Goal: Complete application form: Complete application form

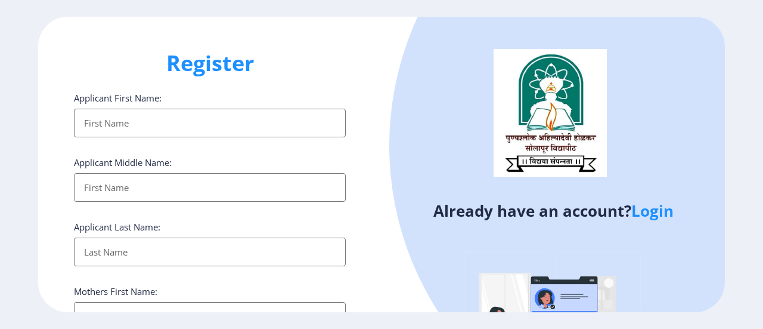
select select
click at [184, 120] on input "Applicant First Name:" at bounding box center [210, 123] width 272 height 29
type input "CHOUGULE"
type input "[PERSON_NAME]"
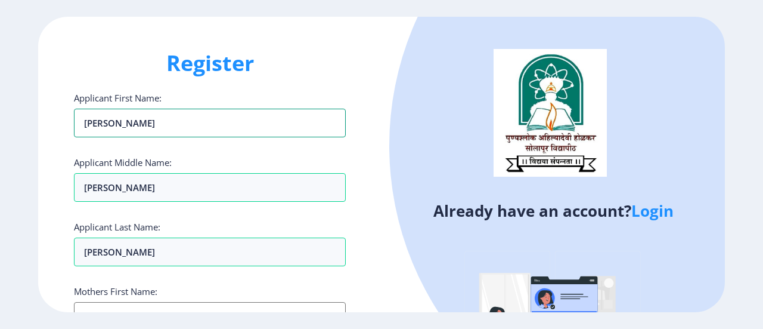
scroll to position [60, 0]
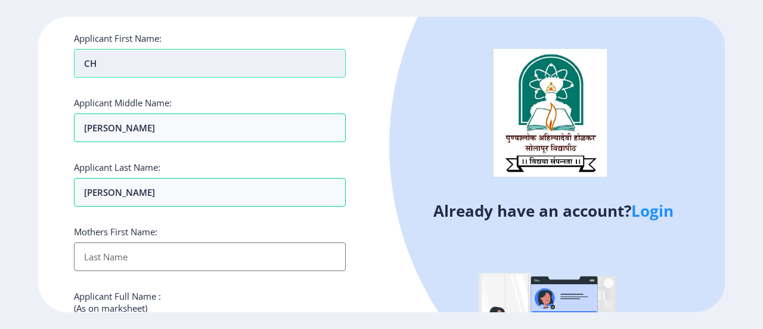
type input "C"
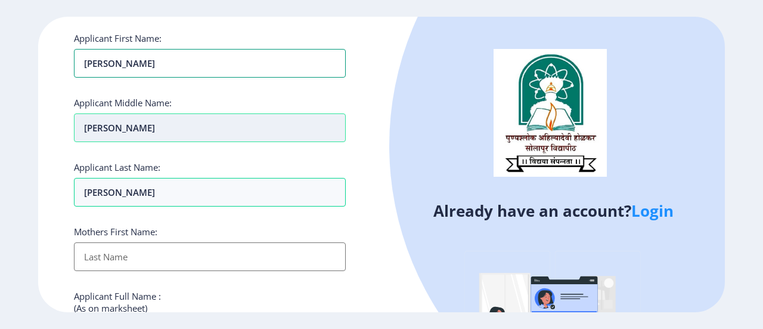
type input "[PERSON_NAME]"
click at [111, 78] on input "CHOUGULE" at bounding box center [210, 63] width 272 height 29
click at [170, 129] on input "CHOUGULE" at bounding box center [210, 127] width 272 height 29
type input "C"
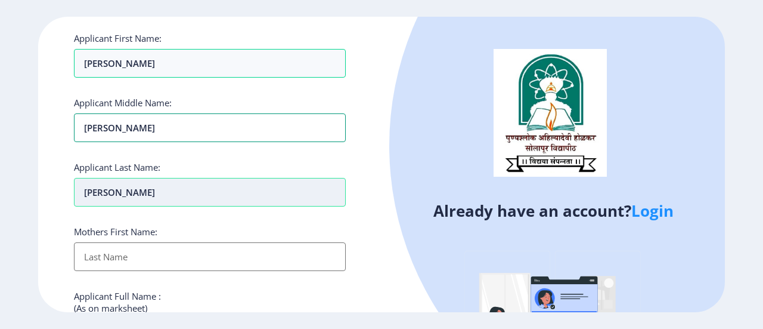
type input "[PERSON_NAME]"
click at [186, 191] on input "[PERSON_NAME]" at bounding box center [210, 192] width 272 height 29
type input "[PERSON_NAME]"
click at [139, 251] on input "Applicant First Name:" at bounding box center [210, 256] width 272 height 29
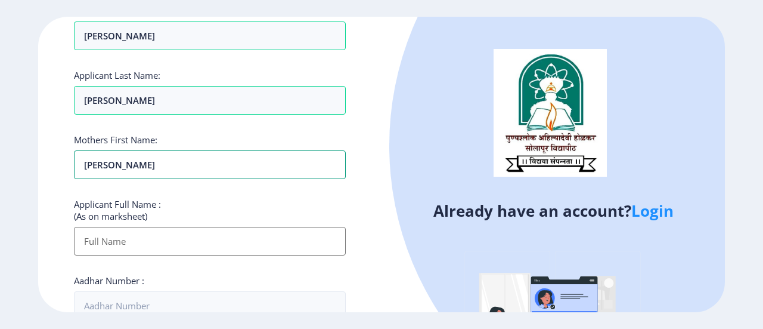
scroll to position [239, 0]
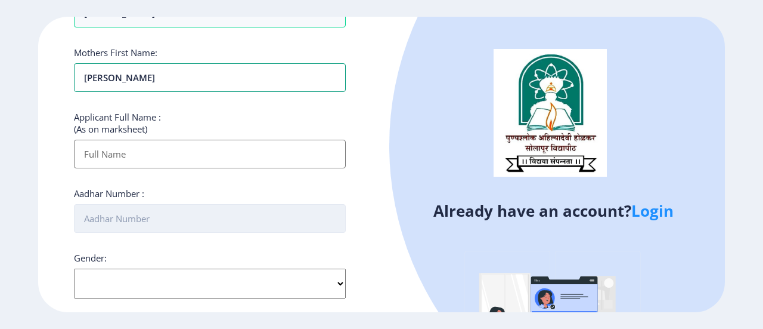
type input "[PERSON_NAME]"
click at [120, 212] on input "Aadhar Number :" at bounding box center [210, 218] width 272 height 29
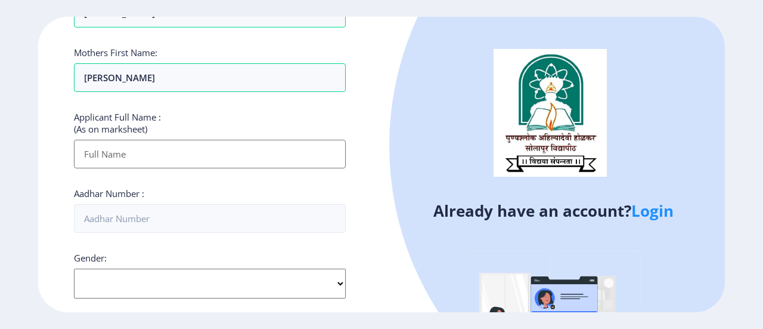
click at [201, 328] on html "Register Applicant First Name: kusum Applicant Middle Name: annaso Applicant La…" at bounding box center [381, 164] width 763 height 329
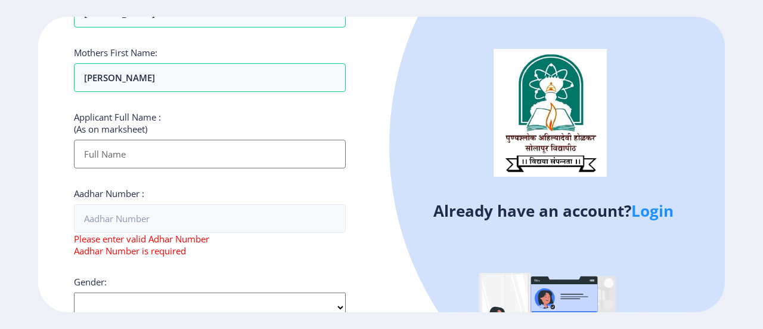
scroll to position [246, 0]
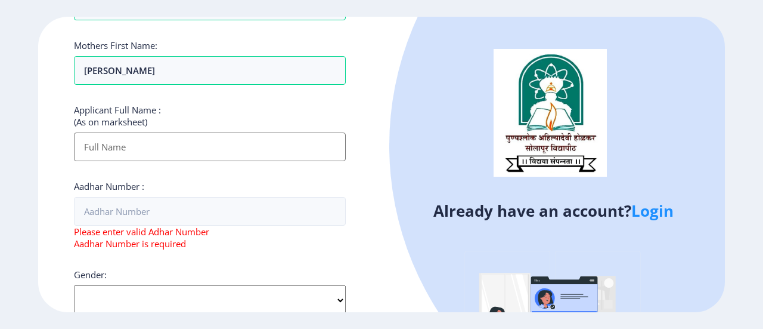
select select "[DEMOGRAPHIC_DATA]"
click at [74, 285] on select "Select Gender [DEMOGRAPHIC_DATA] [DEMOGRAPHIC_DATA] Other" at bounding box center [210, 300] width 272 height 30
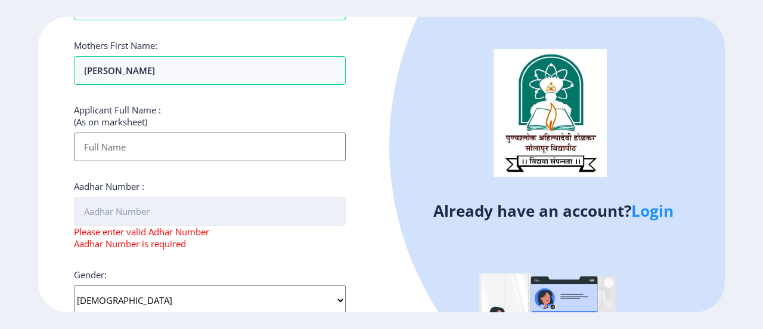
click at [114, 206] on input "Aadhar Number :" at bounding box center [210, 211] width 272 height 29
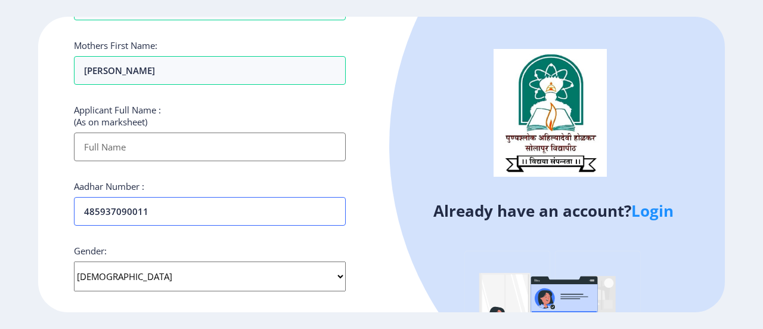
scroll to position [531, 0]
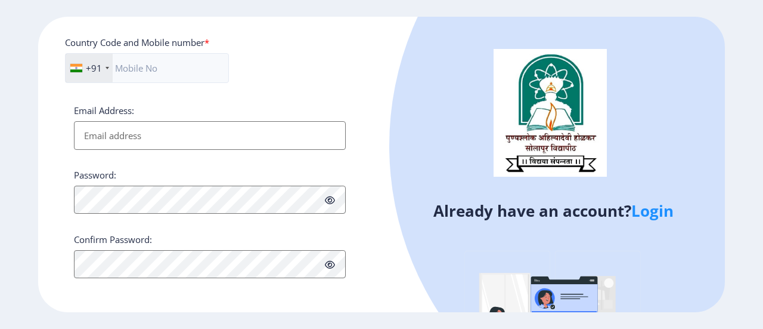
type input "485937090011"
click at [140, 140] on input "Email Address:" at bounding box center [210, 135] width 272 height 29
type input "[EMAIL_ADDRESS][DOMAIN_NAME]"
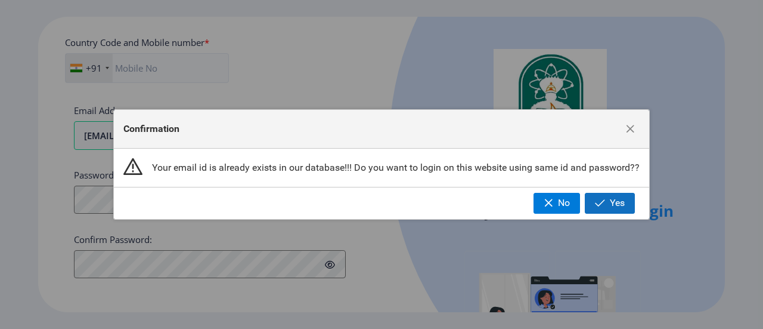
click at [605, 201] on span "button" at bounding box center [600, 203] width 10 height 10
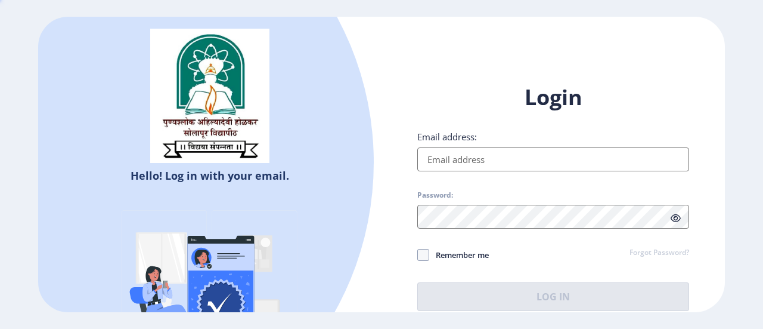
type input "[EMAIL_ADDRESS][DOMAIN_NAME]"
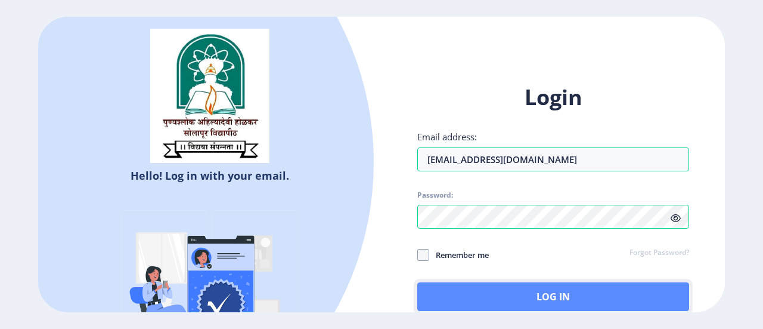
click at [556, 296] on button "Log In" at bounding box center [553, 296] width 272 height 29
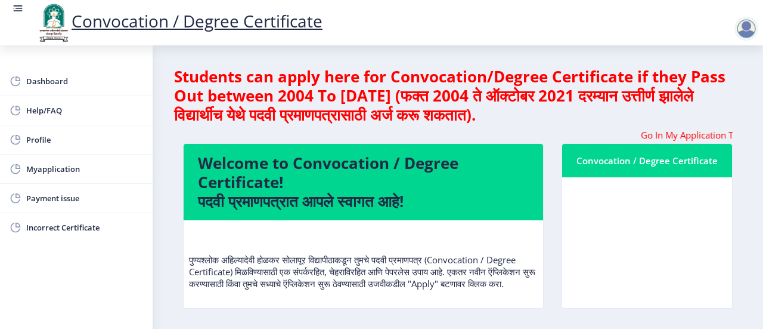
click at [716, 132] on marquee "Go In My Application Tab and check the status of Errata" at bounding box center [458, 135] width 550 height 12
click at [724, 136] on marquee "Go In My Application Tab and check the status of Errata" at bounding box center [458, 135] width 550 height 12
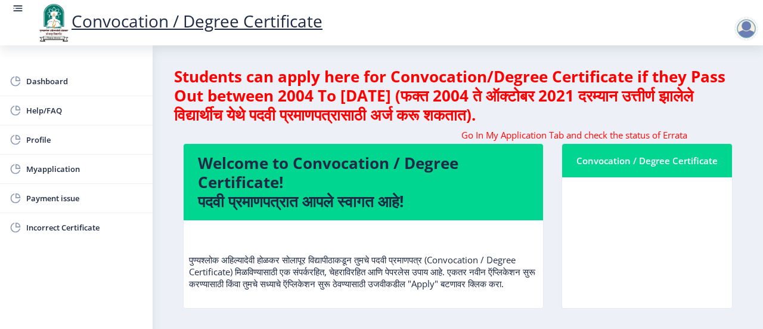
click at [725, 136] on marquee "Go In My Application Tab and check the status of Errata" at bounding box center [458, 135] width 550 height 12
click at [683, 135] on marquee "Go In My Application Tab and check the status of Errata" at bounding box center [458, 135] width 550 height 12
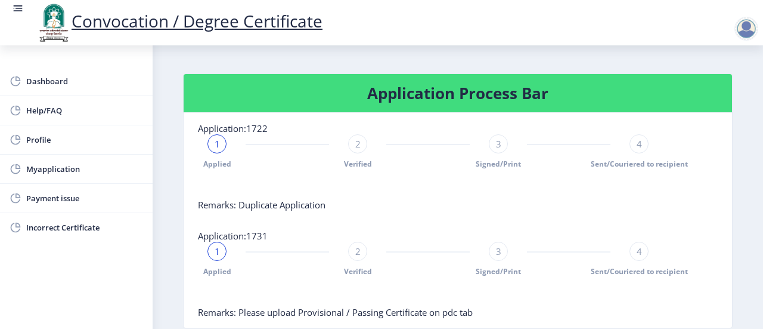
scroll to position [208, 0]
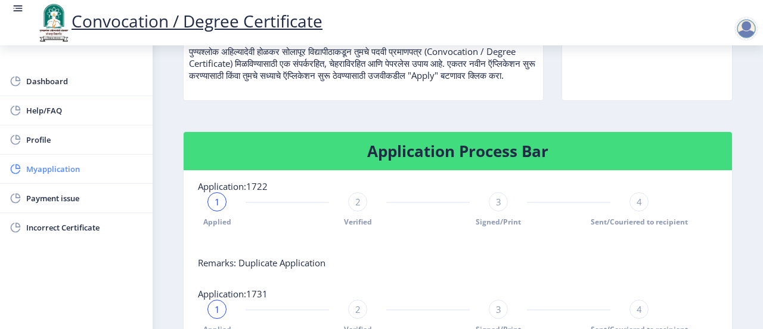
click at [85, 170] on span "Myapplication" at bounding box center [84, 169] width 117 height 14
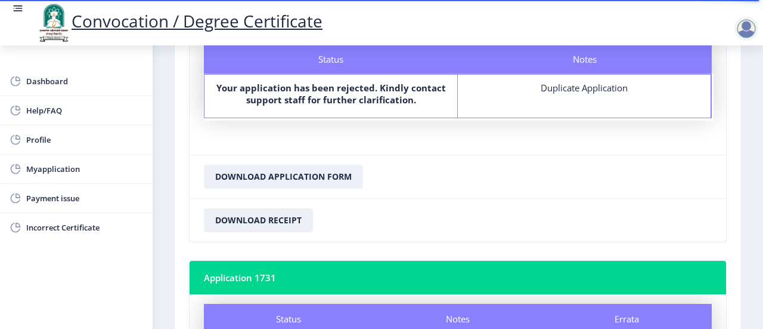
scroll to position [179, 0]
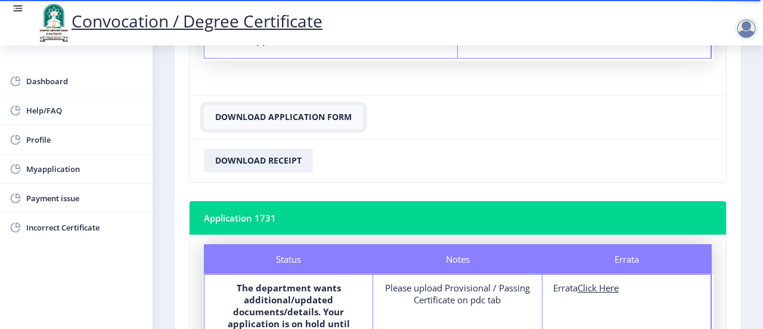
click at [306, 115] on button "Download Application Form" at bounding box center [283, 117] width 159 height 24
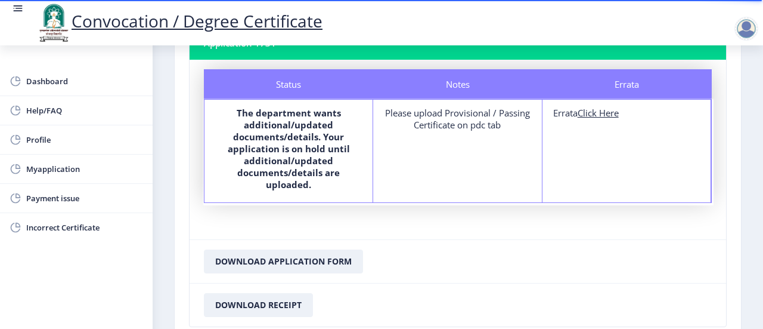
scroll to position [358, 0]
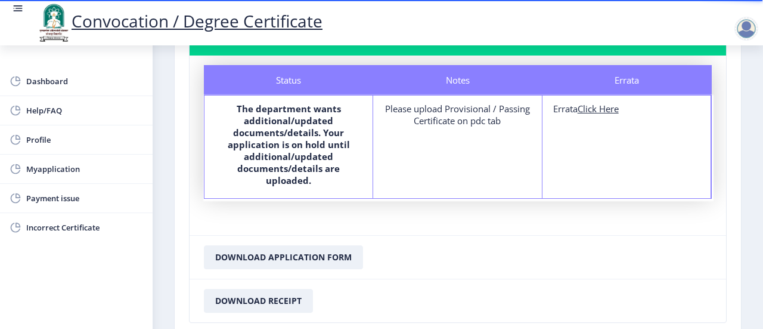
click at [602, 110] on u "Click Here" at bounding box center [598, 109] width 41 height 12
select select
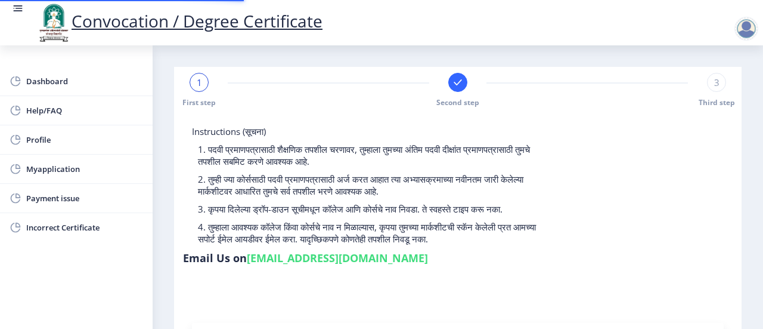
type input "2014032500266743"
select select "Regular"
select select "2016"
select select "March"
select select "Grade B+"
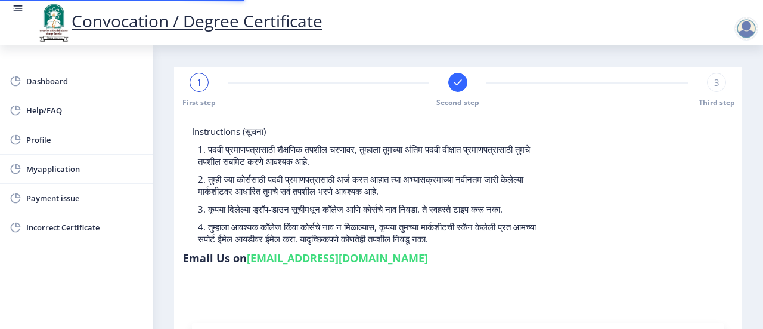
type input "604432"
type input "Sangita"
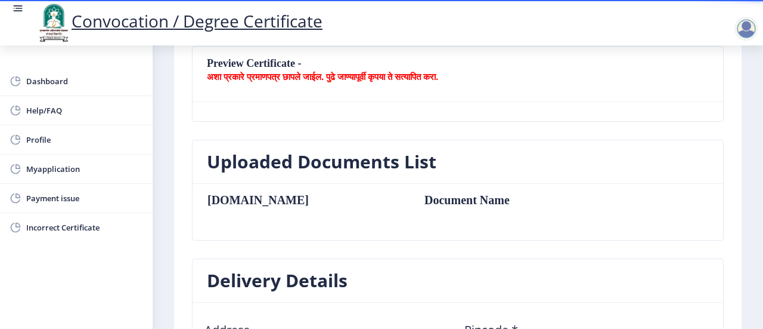
scroll to position [298, 0]
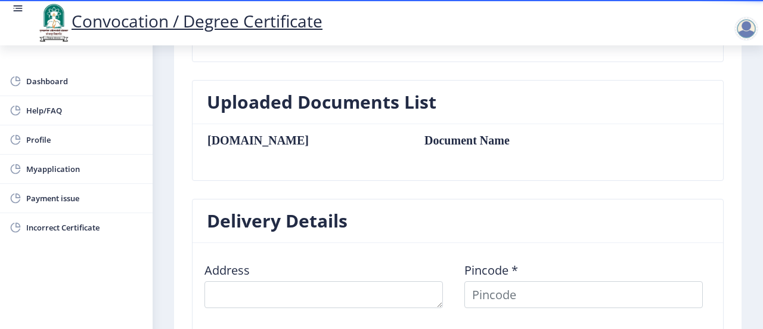
drag, startPoint x: 265, startPoint y: 190, endPoint x: 256, endPoint y: 187, distance: 8.9
click at [264, 190] on div "Uploaded Documents List Sr.No Document Name" at bounding box center [458, 139] width 550 height 119
click at [413, 143] on td "Document Name" at bounding box center [511, 140] width 196 height 13
click at [513, 134] on td "Document Name" at bounding box center [511, 140] width 196 height 13
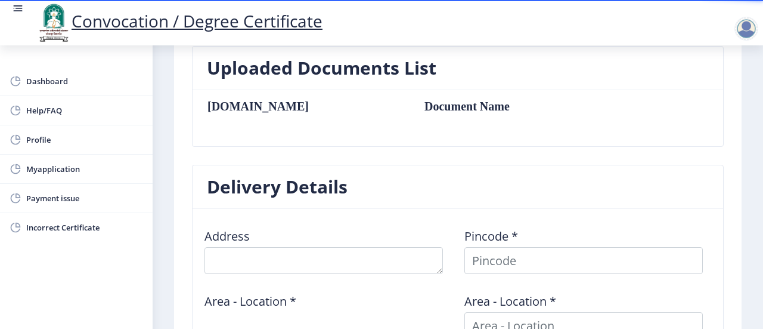
scroll to position [358, 0]
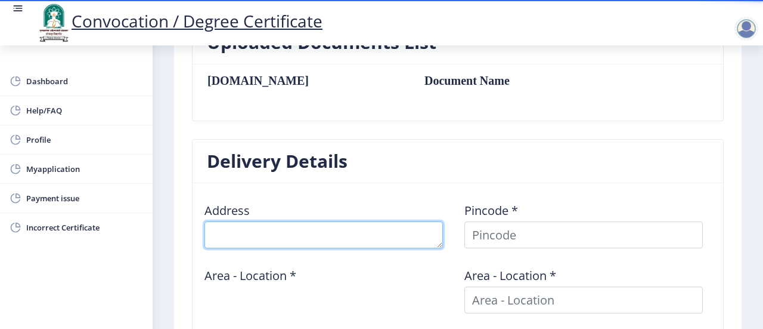
click at [293, 234] on textarea at bounding box center [324, 234] width 239 height 27
type textarea "Agran Dhulgaon"
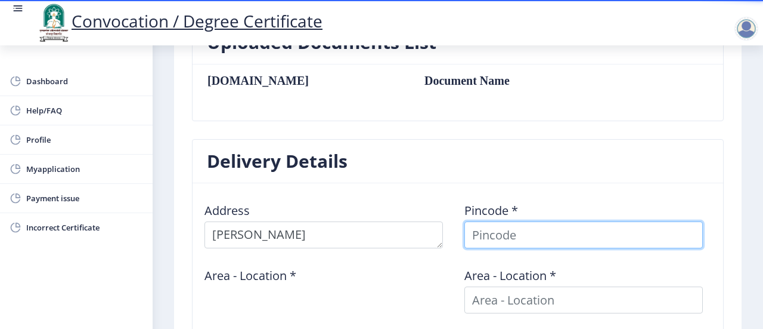
type input "CHOUGULE"
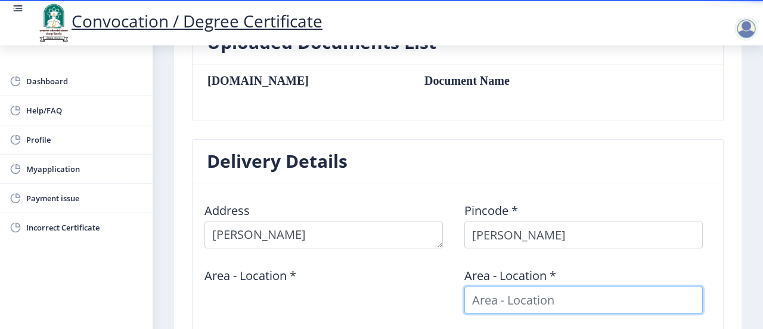
type input "CHOUGULE"
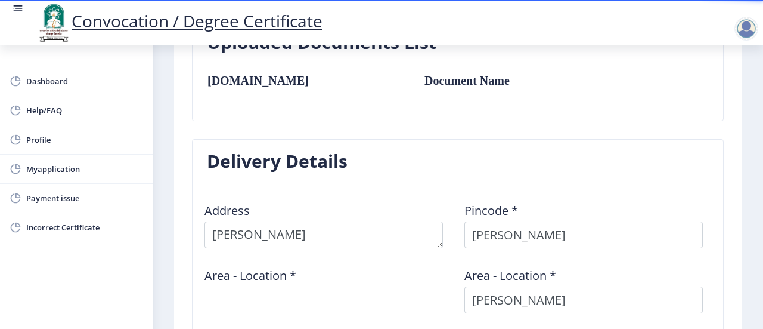
type input "CHOUGULE"
type input "Select State"
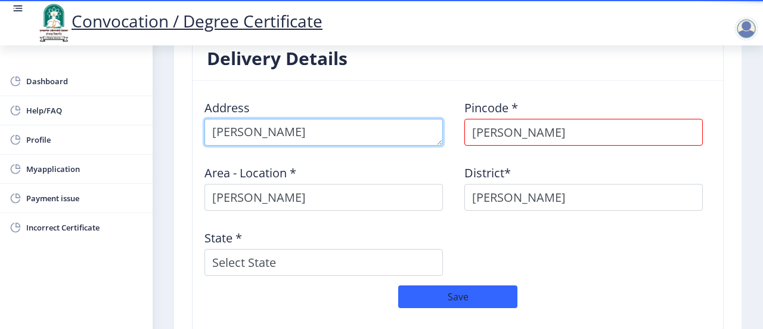
scroll to position [559, 0]
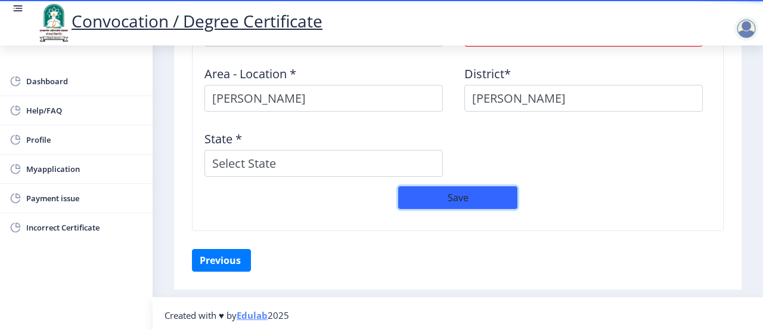
click at [436, 202] on button "Save" at bounding box center [457, 197] width 119 height 23
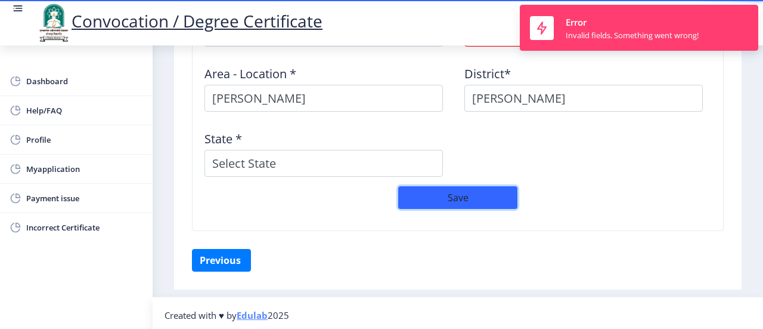
click at [437, 200] on button "Save" at bounding box center [457, 197] width 119 height 23
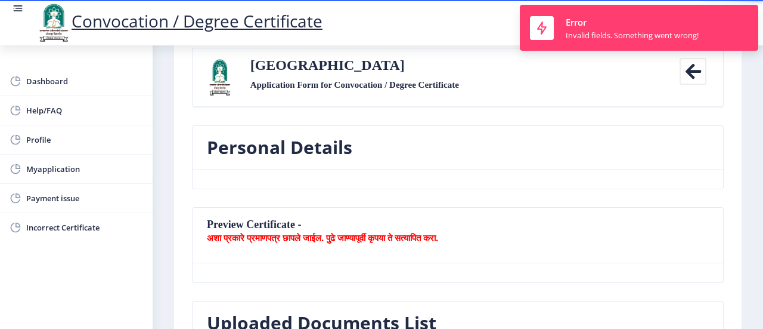
scroll to position [0, 0]
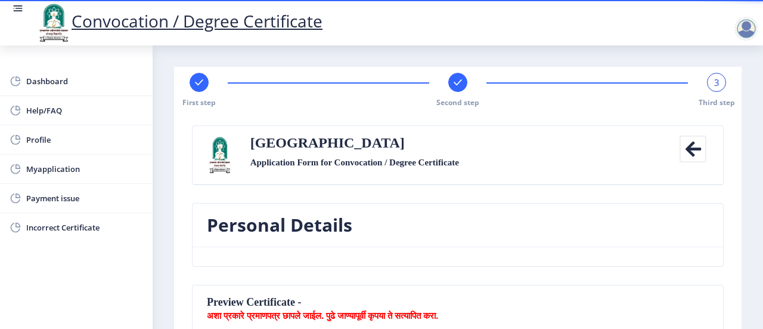
click at [716, 88] on div "3" at bounding box center [716, 82] width 19 height 19
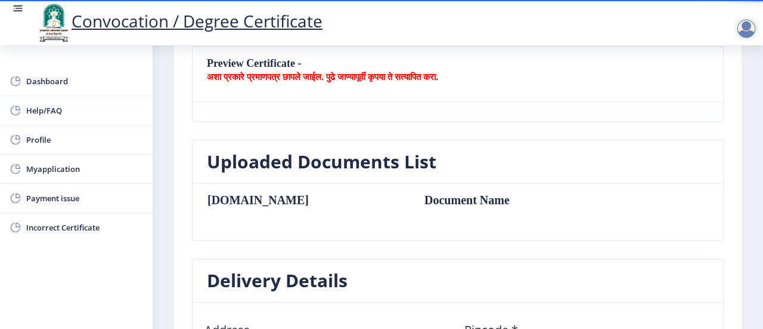
scroll to position [179, 0]
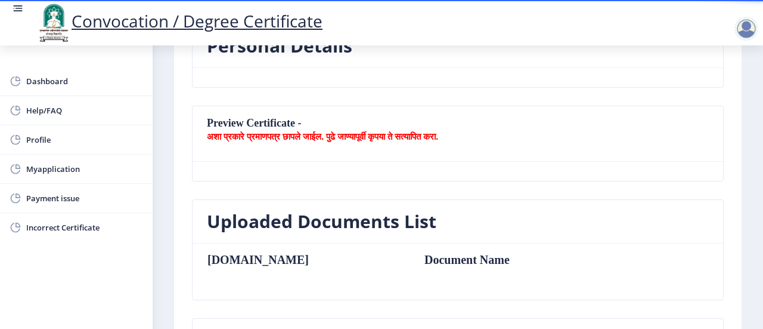
click at [222, 178] on nb-card-body at bounding box center [458, 171] width 531 height 19
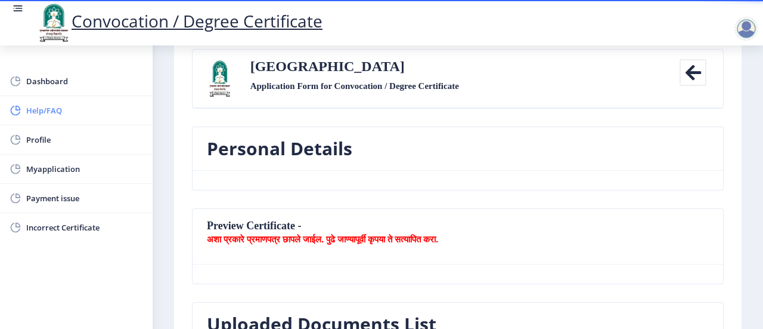
scroll to position [0, 0]
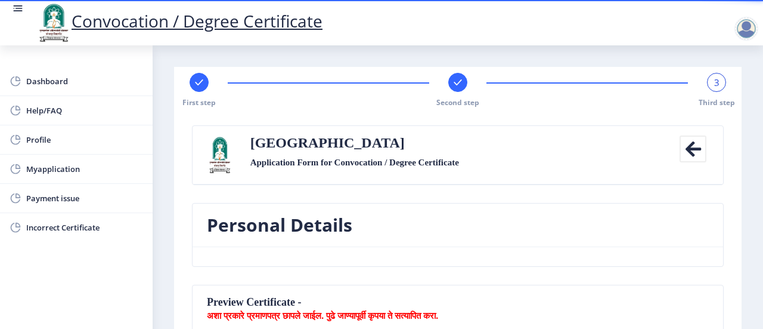
click at [452, 81] on rect at bounding box center [458, 82] width 12 height 12
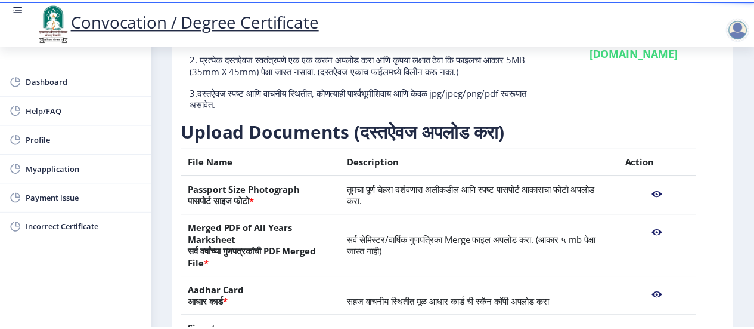
scroll to position [179, 0]
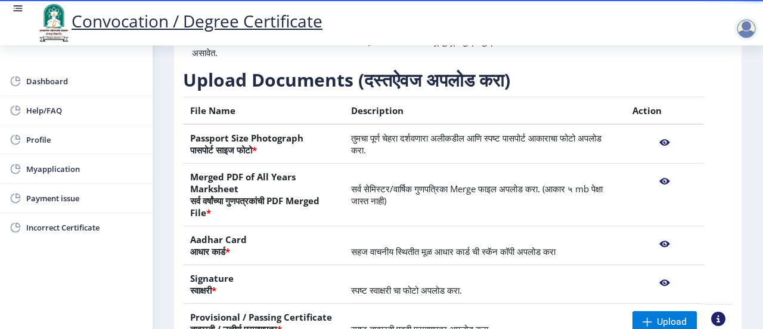
click at [660, 141] on nb-action at bounding box center [665, 142] width 64 height 21
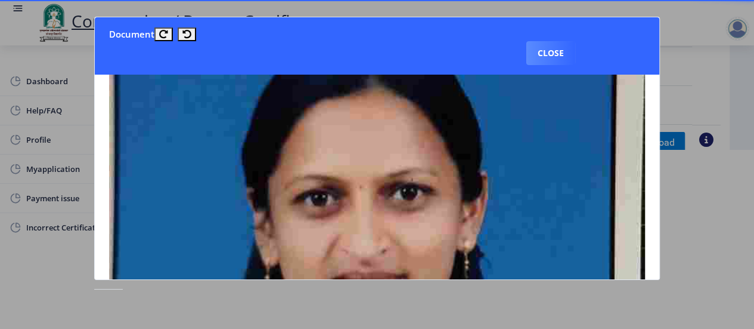
scroll to position [239, 0]
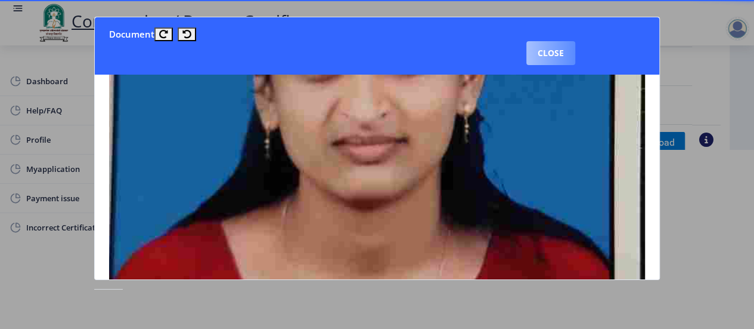
click at [544, 58] on button "Close" at bounding box center [551, 53] width 49 height 24
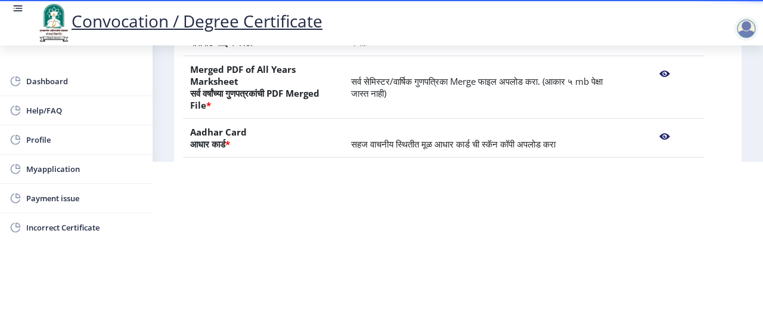
scroll to position [179, 0]
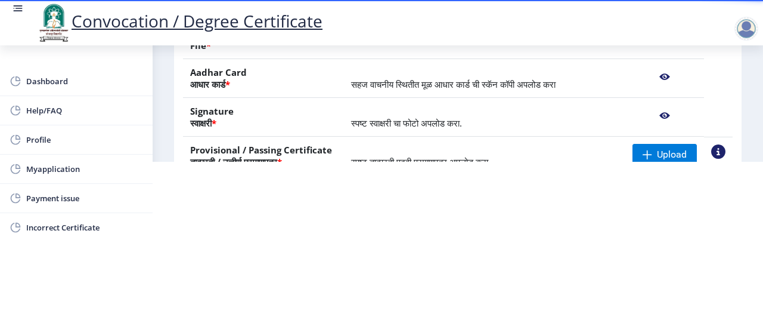
click at [662, 74] on nb-action at bounding box center [665, 76] width 64 height 21
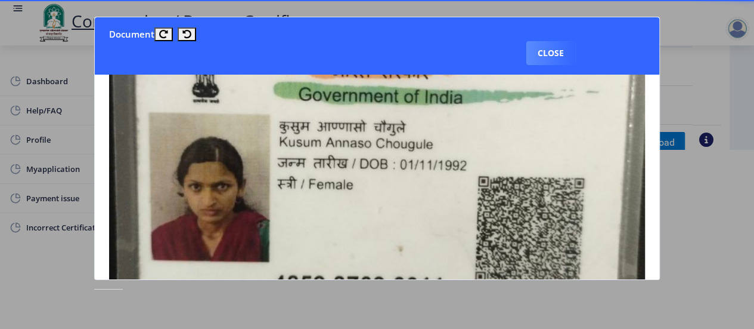
scroll to position [0, 0]
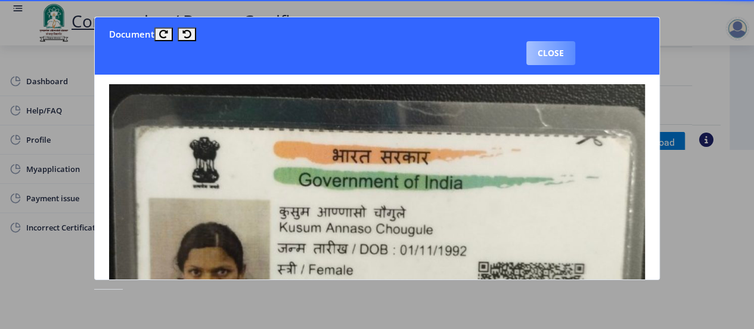
click at [550, 52] on button "Close" at bounding box center [551, 53] width 49 height 24
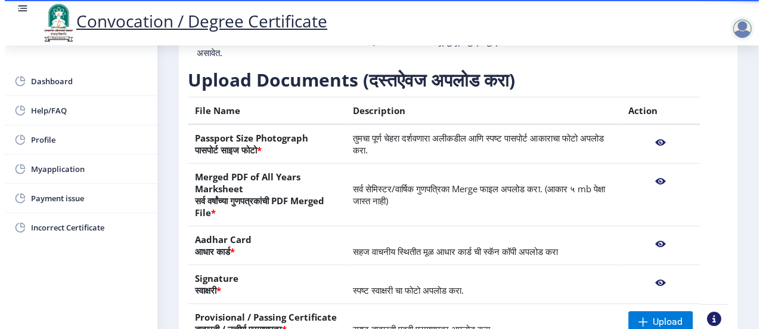
scroll to position [167, 0]
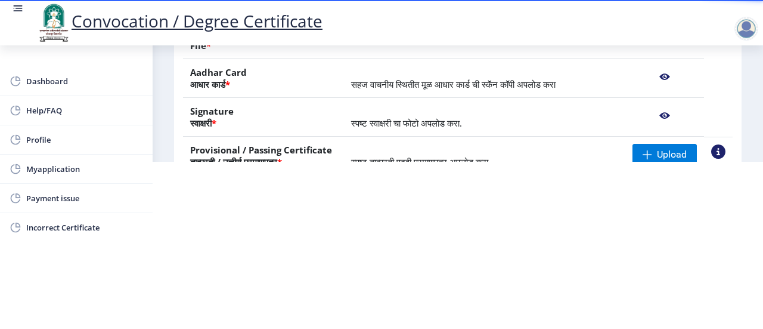
click at [664, 114] on nb-action at bounding box center [665, 115] width 64 height 21
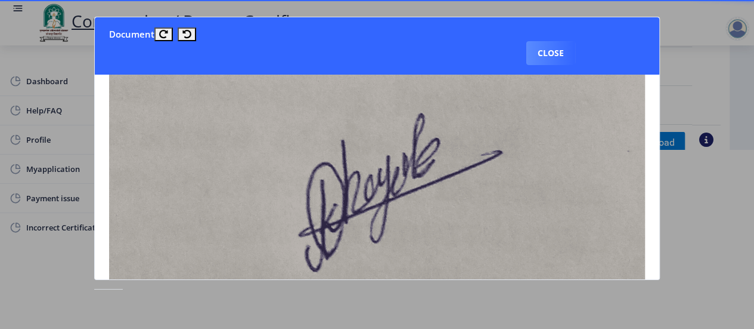
scroll to position [60, 0]
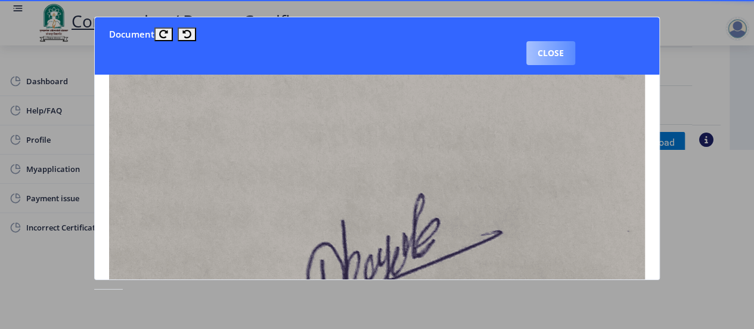
click at [559, 49] on button "Close" at bounding box center [551, 53] width 49 height 24
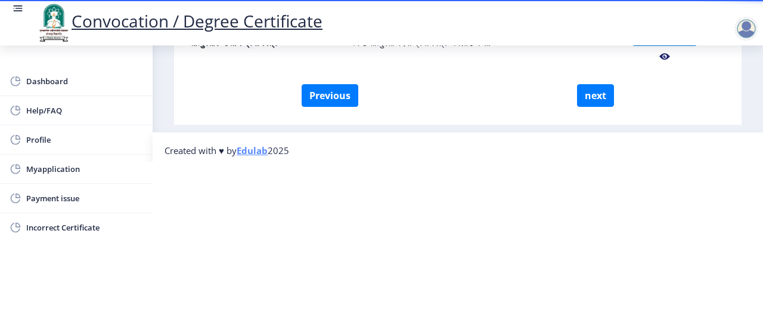
scroll to position [0, 0]
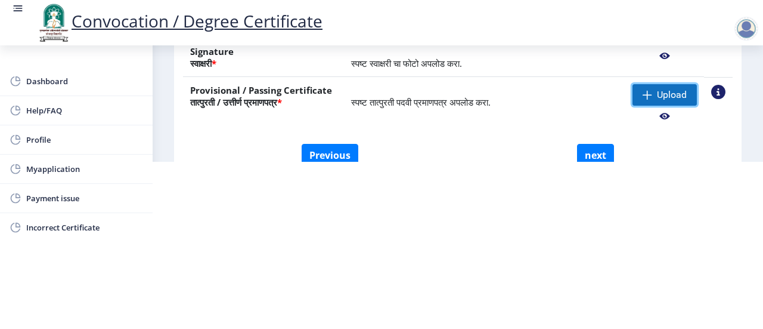
click at [657, 91] on span "Upload" at bounding box center [672, 95] width 30 height 12
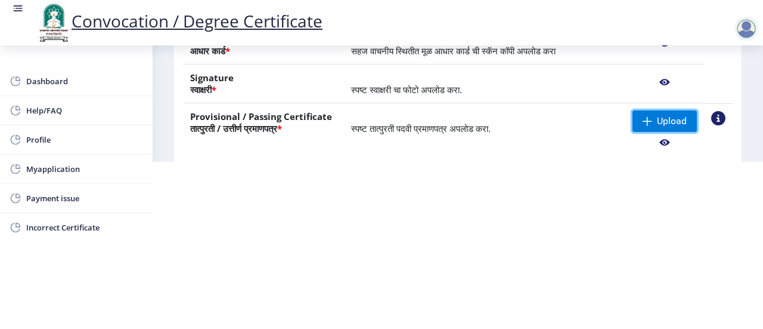
scroll to position [239, 0]
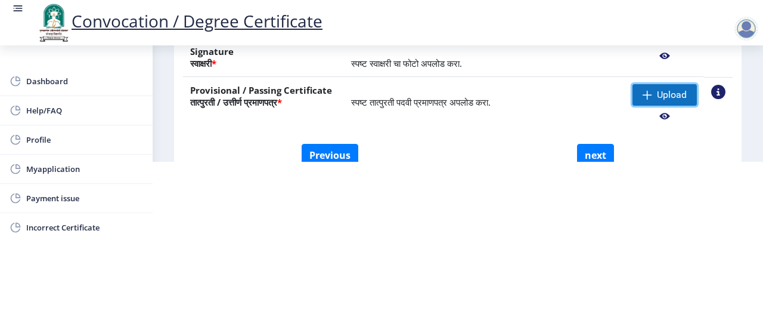
click at [657, 94] on span "Upload" at bounding box center [672, 95] width 30 height 12
click at [674, 92] on span "Upload" at bounding box center [672, 95] width 30 height 12
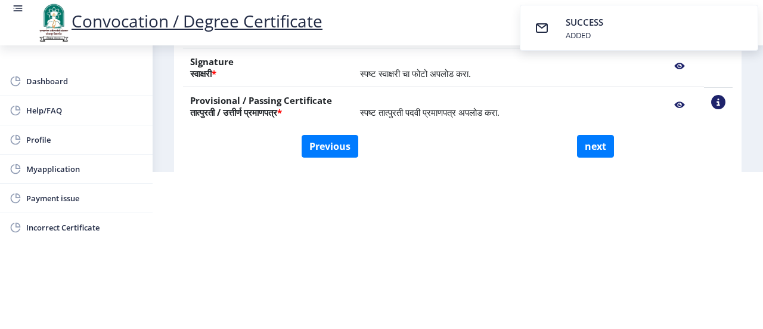
scroll to position [284, 0]
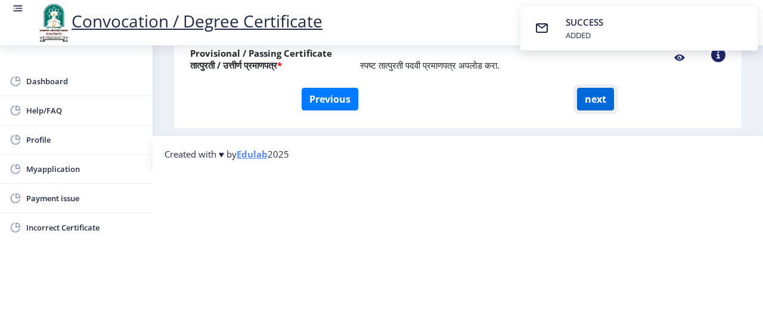
click at [590, 94] on button "next" at bounding box center [595, 99] width 37 height 23
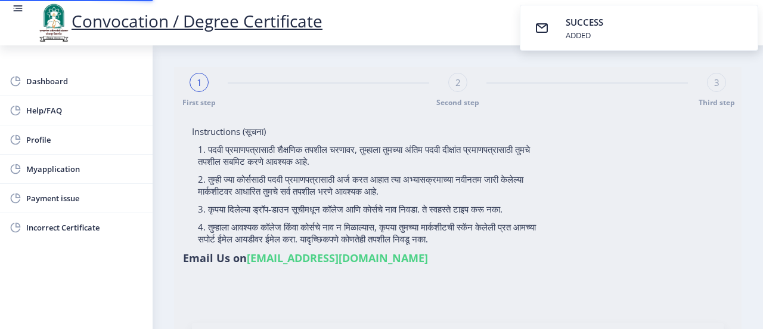
select select
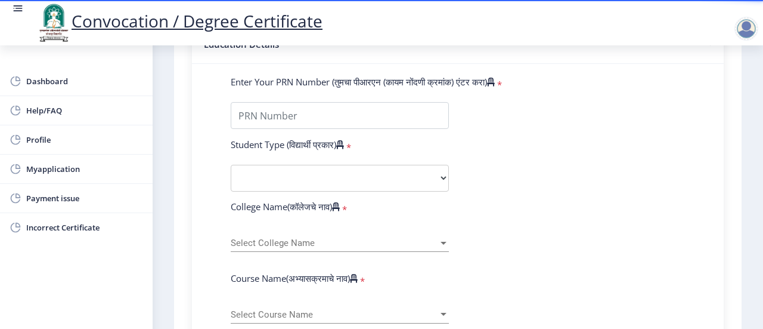
scroll to position [298, 0]
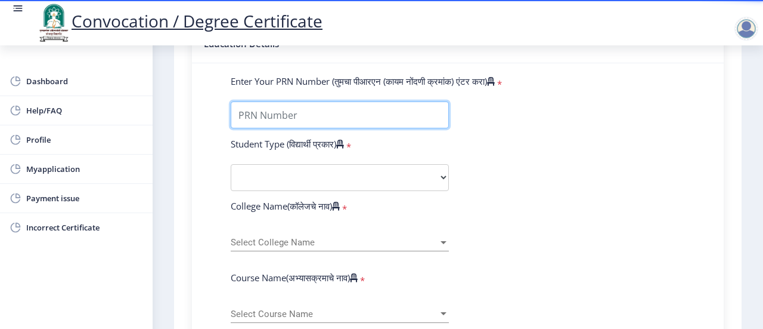
click at [323, 112] on input "Enter Your PRN Number (तुमचा पीआरएन (कायम नोंदणी क्रमांक) एंटर करा)" at bounding box center [340, 114] width 218 height 27
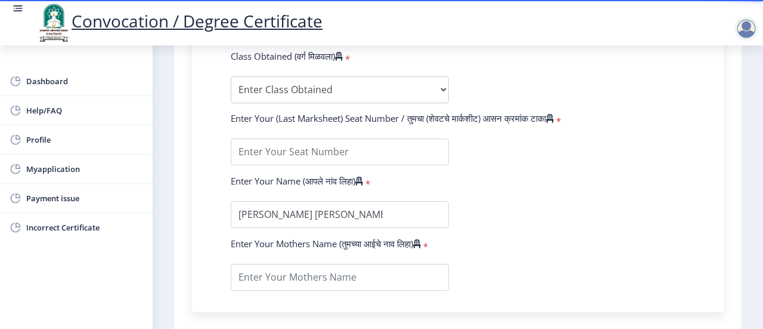
scroll to position [716, 0]
type input "2014032500266743"
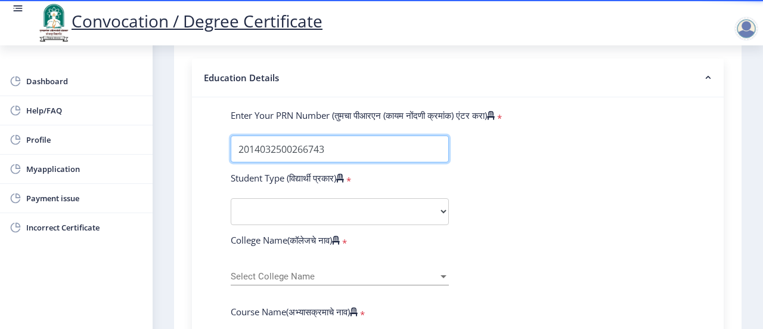
scroll to position [298, 0]
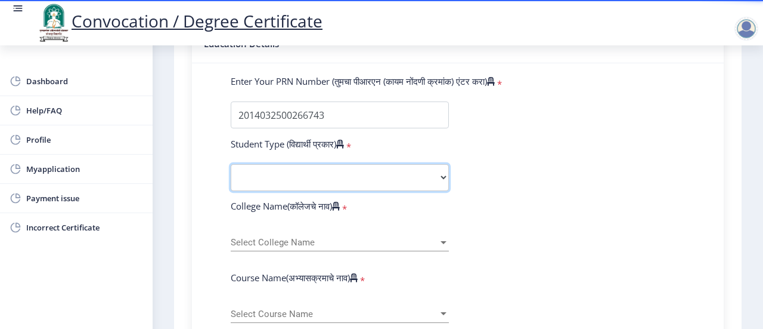
click at [254, 174] on select "Select Student Type Regular External" at bounding box center [340, 177] width 218 height 27
select select "Regular"
click at [231, 164] on select "Select Student Type Regular External" at bounding box center [340, 177] width 218 height 27
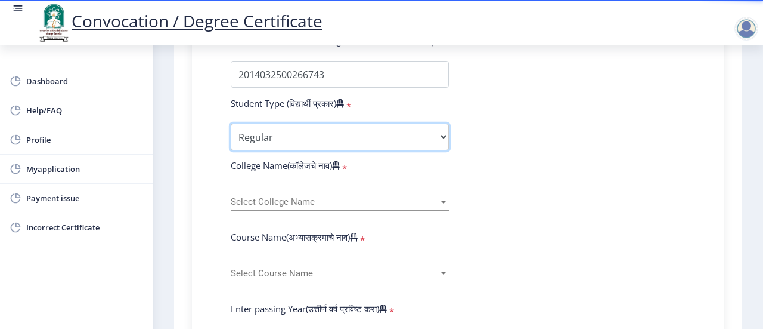
scroll to position [358, 0]
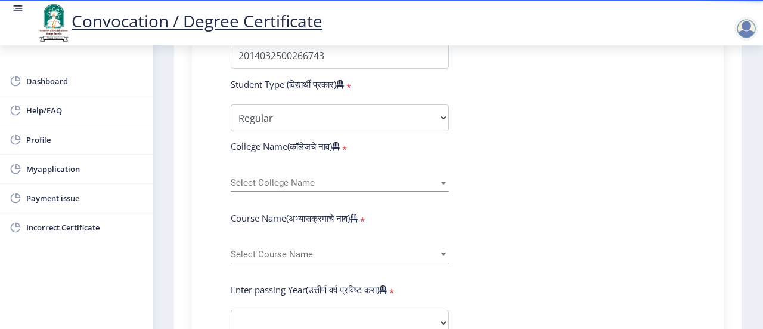
click at [262, 174] on div "Select College Name Select College Name" at bounding box center [340, 178] width 218 height 25
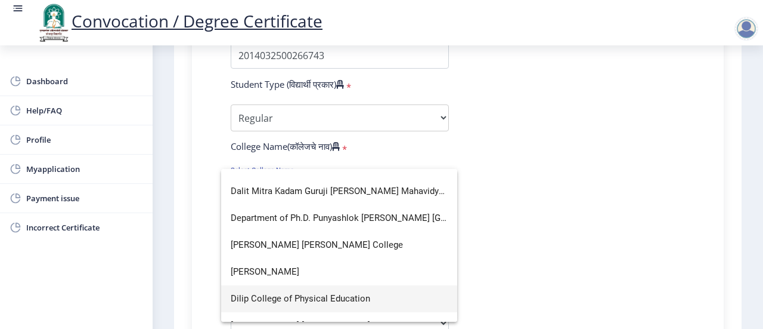
scroll to position [656, 0]
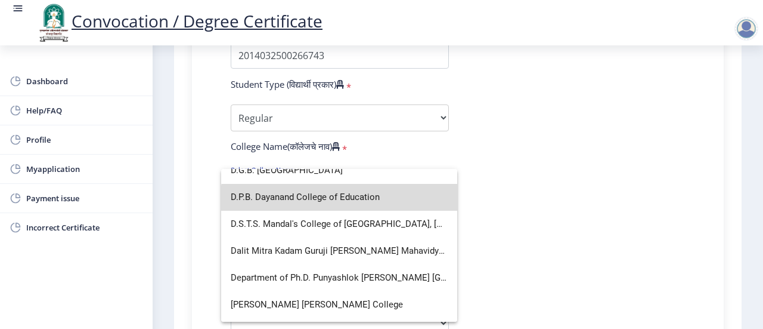
click at [346, 199] on span "D.P.B. Dayanand College of Education" at bounding box center [339, 197] width 217 height 27
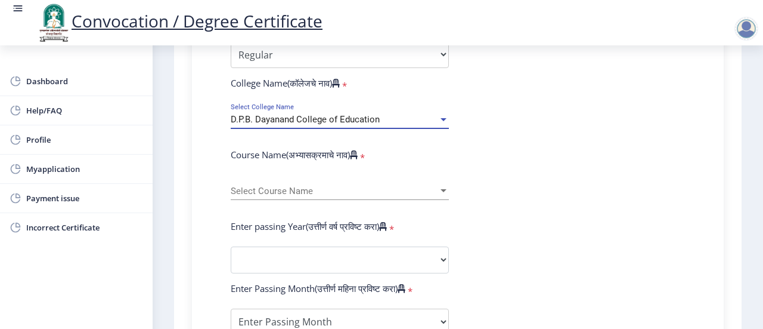
scroll to position [477, 0]
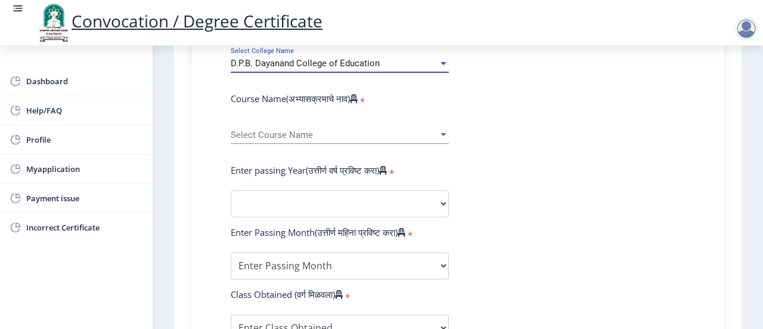
click at [327, 135] on span "Select Course Name" at bounding box center [335, 135] width 208 height 10
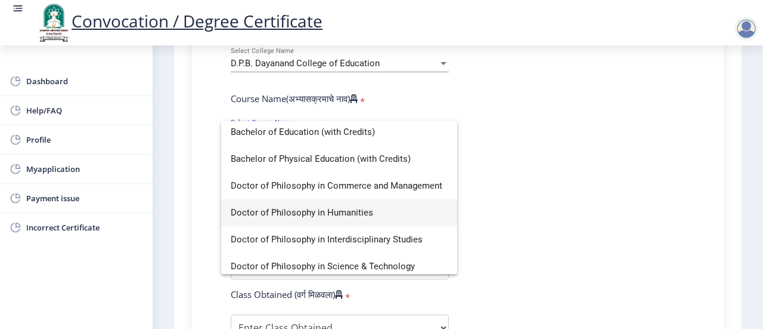
scroll to position [0, 0]
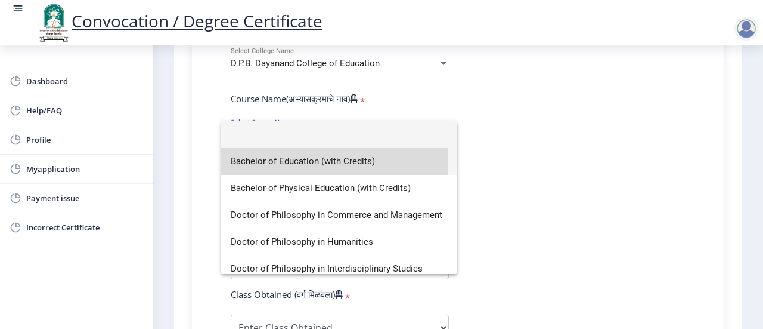
click at [287, 162] on span "Bachelor of Education (with Credits)" at bounding box center [339, 161] width 217 height 27
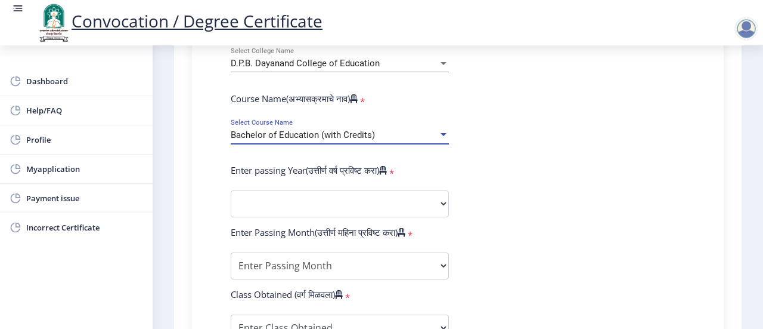
click at [441, 133] on div at bounding box center [444, 134] width 6 height 3
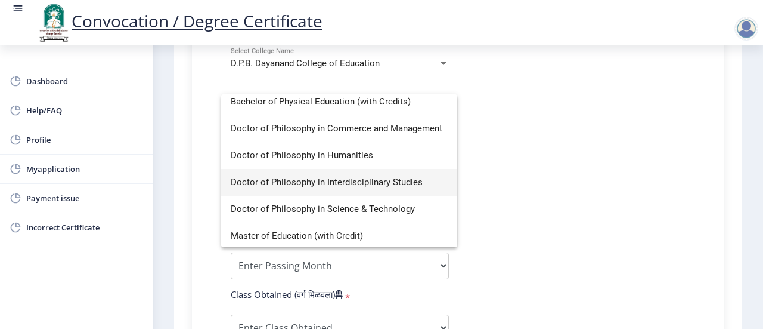
scroll to position [89, 0]
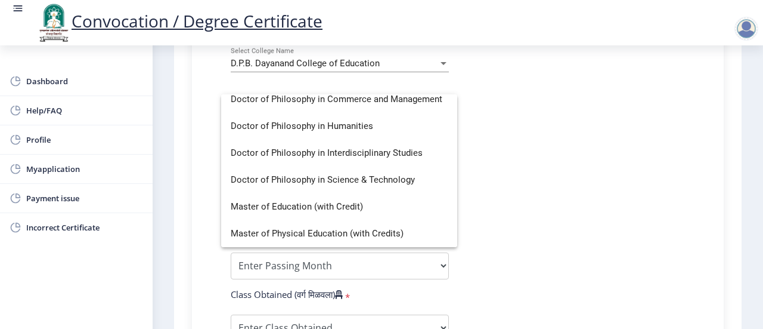
drag, startPoint x: 568, startPoint y: 145, endPoint x: 530, endPoint y: 150, distance: 38.0
click at [567, 145] on div at bounding box center [381, 164] width 763 height 329
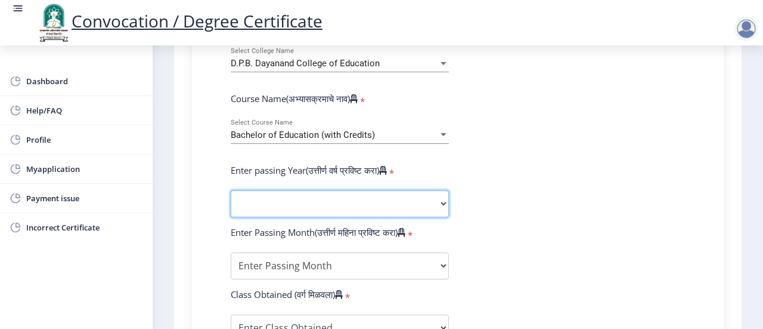
click at [440, 205] on select "2025 2024 2023 2022 2021 2020 2019 2018 2017 2016 2015 2014 2013 2012 2011 2010…" at bounding box center [340, 203] width 218 height 27
select select "2016"
click at [231, 190] on select "2025 2024 2023 2022 2021 2020 2019 2018 2017 2016 2015 2014 2013 2012 2011 2010…" at bounding box center [340, 203] width 218 height 27
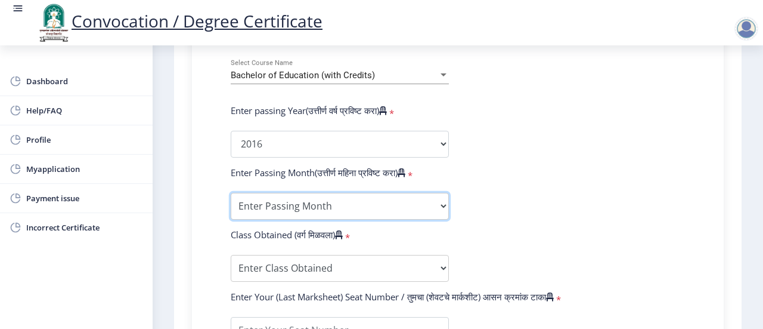
click at [436, 204] on select "Enter Passing Month March April May October November December" at bounding box center [340, 206] width 218 height 27
select select "March"
click at [231, 193] on select "Enter Passing Month March April May October November December" at bounding box center [340, 206] width 218 height 27
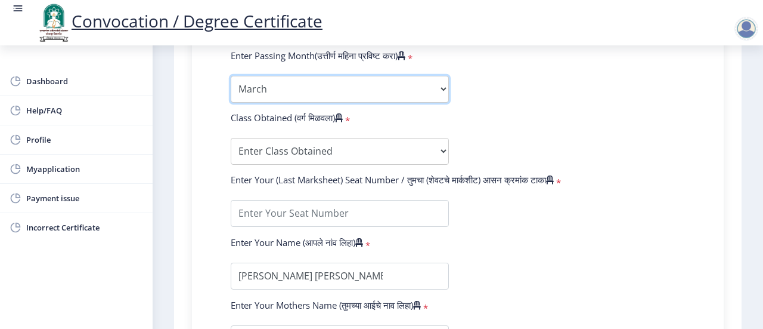
scroll to position [656, 0]
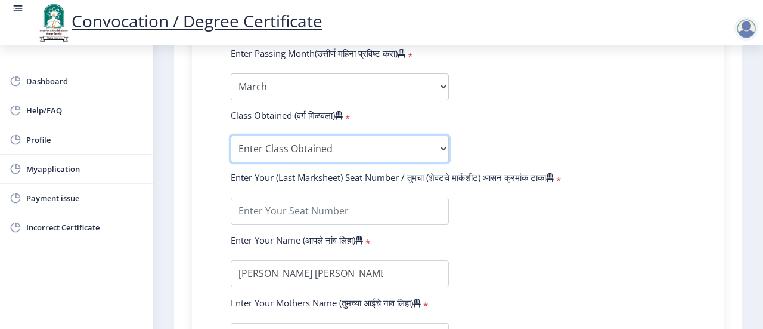
click at [283, 137] on select "Enter Class Obtained FIRST CLASS WITH DISTINCTION FIRST CLASS HIGHER SECOND CLA…" at bounding box center [340, 148] width 218 height 27
select select "SECOND CLASS"
click at [231, 135] on select "Enter Class Obtained FIRST CLASS WITH DISTINCTION FIRST CLASS HIGHER SECOND CLA…" at bounding box center [340, 148] width 218 height 27
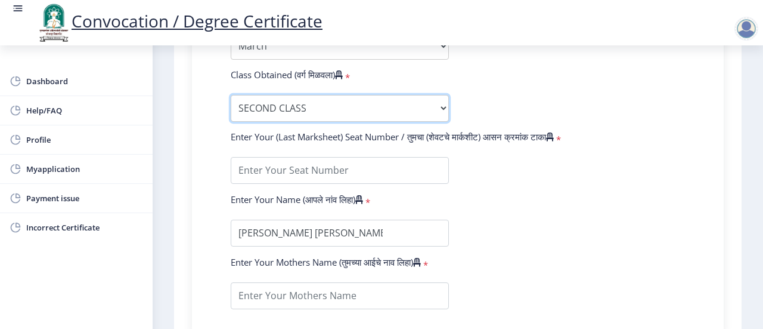
scroll to position [716, 0]
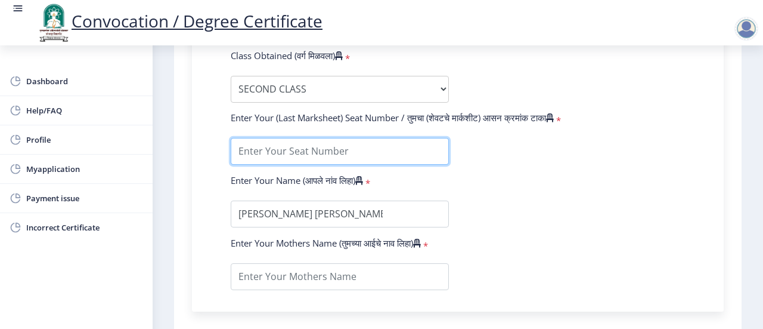
click at [352, 146] on input "textarea" at bounding box center [340, 151] width 218 height 27
type input "604432"
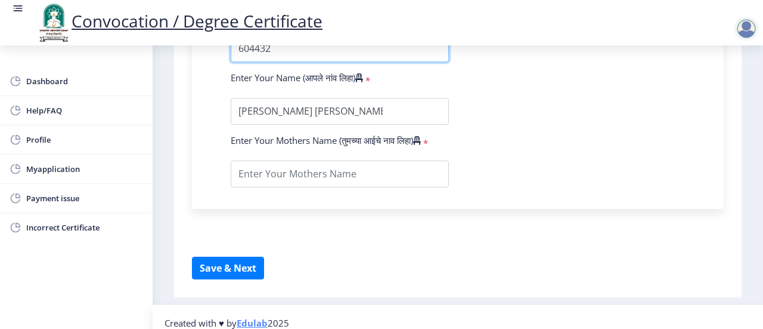
scroll to position [828, 0]
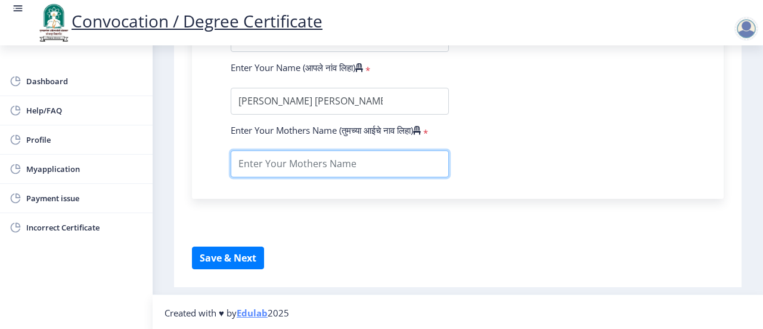
click at [286, 168] on input "textarea" at bounding box center [340, 163] width 218 height 27
type input "Sangita"
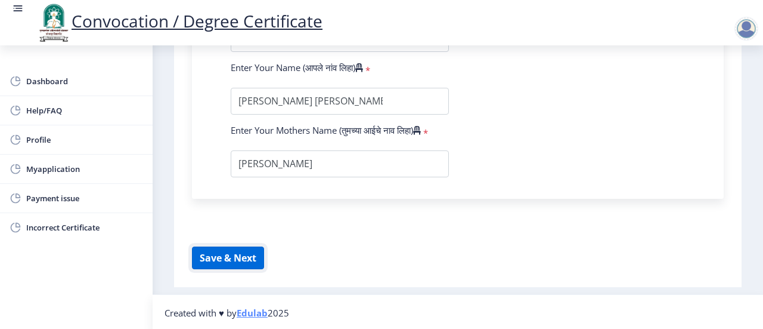
click at [223, 260] on button "Save & Next" at bounding box center [228, 257] width 72 height 23
select select
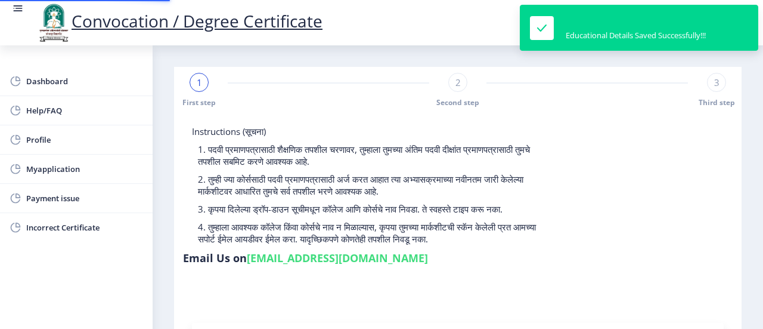
type input "2014032500266743"
select select "Regular"
select select "2016"
select select "March"
select select "SECOND CLASS"
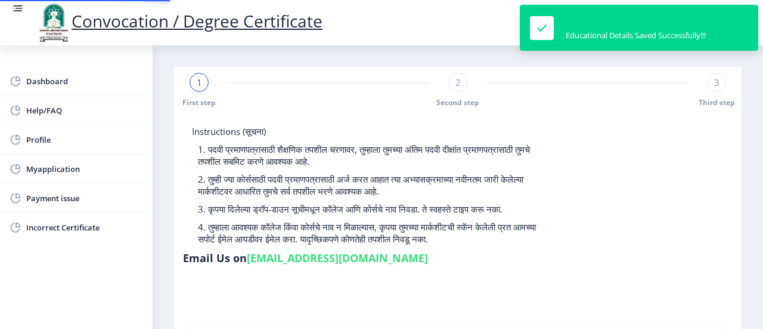
type input "604432"
type input "Sangita"
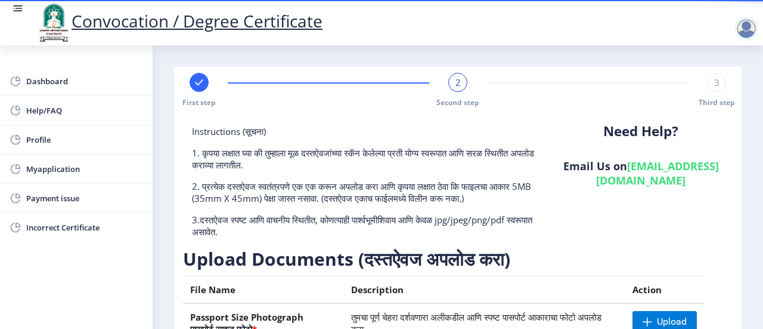
click at [196, 87] on rect at bounding box center [199, 82] width 12 height 12
select select "Regular"
select select "2016"
select select "March"
select select "SECOND CLASS"
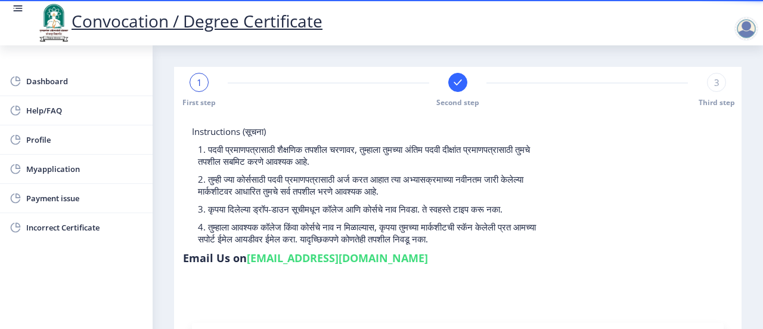
click at [452, 82] on rect at bounding box center [458, 82] width 12 height 12
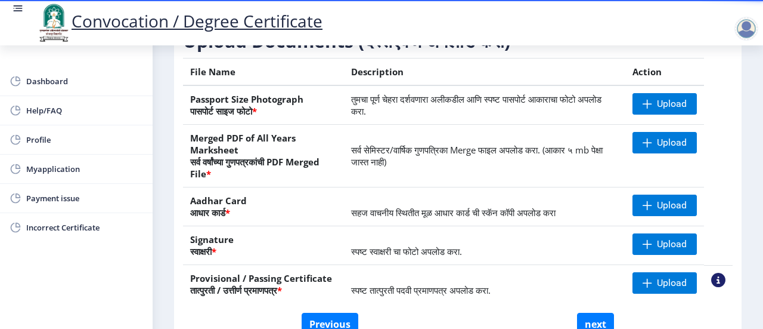
scroll to position [284, 0]
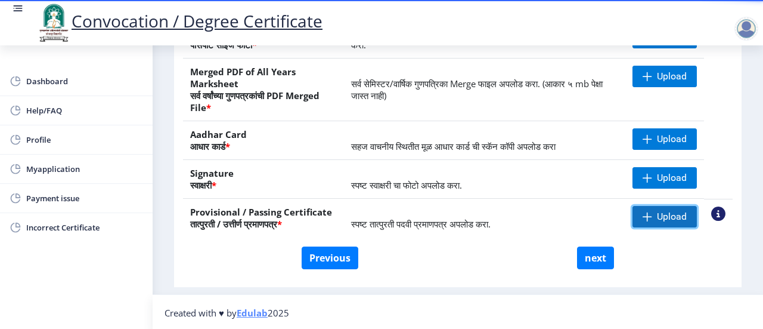
click at [670, 214] on span "Upload" at bounding box center [672, 217] width 30 height 12
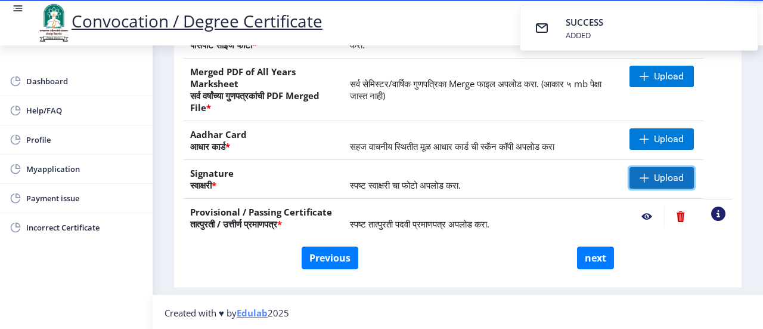
click at [655, 180] on span "Upload" at bounding box center [669, 178] width 30 height 12
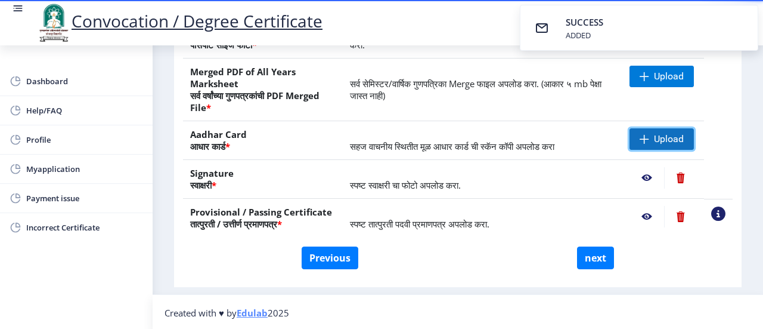
click at [661, 137] on span "Upload" at bounding box center [669, 139] width 30 height 12
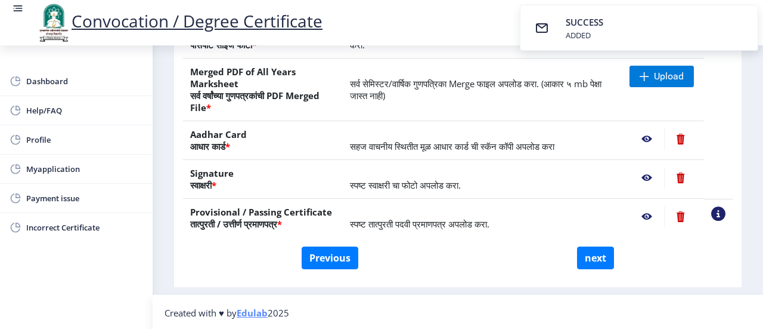
scroll to position [165, 0]
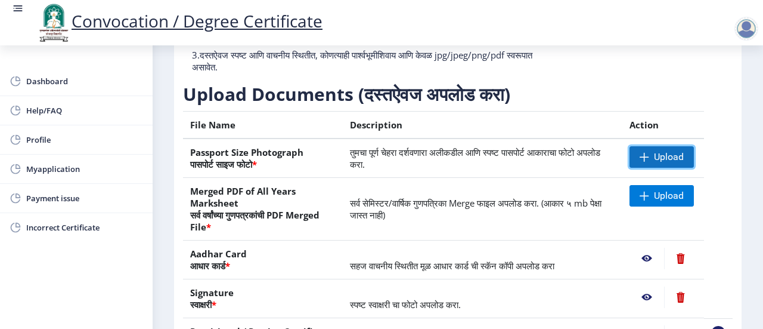
click at [654, 157] on span "Upload" at bounding box center [669, 157] width 30 height 12
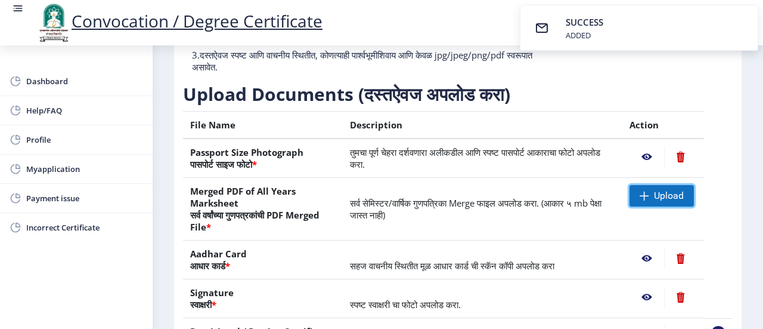
click at [657, 197] on span "Upload" at bounding box center [669, 196] width 30 height 12
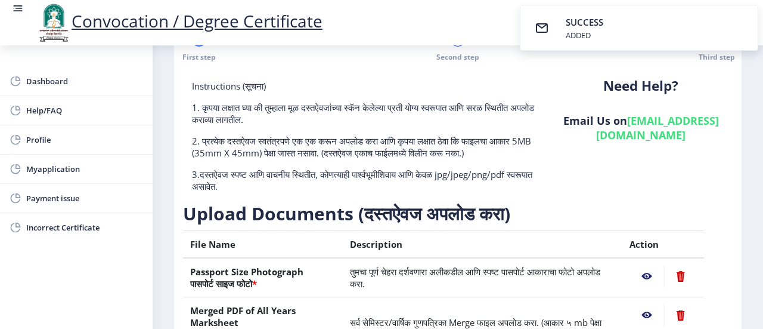
scroll to position [284, 0]
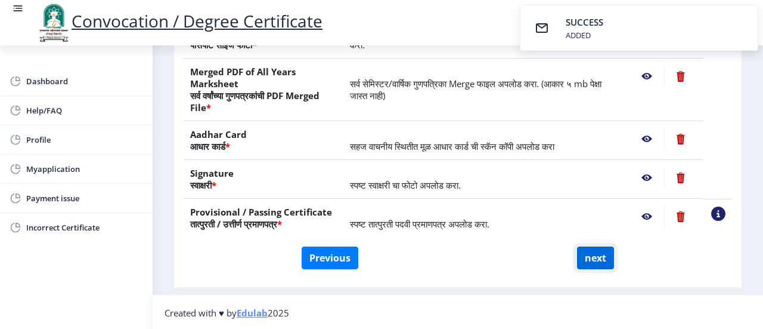
click at [587, 255] on button "next" at bounding box center [595, 257] width 37 height 23
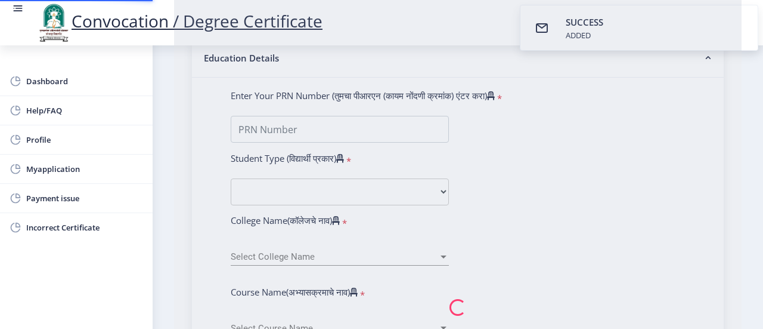
select select
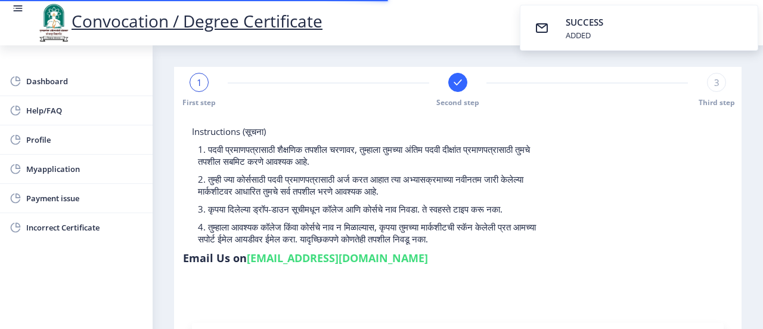
type input "2014032500266743"
select select "Regular"
select select "2016"
select select "March"
select select "SECOND CLASS"
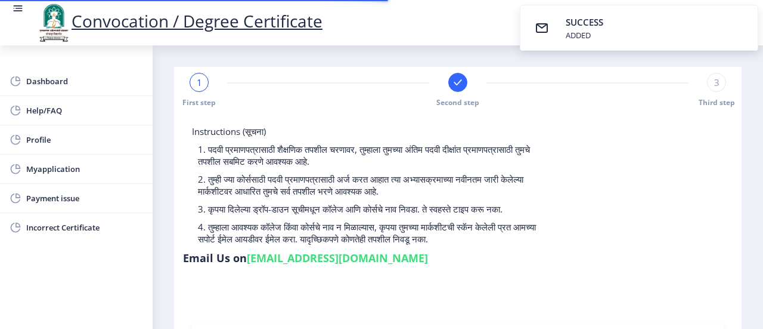
type input "604432"
type input "Sangita"
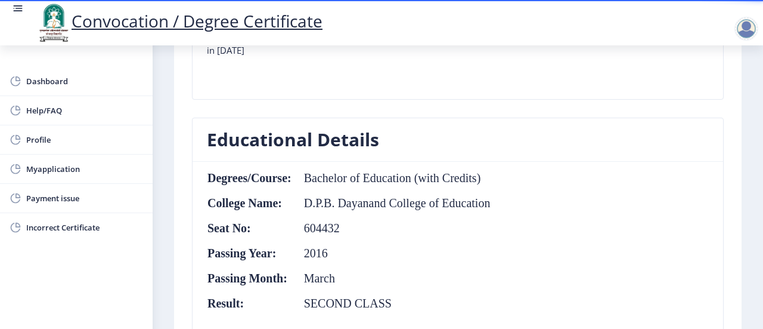
scroll to position [537, 0]
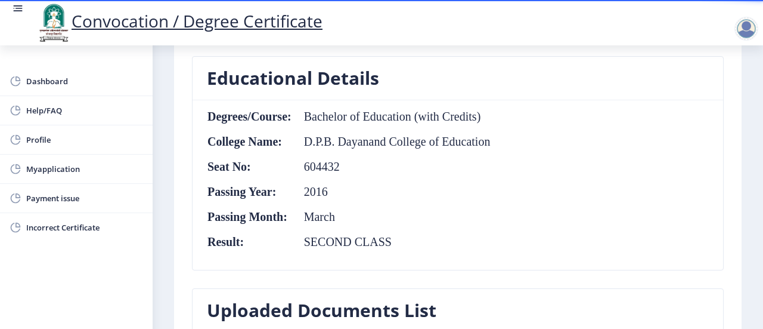
drag, startPoint x: 442, startPoint y: 164, endPoint x: 401, endPoint y: 187, distance: 47.3
click at [401, 187] on table "Degrees/Course: Bachelor of Education (with Credits) College Name: D.P.B. Dayan…" at bounding box center [349, 185] width 284 height 150
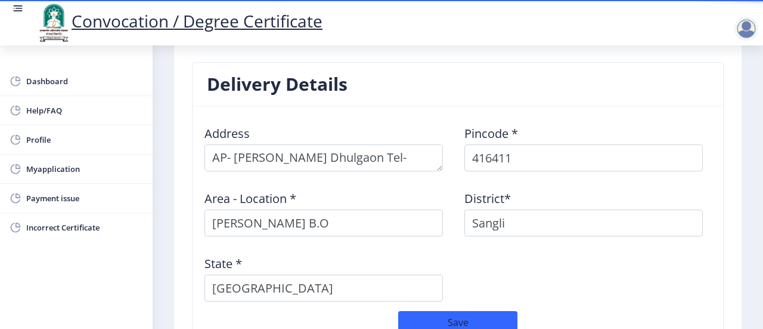
scroll to position [954, 0]
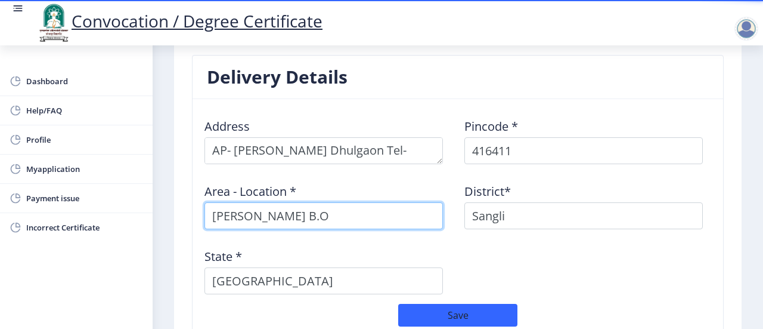
click at [337, 202] on input "Agran Dhulgaon B.O" at bounding box center [324, 215] width 239 height 27
type input "A"
type input "pimpalwadi Road Agran Dhulgaon"
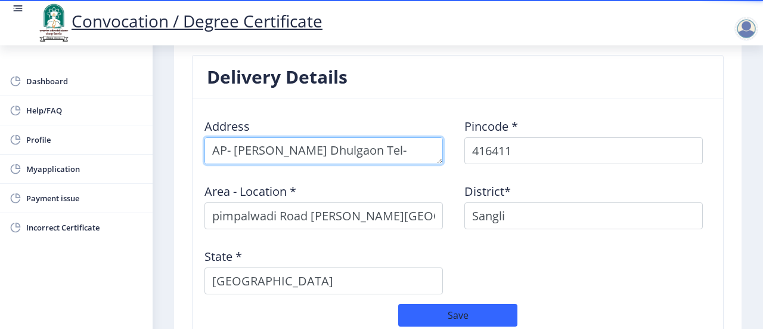
click at [399, 137] on textarea at bounding box center [324, 150] width 239 height 27
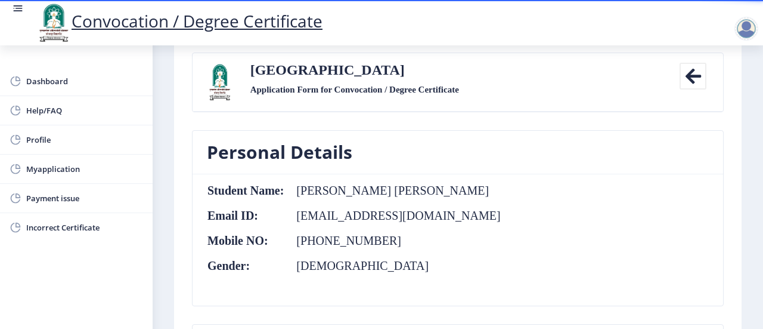
scroll to position [0, 0]
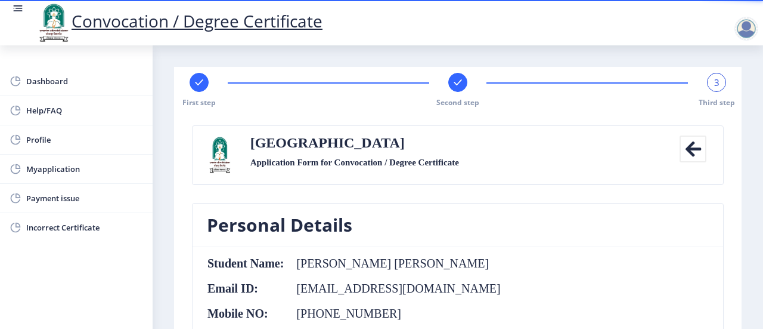
type textarea "AP- Agran Dhulgaon Tel- kavthe Mahankal Dist- sangli"
click at [197, 86] on rect at bounding box center [199, 82] width 12 height 12
select select "Regular"
select select "2016"
select select "March"
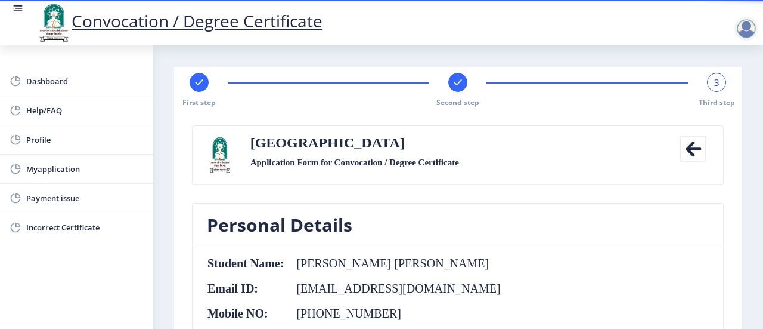
select select "SECOND CLASS"
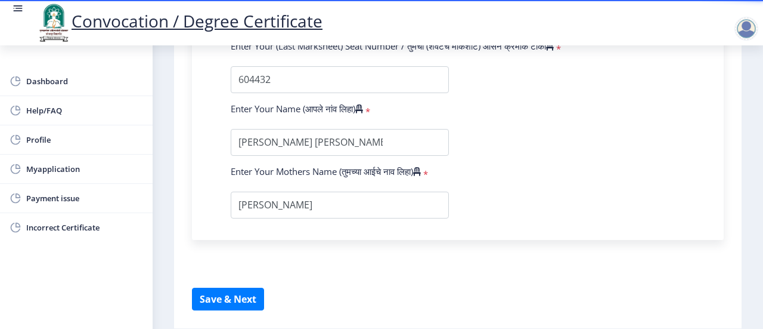
scroll to position [769, 0]
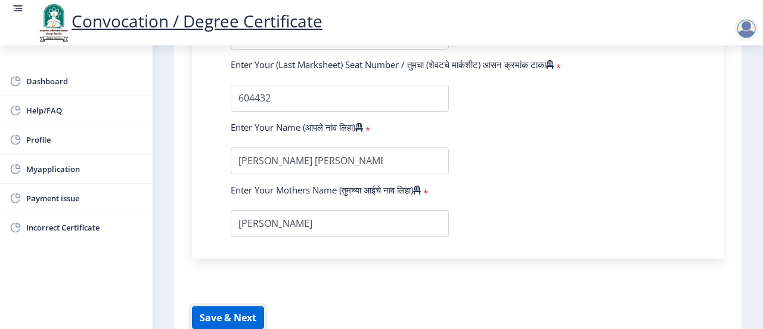
click at [228, 313] on button "Save & Next" at bounding box center [228, 317] width 72 height 23
select select
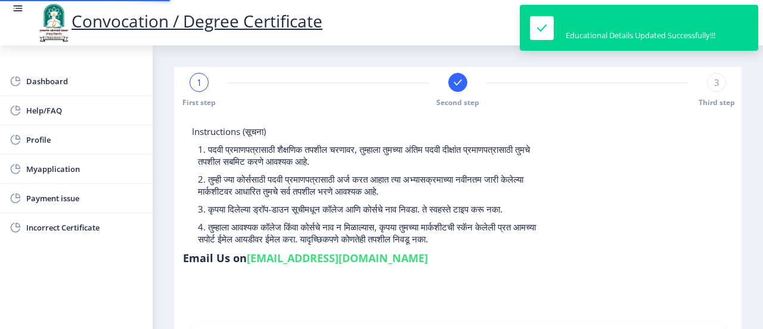
type input "2014032500266743"
select select "Regular"
select select "2016"
select select "March"
select select "SECOND CLASS"
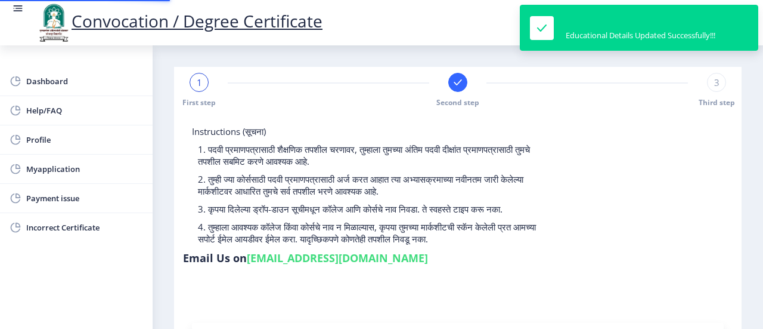
type input "604432"
type input "Sangita"
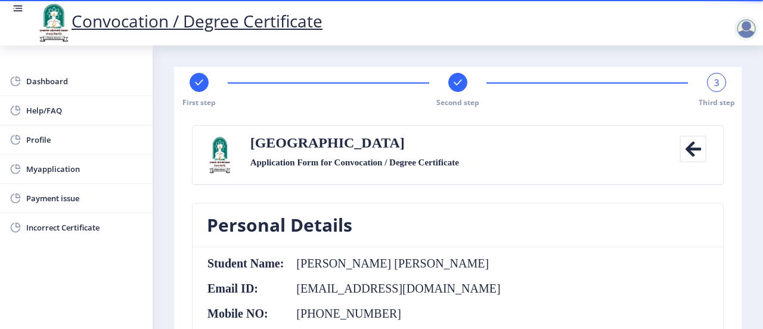
click at [455, 85] on icon at bounding box center [458, 82] width 8 height 6
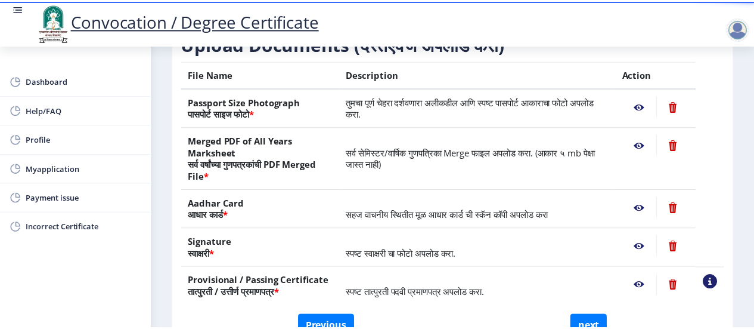
scroll to position [179, 0]
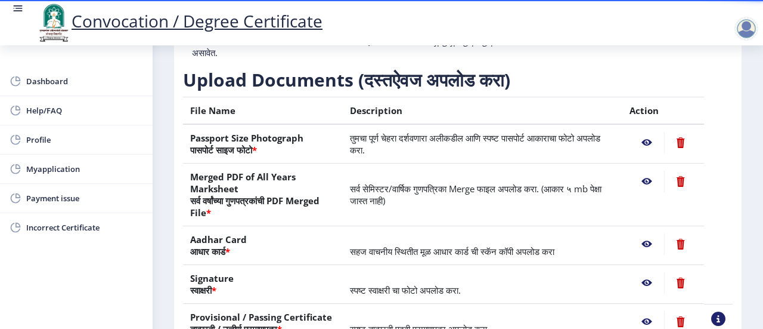
click at [644, 142] on nb-action at bounding box center [647, 142] width 35 height 21
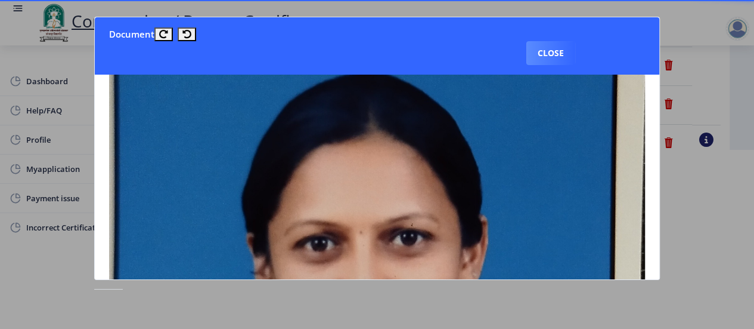
scroll to position [0, 0]
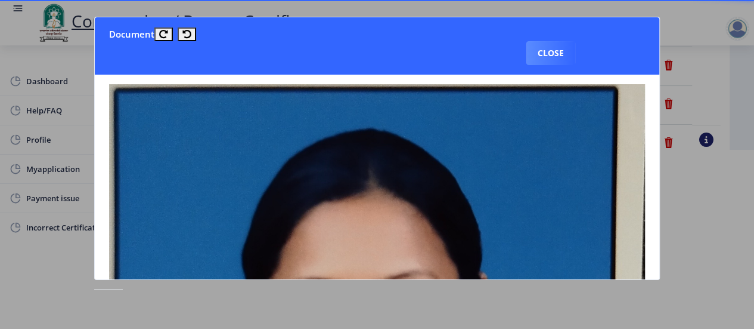
click at [550, 55] on button "Close" at bounding box center [551, 53] width 49 height 24
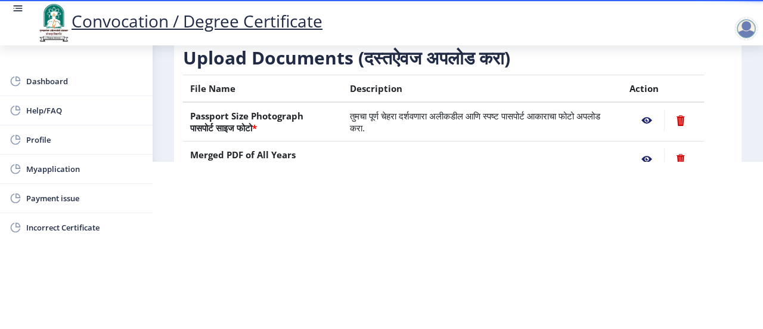
scroll to position [60, 0]
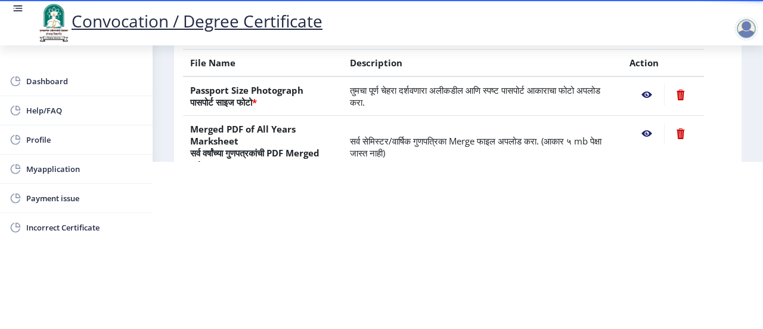
click at [646, 129] on nb-action at bounding box center [647, 133] width 35 height 21
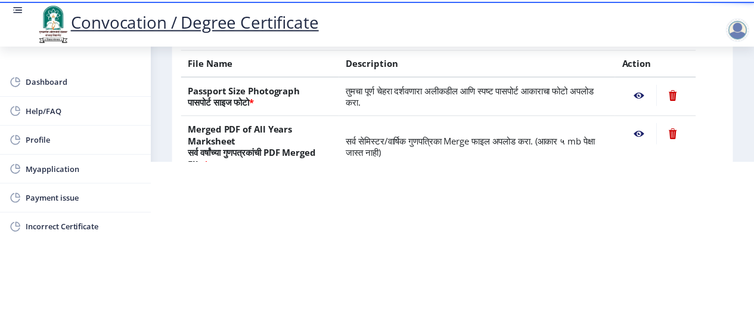
scroll to position [0, 0]
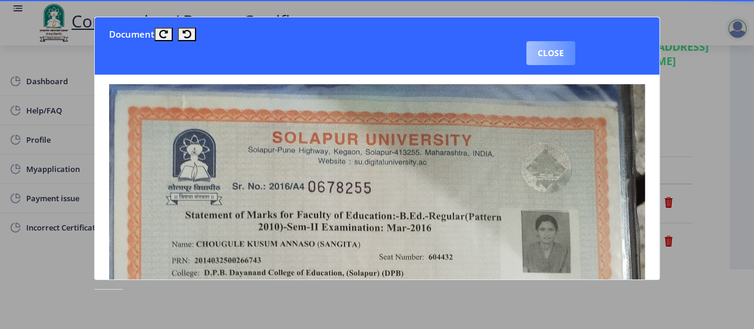
click at [544, 55] on button "Close" at bounding box center [551, 53] width 49 height 24
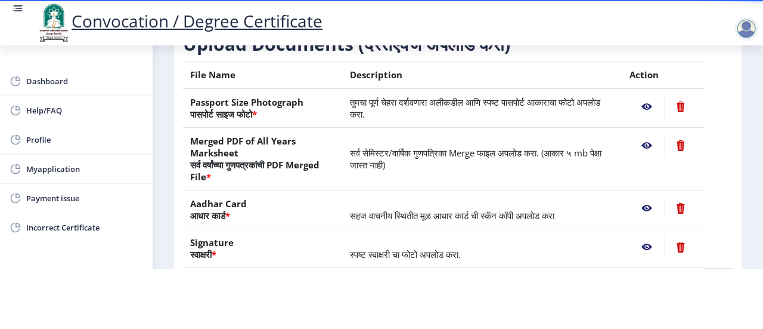
scroll to position [179, 0]
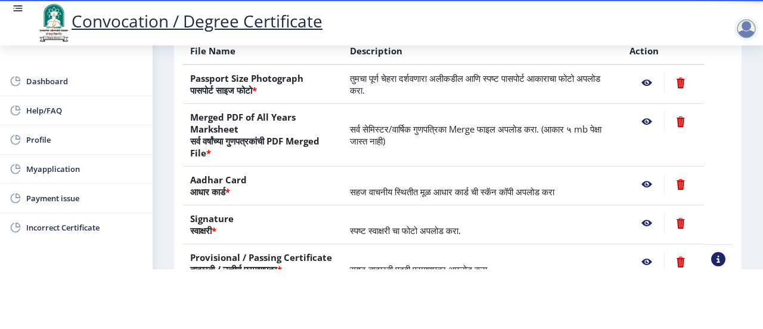
click at [645, 185] on nb-action at bounding box center [647, 184] width 35 height 21
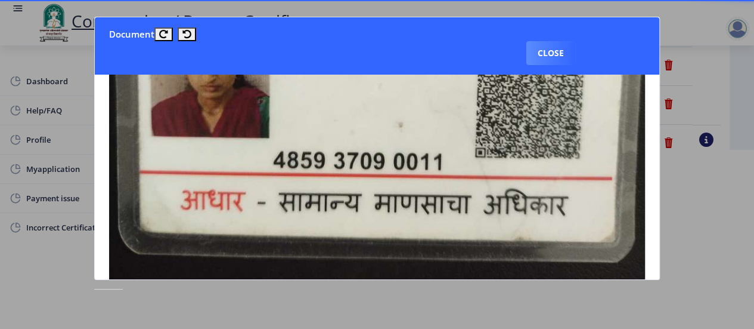
scroll to position [358, 0]
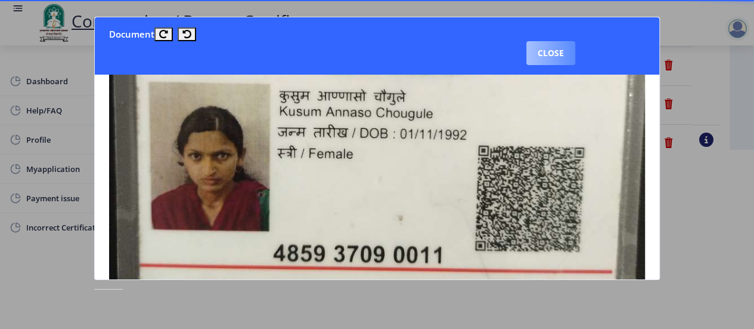
click at [538, 55] on button "Close" at bounding box center [551, 53] width 49 height 24
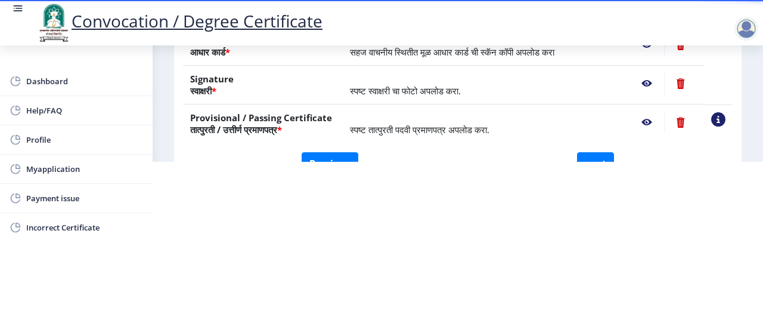
scroll to position [239, 0]
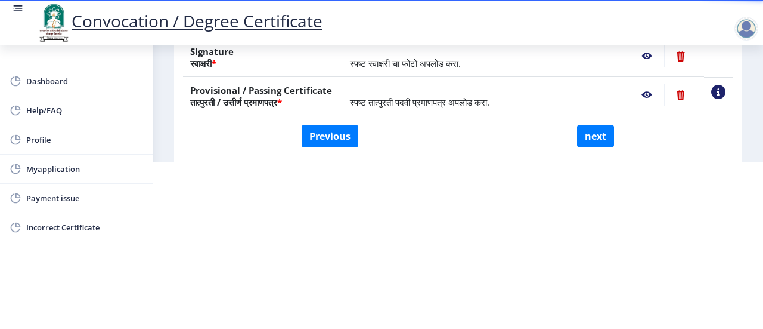
click at [640, 53] on nb-action at bounding box center [647, 55] width 35 height 21
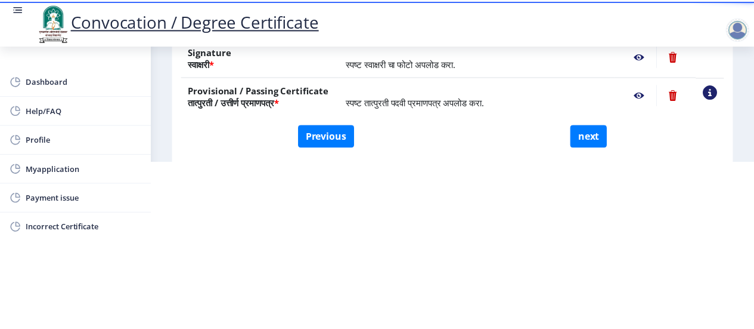
scroll to position [0, 0]
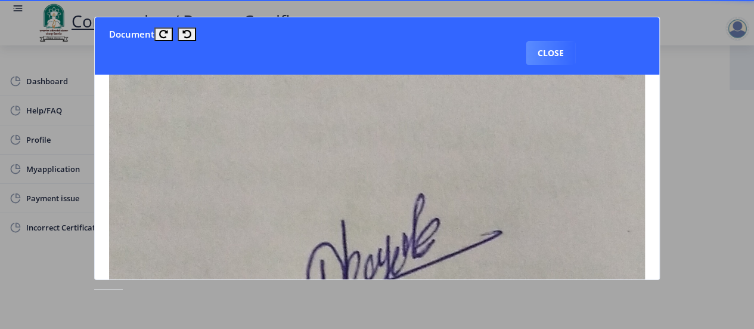
click at [556, 51] on button "Close" at bounding box center [551, 53] width 49 height 24
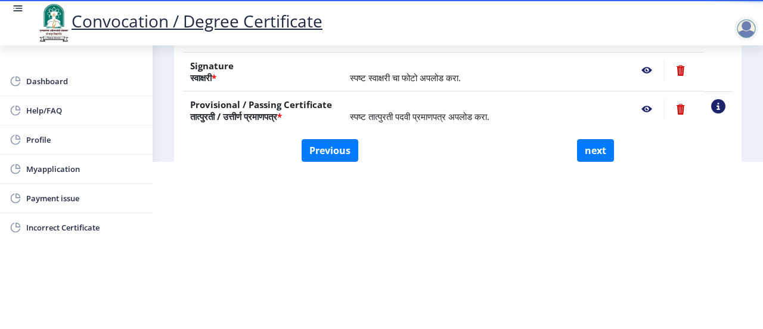
click at [641, 105] on nb-action at bounding box center [647, 108] width 35 height 21
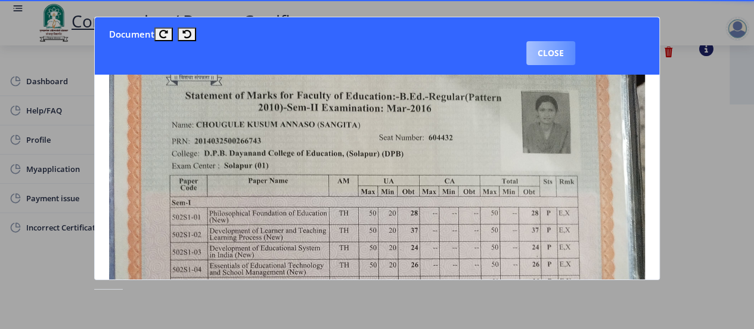
click at [543, 58] on button "Close" at bounding box center [551, 53] width 49 height 24
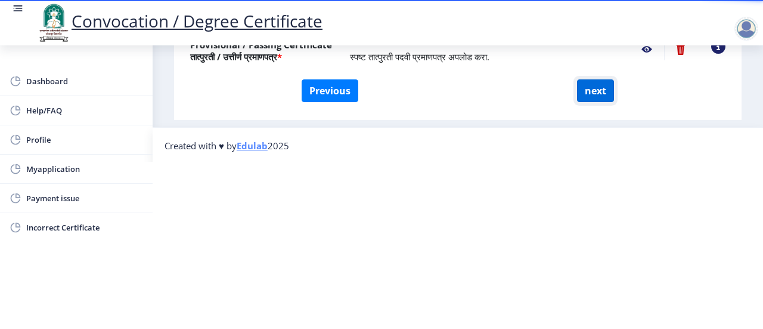
click at [596, 94] on button "next" at bounding box center [595, 90] width 37 height 23
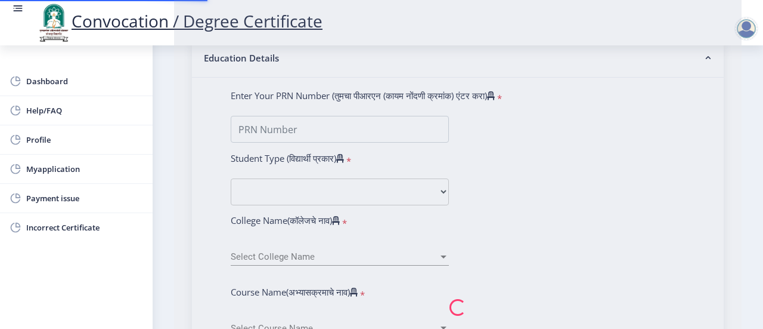
select select
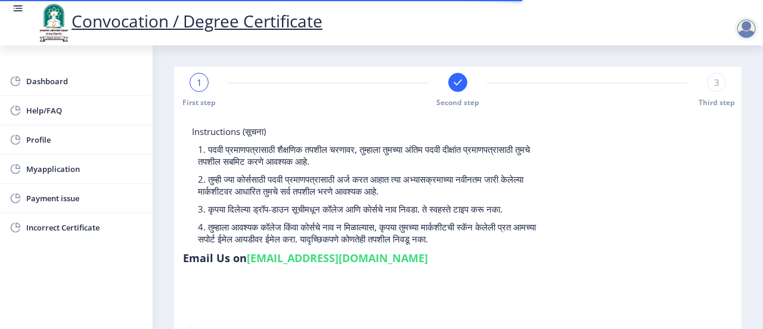
type input "2014032500266743"
select select "Regular"
select select "2016"
select select "March"
select select "SECOND CLASS"
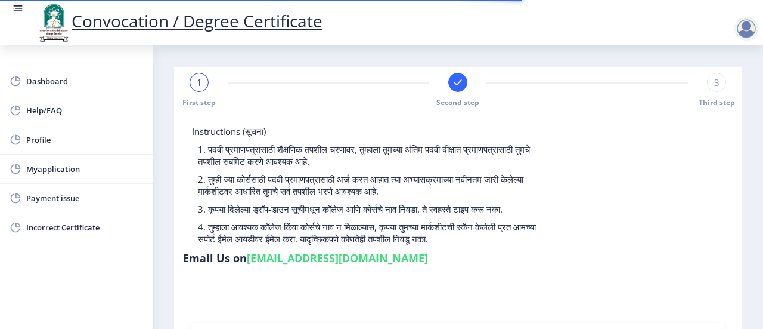
type input "604432"
type input "Sangita"
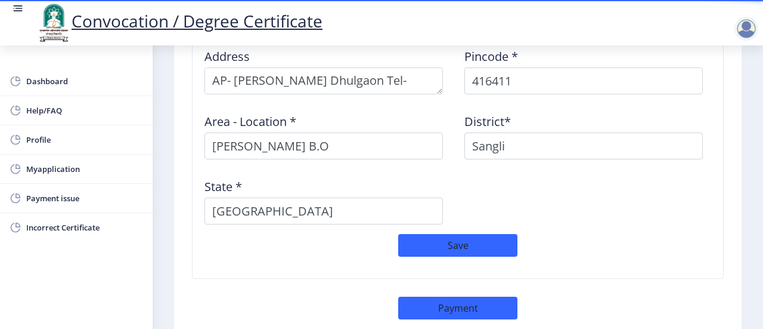
scroll to position [1014, 0]
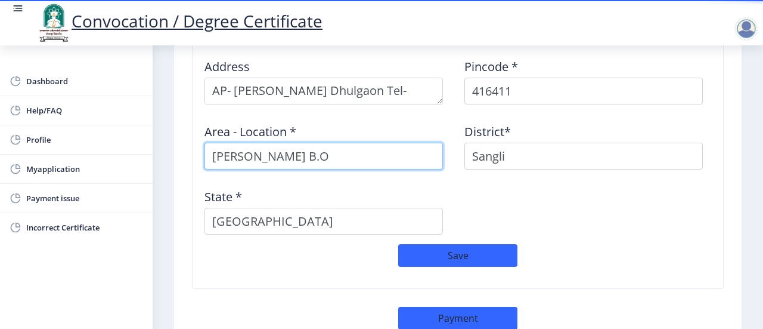
click at [345, 143] on input "Agran Dhulgaon B.O" at bounding box center [324, 156] width 239 height 27
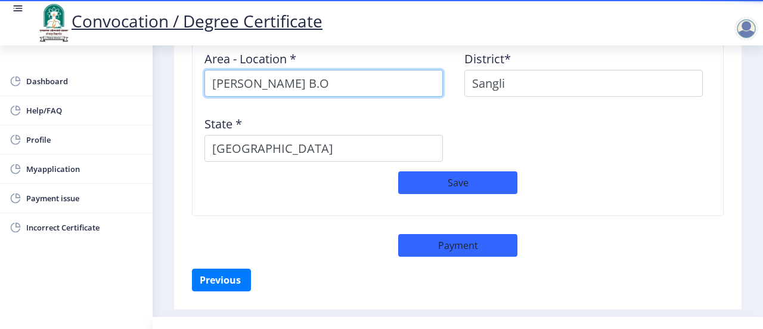
scroll to position [1093, 0]
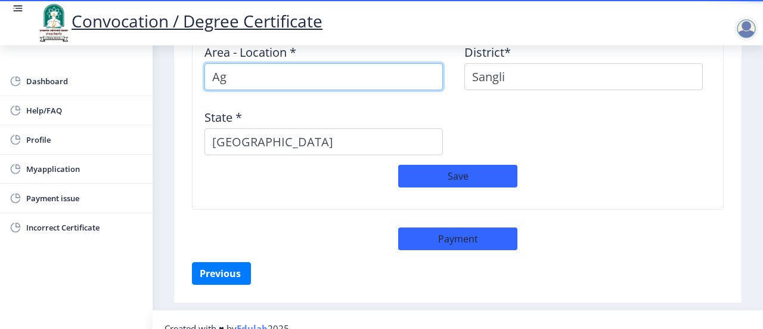
type input "A"
type input "pimpalwadi Road Agran Dhulgaon"
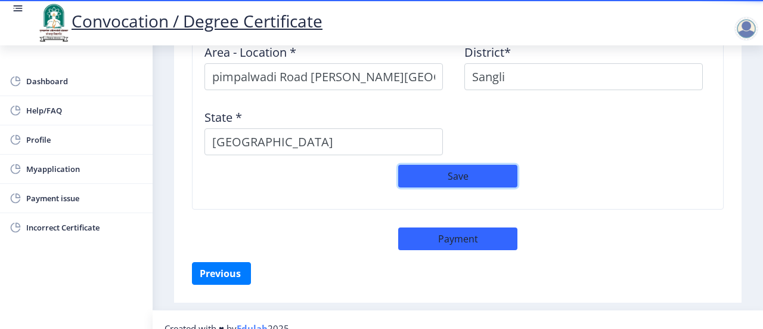
click at [455, 165] on button "Save" at bounding box center [457, 176] width 119 height 23
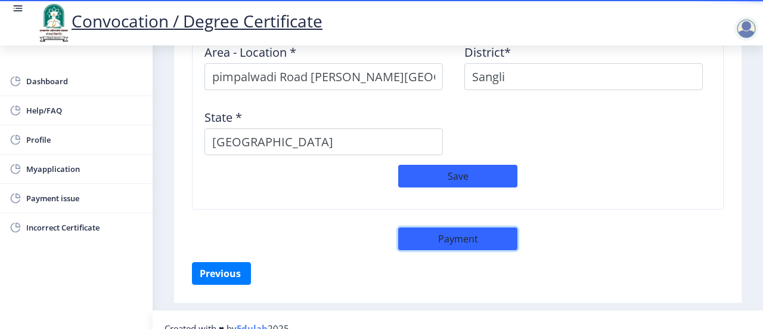
click at [450, 227] on button "Payment" at bounding box center [457, 238] width 119 height 23
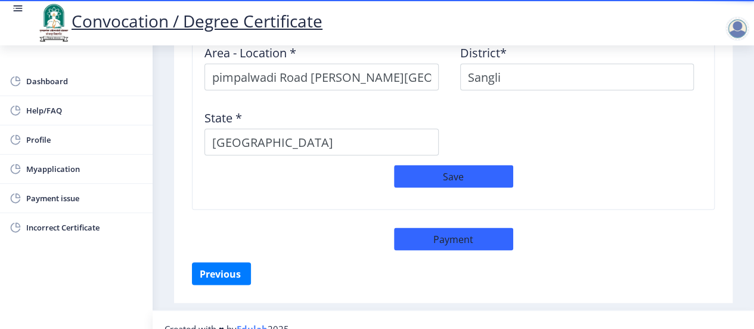
select select "sealed"
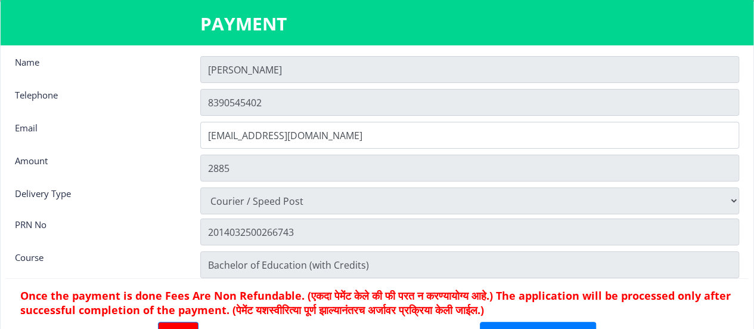
scroll to position [0, 0]
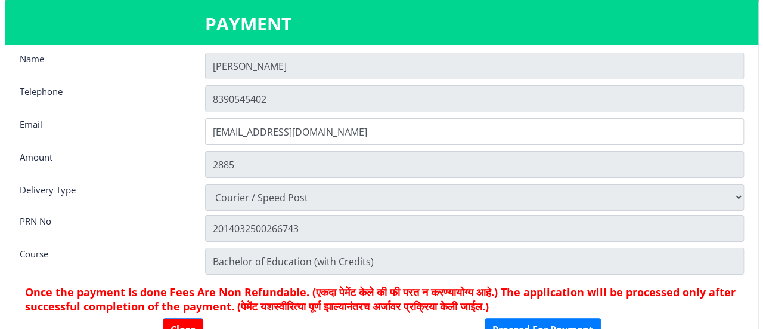
scroll to position [16, 0]
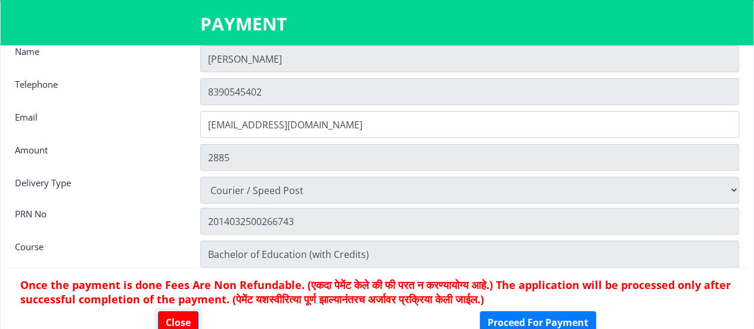
click at [176, 321] on button "Close" at bounding box center [178, 322] width 41 height 23
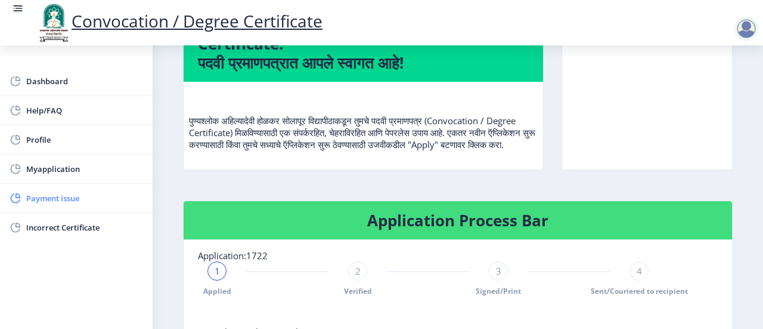
scroll to position [119, 0]
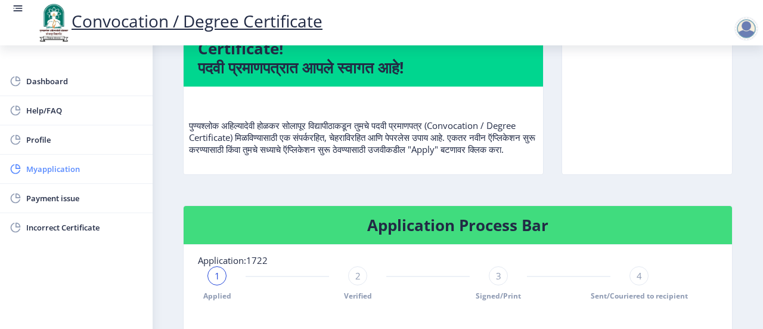
click at [41, 169] on span "Myapplication" at bounding box center [84, 169] width 117 height 14
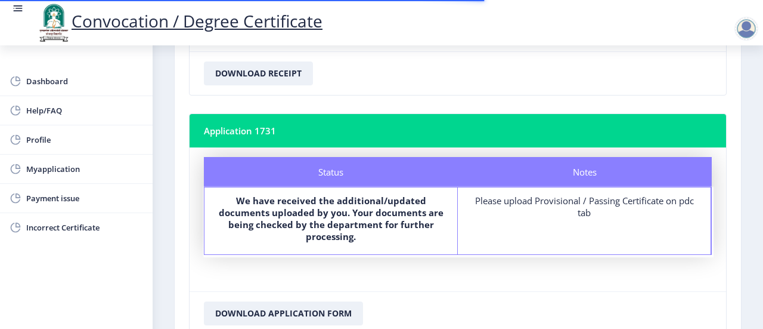
scroll to position [401, 0]
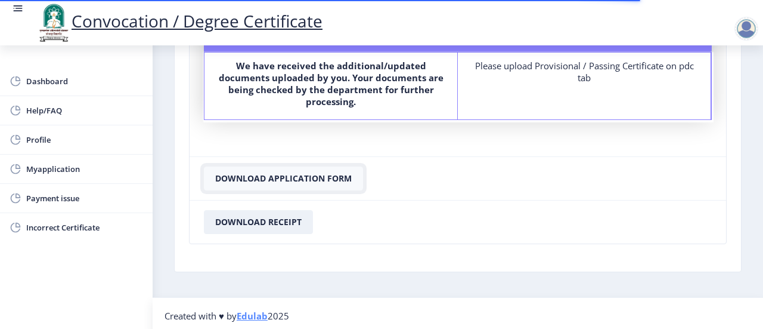
click at [289, 174] on button "Download Application Form" at bounding box center [283, 178] width 159 height 24
click at [266, 222] on button "Download Receipt" at bounding box center [258, 222] width 109 height 24
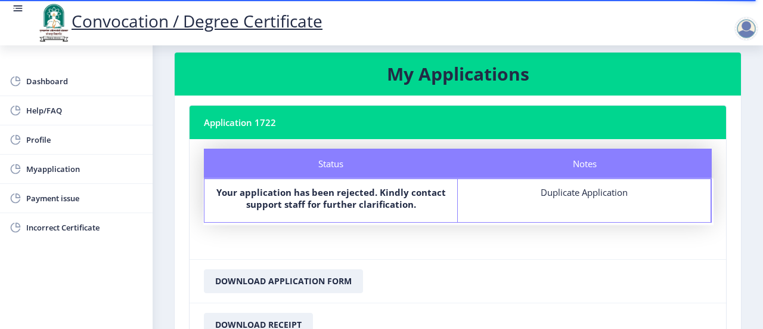
scroll to position [0, 0]
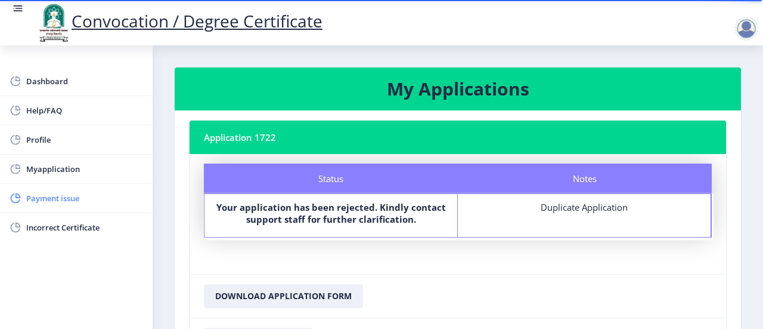
click at [71, 204] on span "Payment issue" at bounding box center [84, 198] width 117 height 14
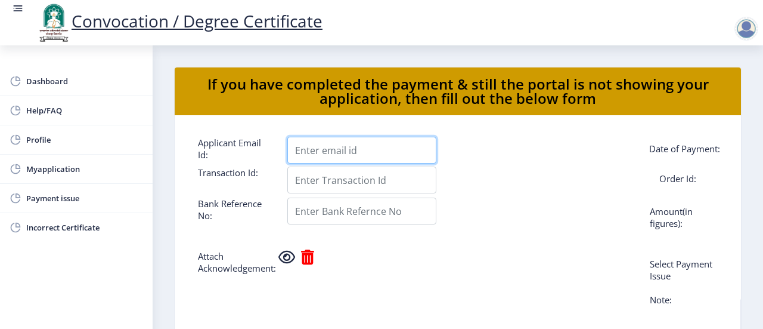
click at [339, 150] on input "Applicant Email Id:" at bounding box center [361, 150] width 149 height 27
type input "[EMAIL_ADDRESS][DOMAIN_NAME]"
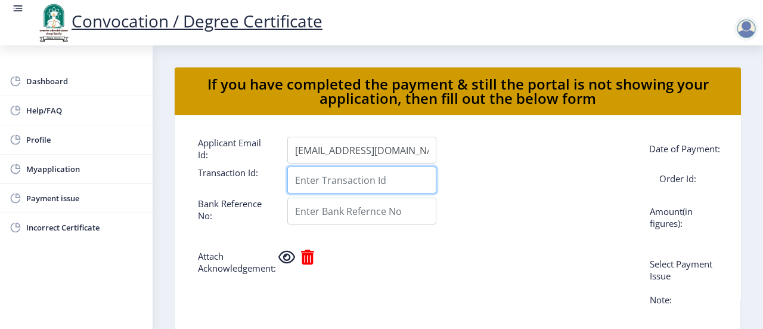
click at [336, 184] on input "Applicant Email Id:" at bounding box center [361, 179] width 149 height 27
click at [307, 185] on input "Applicant Email Id:" at bounding box center [361, 179] width 149 height 27
type input "2"
type input "520367378801"
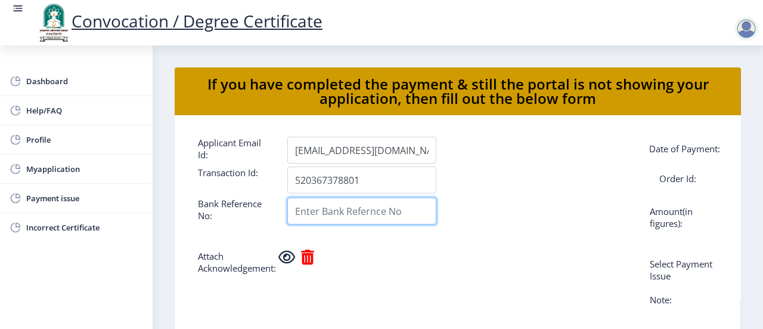
click at [348, 218] on input "Applicant Email Id:" at bounding box center [361, 210] width 149 height 27
click at [314, 213] on input "Applicant Email Id:" at bounding box center [361, 210] width 149 height 27
click at [427, 216] on input "[EMAIL_ADDRESS][DOMAIN_NAME]" at bounding box center [361, 210] width 149 height 27
click at [413, 218] on input "kusumchougule8390@om" at bounding box center [361, 210] width 149 height 27
type input "kusumchougule8390@oksbi"
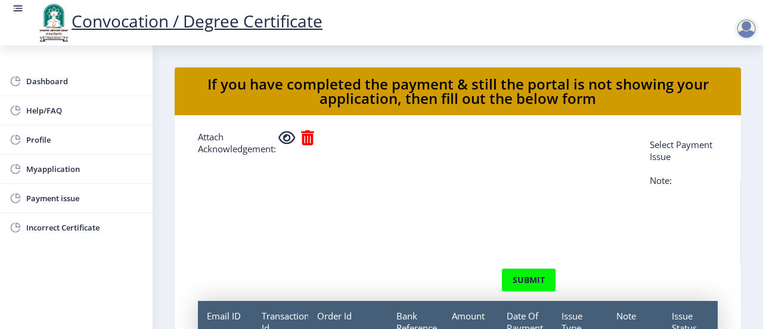
scroll to position [60, 0]
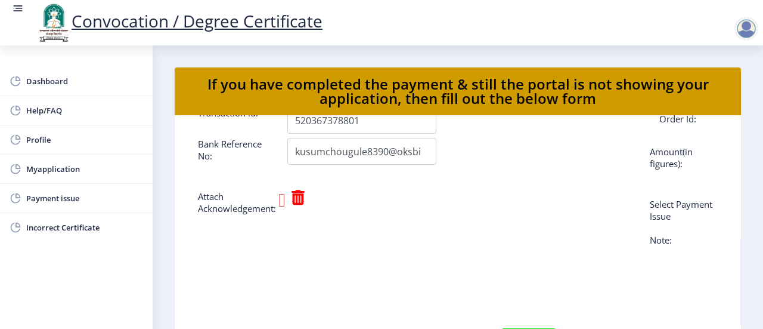
click at [280, 203] on icon at bounding box center [282, 199] width 7 height 19
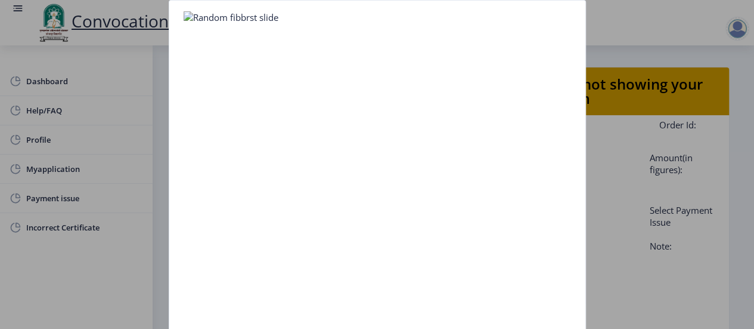
drag, startPoint x: 617, startPoint y: 181, endPoint x: 598, endPoint y: 173, distance: 20.8
click at [616, 180] on div at bounding box center [377, 164] width 754 height 329
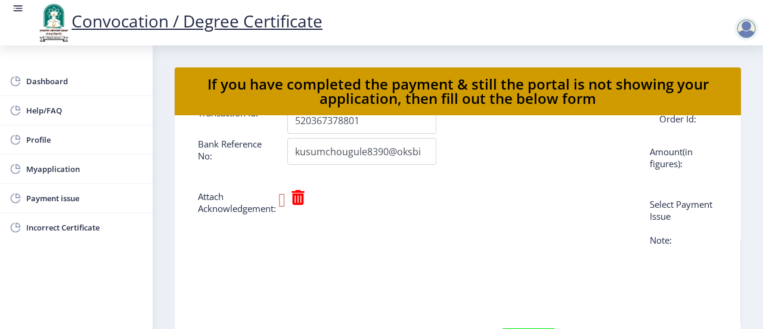
click at [286, 203] on icon at bounding box center [282, 199] width 7 height 19
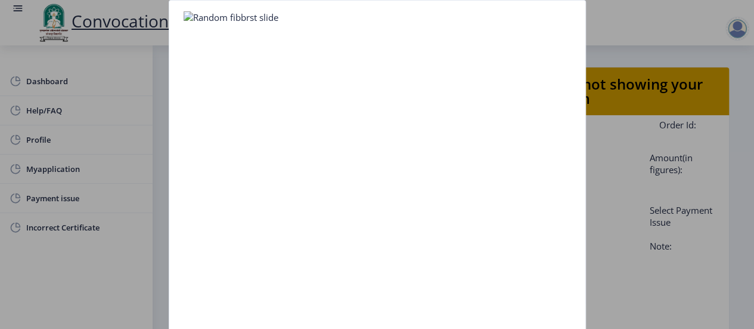
click at [258, 21] on img at bounding box center [231, 17] width 95 height 12
click at [250, 14] on img at bounding box center [231, 17] width 95 height 12
click at [242, 15] on img at bounding box center [231, 17] width 95 height 12
click at [599, 203] on div at bounding box center [377, 164] width 754 height 329
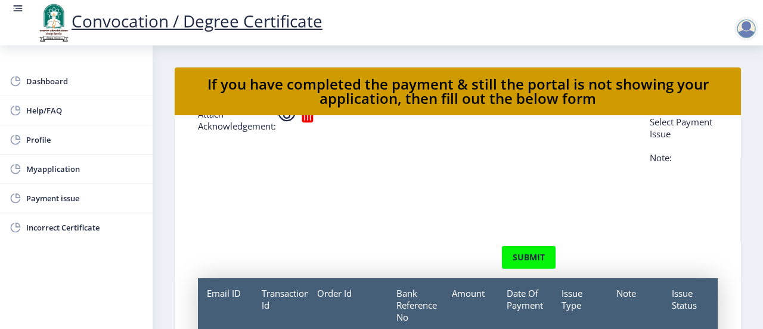
scroll to position [148, 0]
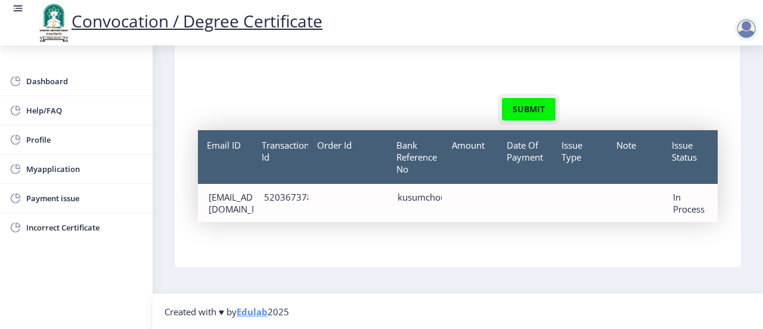
click at [533, 109] on button "submit" at bounding box center [529, 109] width 55 height 24
click at [532, 109] on button "submit" at bounding box center [529, 109] width 55 height 24
click at [533, 107] on button "submit" at bounding box center [529, 109] width 55 height 24
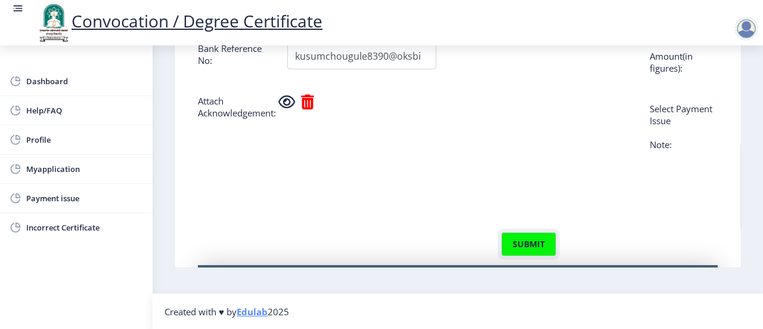
scroll to position [0, 0]
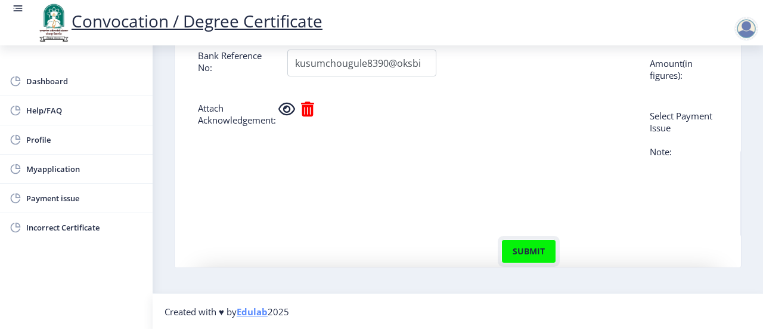
click at [525, 262] on button "submit" at bounding box center [529, 251] width 55 height 24
click at [285, 120] on icon at bounding box center [282, 111] width 7 height 19
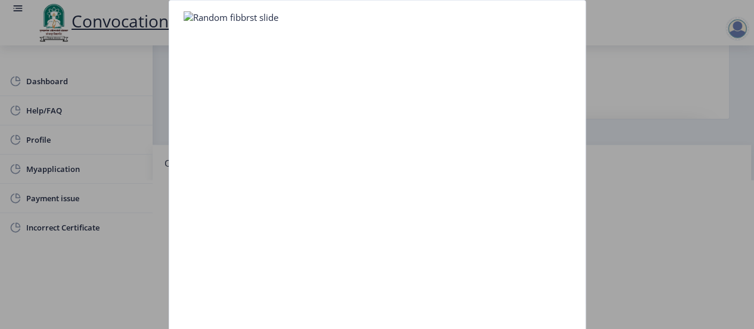
click at [627, 219] on div at bounding box center [377, 164] width 754 height 329
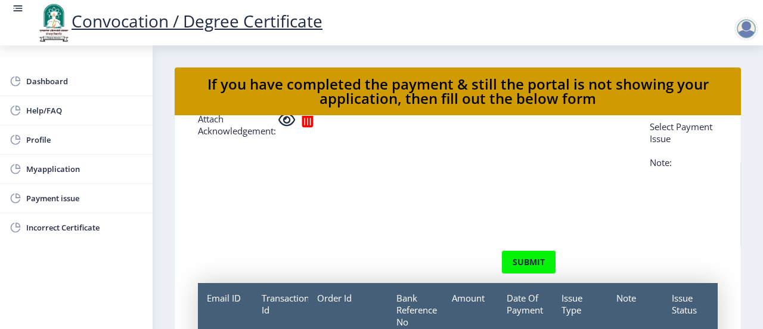
scroll to position [150, 0]
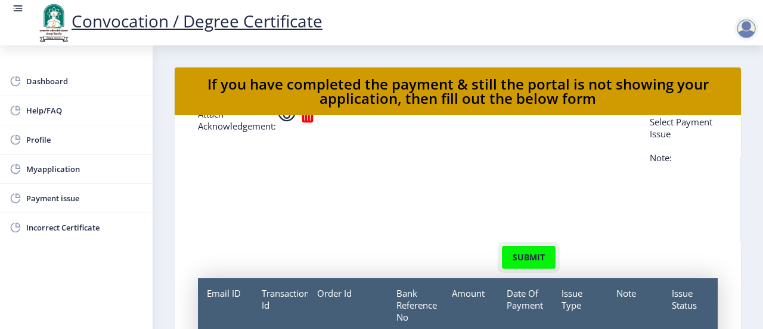
click at [533, 258] on button "submit" at bounding box center [529, 257] width 55 height 24
click at [516, 262] on button "submit" at bounding box center [529, 257] width 55 height 24
click at [525, 256] on button "submit" at bounding box center [529, 257] width 55 height 24
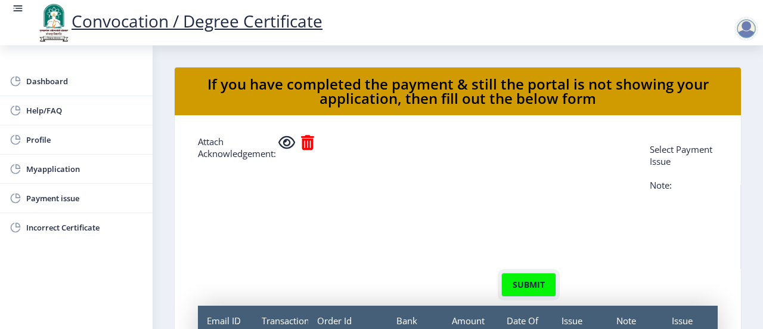
scroll to position [119, 0]
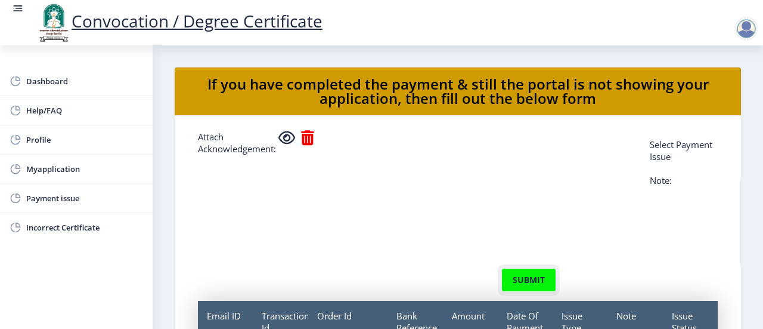
click at [521, 292] on button "submit" at bounding box center [529, 280] width 55 height 24
click at [531, 288] on button "submit" at bounding box center [529, 280] width 55 height 24
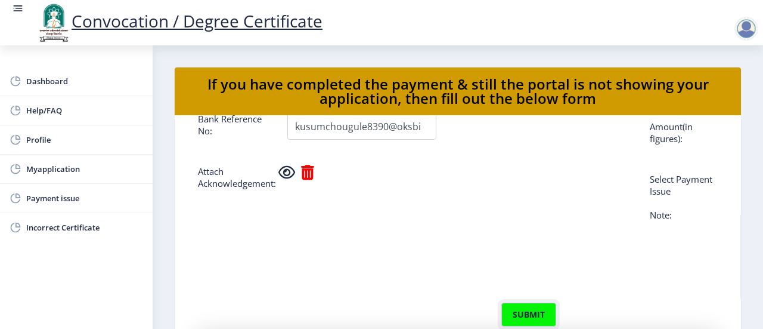
scroll to position [60, 0]
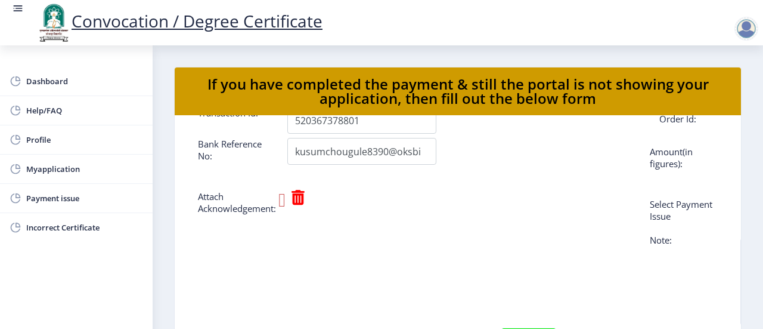
click at [283, 205] on icon at bounding box center [282, 199] width 7 height 19
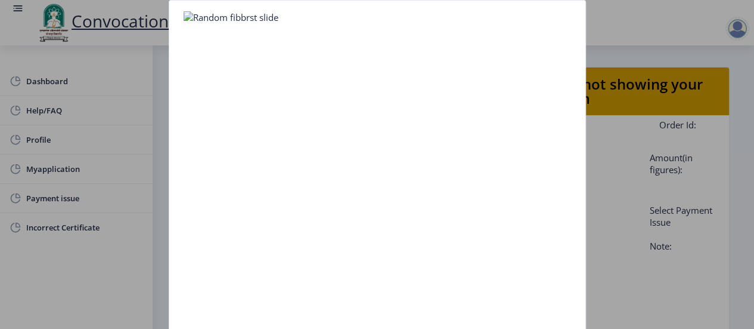
click at [632, 230] on div at bounding box center [377, 164] width 754 height 329
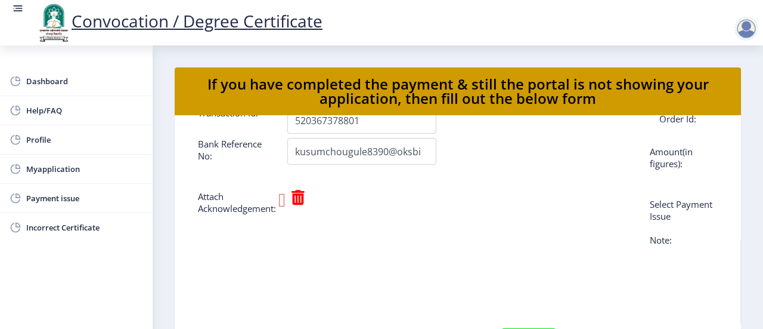
click at [285, 204] on icon at bounding box center [282, 199] width 7 height 19
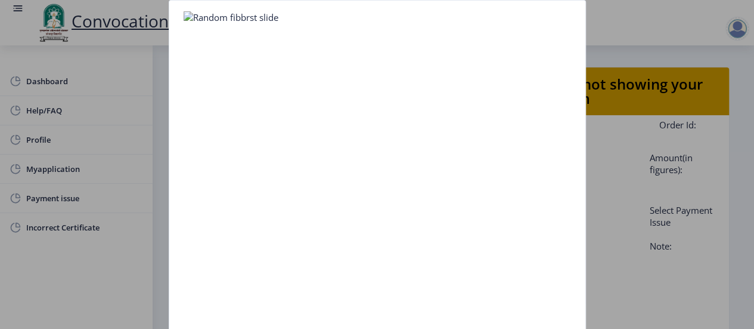
click at [617, 209] on div at bounding box center [377, 164] width 754 height 329
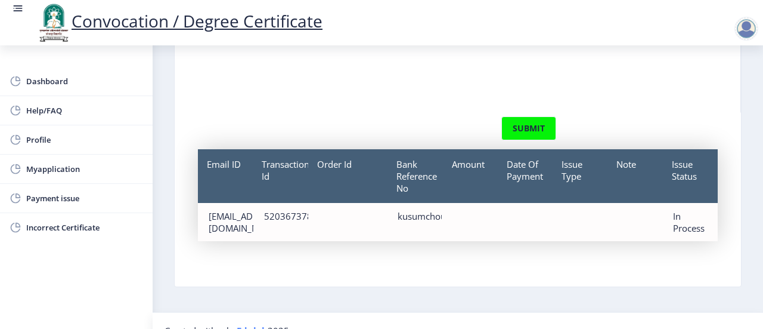
scroll to position [148, 0]
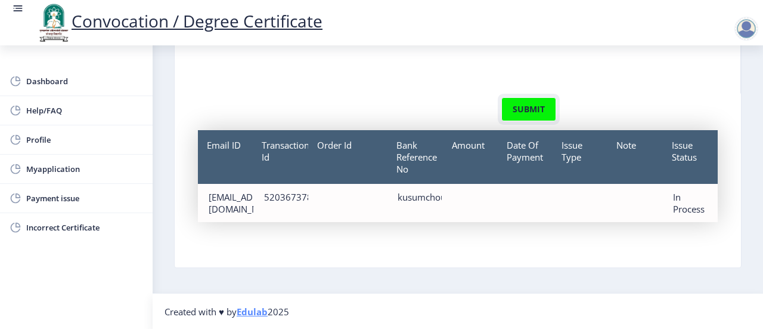
click at [533, 101] on button "submit" at bounding box center [529, 109] width 55 height 24
click at [63, 201] on span "Payment issue" at bounding box center [84, 198] width 117 height 14
click at [56, 202] on span "Payment issue" at bounding box center [84, 198] width 117 height 14
click at [515, 107] on button "submit" at bounding box center [529, 109] width 55 height 24
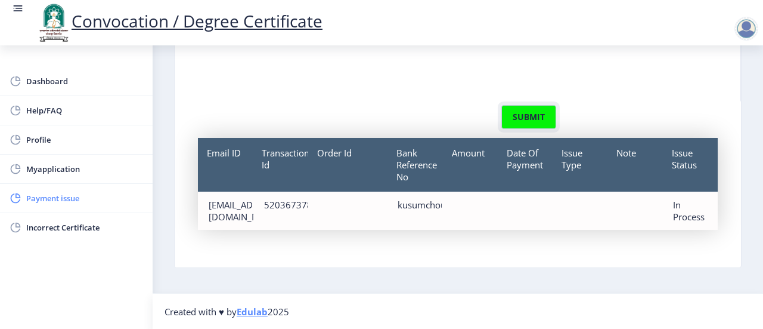
scroll to position [150, 0]
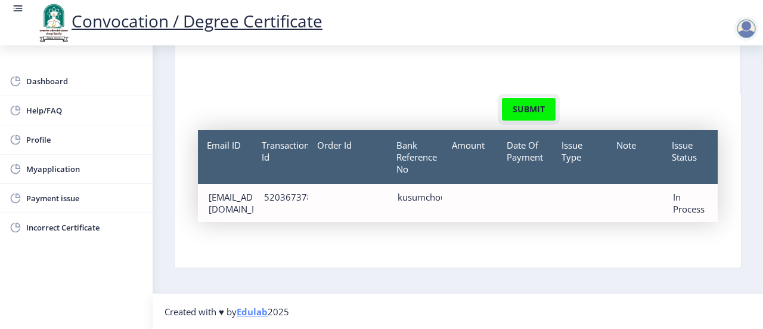
click at [509, 112] on button "submit" at bounding box center [529, 109] width 55 height 24
click at [519, 101] on button "submit" at bounding box center [529, 109] width 55 height 24
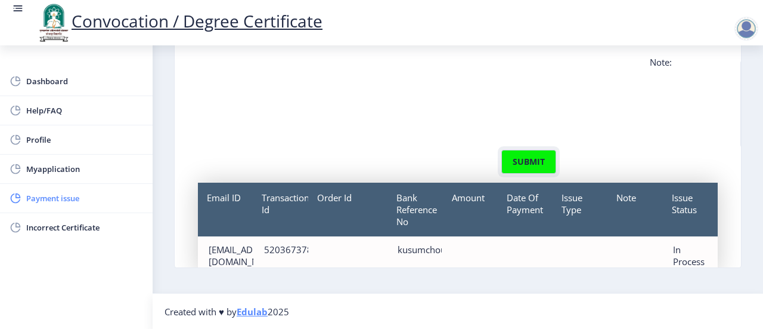
scroll to position [0, 0]
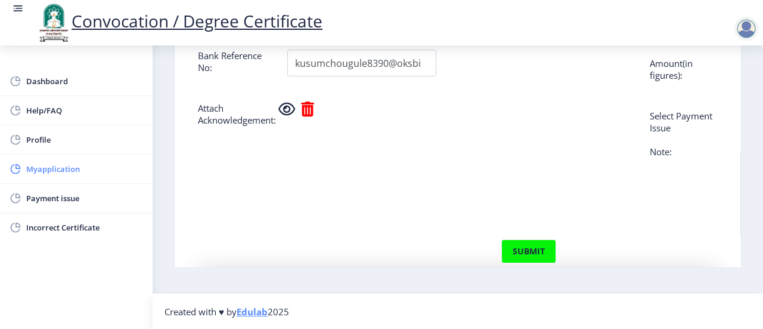
click at [44, 172] on span "Myapplication" at bounding box center [84, 169] width 117 height 14
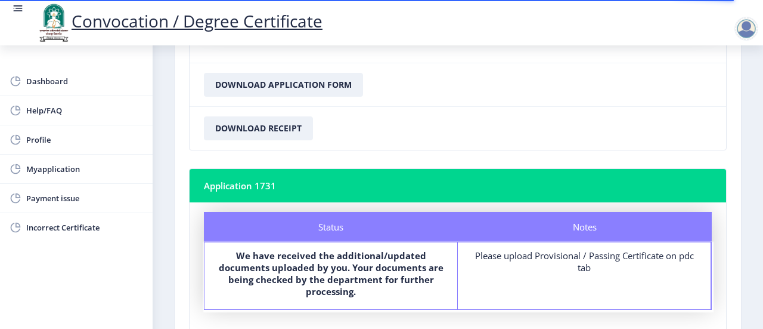
scroll to position [239, 0]
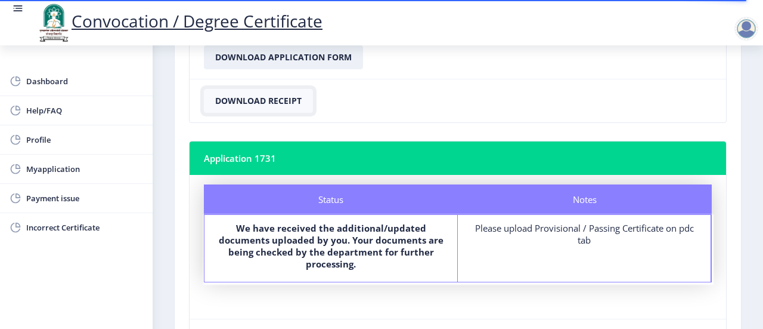
click at [267, 98] on button "Download Receipt" at bounding box center [258, 101] width 109 height 24
click at [245, 104] on button "Download Receipt" at bounding box center [258, 101] width 109 height 24
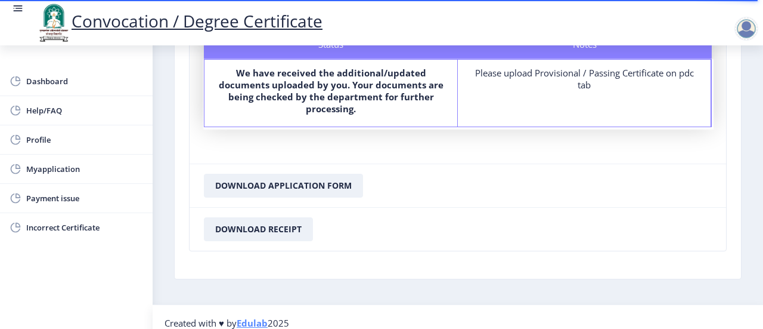
scroll to position [401, 0]
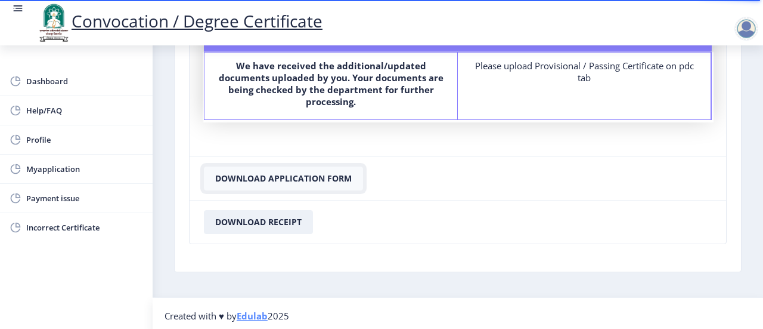
click at [264, 180] on button "Download Application Form" at bounding box center [283, 178] width 159 height 24
click at [60, 228] on span "Incorrect Certificate" at bounding box center [84, 227] width 117 height 14
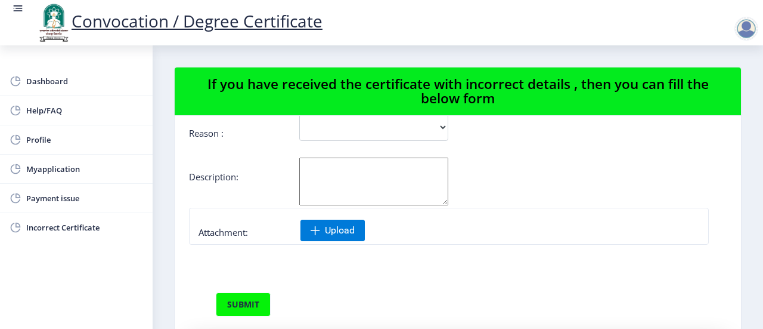
scroll to position [152, 0]
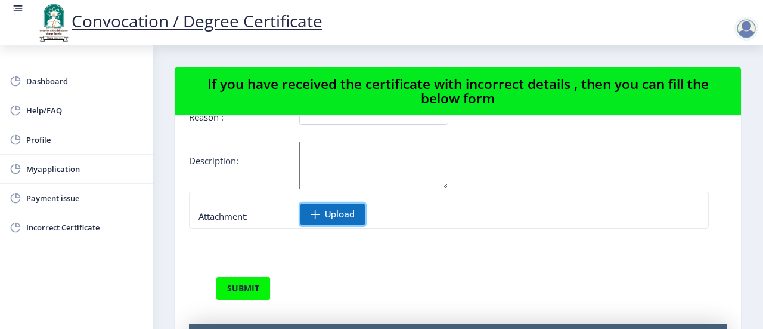
click at [325, 218] on span "Upload" at bounding box center [340, 214] width 30 height 12
click at [324, 216] on span "Upload" at bounding box center [333, 213] width 64 height 21
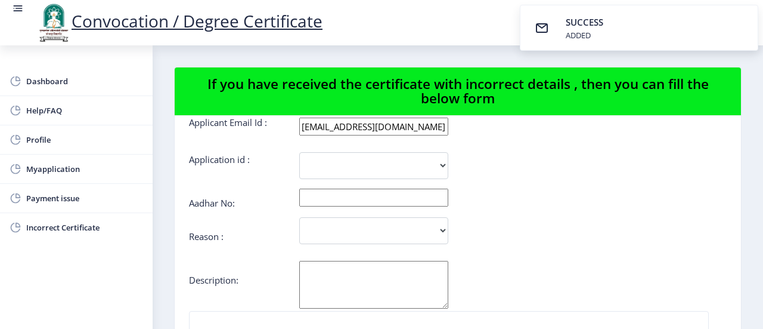
scroll to position [0, 0]
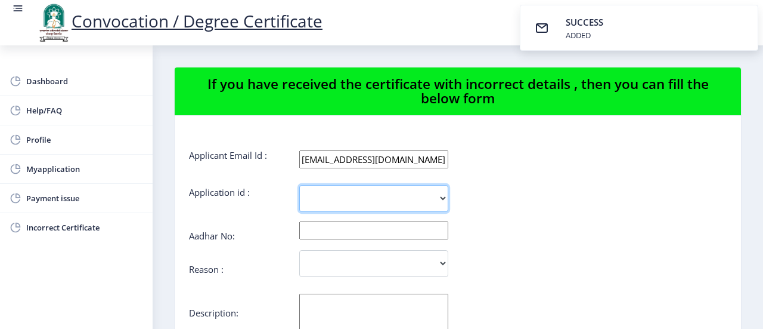
click at [438, 196] on select "1722 1731" at bounding box center [373, 198] width 149 height 27
click at [431, 197] on select "1722 1731" at bounding box center [373, 198] width 149 height 27
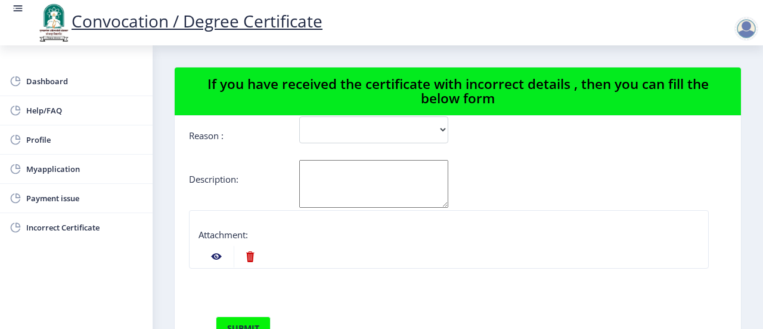
scroll to position [174, 0]
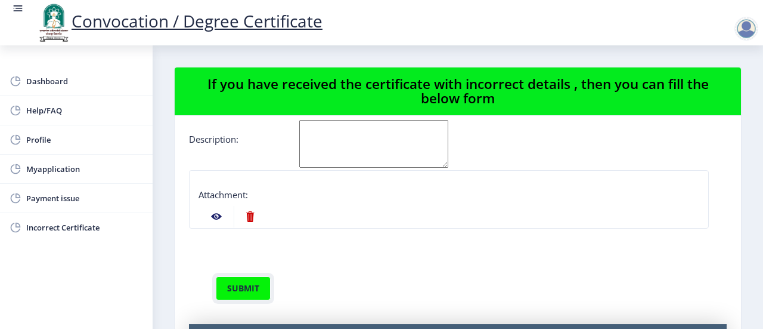
click at [240, 288] on button "submit" at bounding box center [243, 288] width 55 height 24
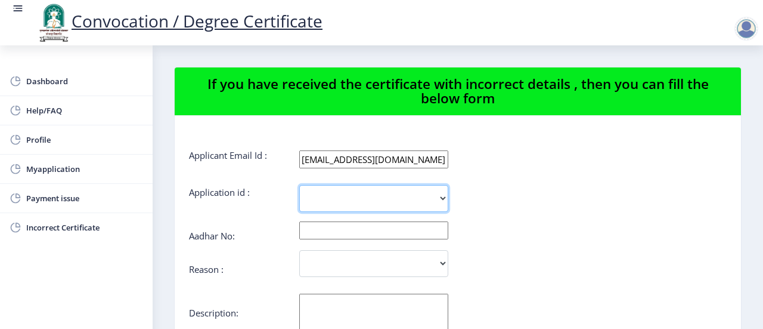
click at [439, 197] on select "1722 1731" at bounding box center [373, 198] width 149 height 27
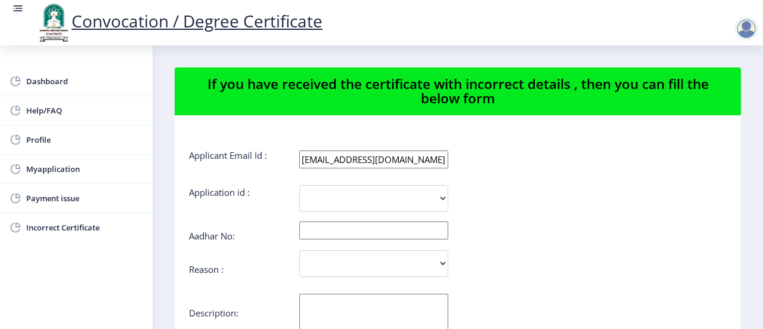
click at [598, 238] on div "Aadhar No:" at bounding box center [458, 235] width 538 height 10
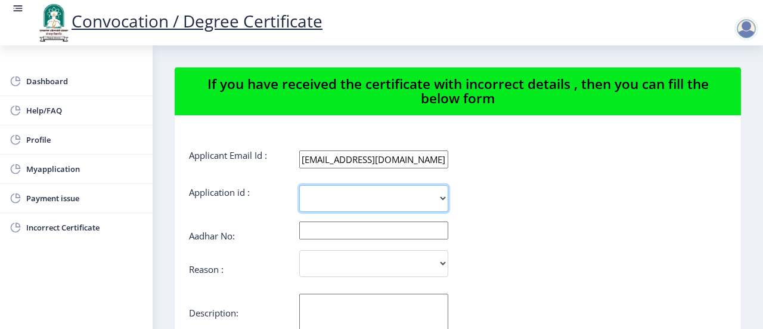
click at [439, 196] on select "1722 1731" at bounding box center [373, 198] width 149 height 27
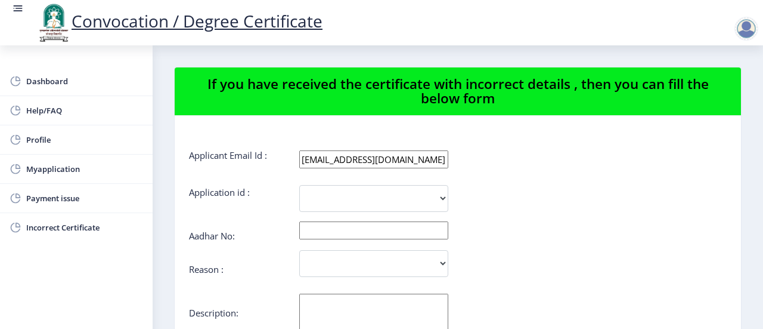
click at [613, 190] on div "1722 1731" at bounding box center [413, 198] width 448 height 27
click at [67, 171] on span "Myapplication" at bounding box center [84, 169] width 117 height 14
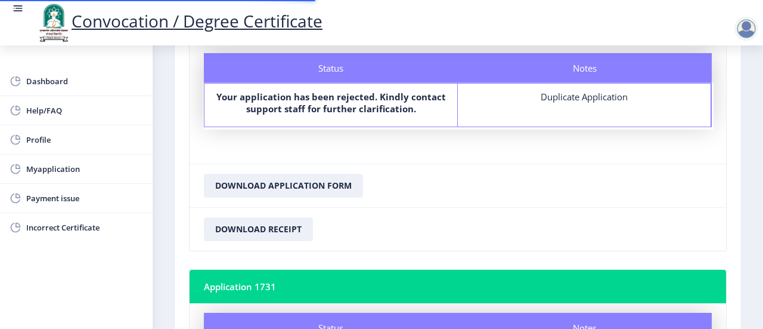
scroll to position [401, 0]
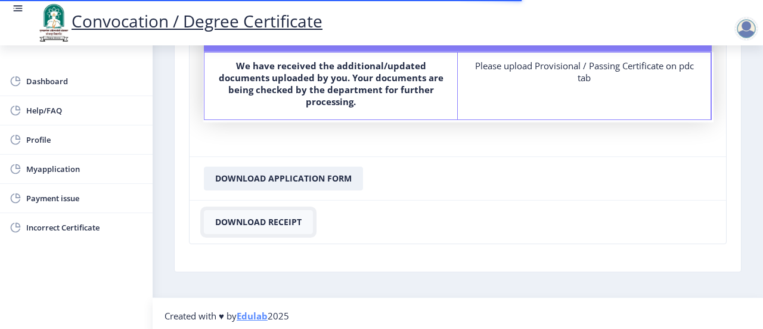
click at [261, 214] on button "Download Receipt" at bounding box center [258, 222] width 109 height 24
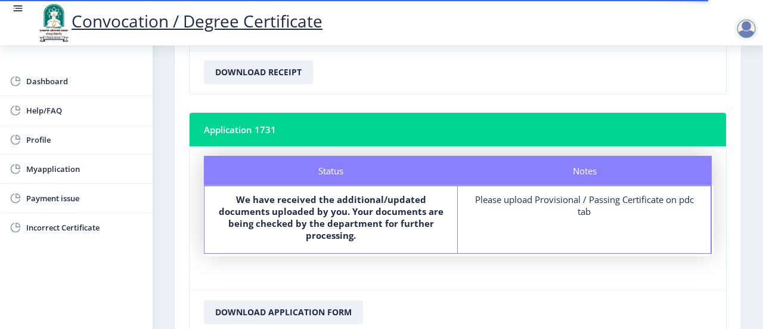
scroll to position [162, 0]
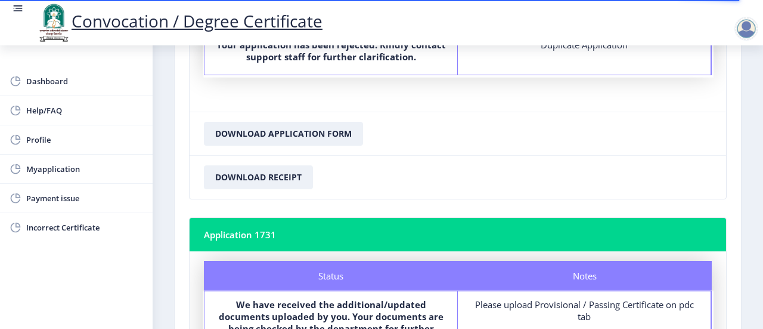
click at [292, 231] on nb-card-header "Application 1731" at bounding box center [458, 234] width 537 height 33
drag, startPoint x: 255, startPoint y: 227, endPoint x: 287, endPoint y: 229, distance: 32.3
click at [287, 229] on nb-card-header "Application 1731" at bounding box center [458, 234] width 537 height 33
drag, startPoint x: 263, startPoint y: 232, endPoint x: 706, endPoint y: 143, distance: 451.5
click at [706, 143] on nb-card-footer "Download Application Form" at bounding box center [458, 134] width 537 height 44
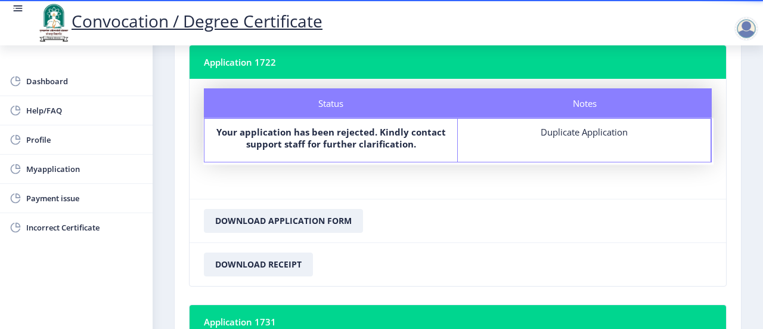
scroll to position [0, 0]
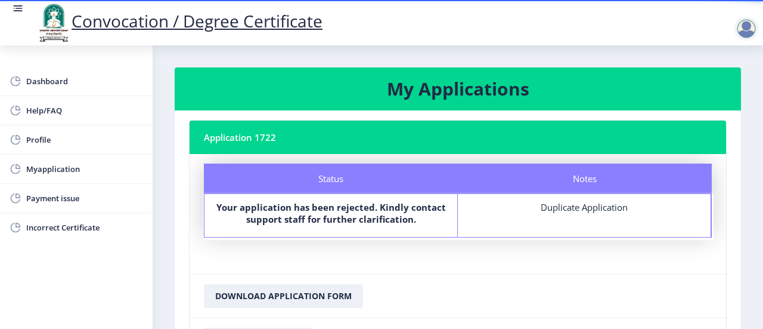
click at [469, 102] on nb-card-header "My Applications" at bounding box center [458, 88] width 567 height 43
click at [387, 206] on b "Your application has been rejected. Kindly contact support staff for further cl…" at bounding box center [331, 213] width 230 height 24
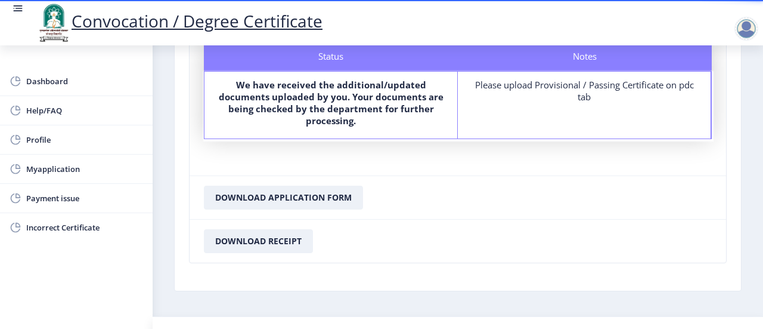
scroll to position [401, 0]
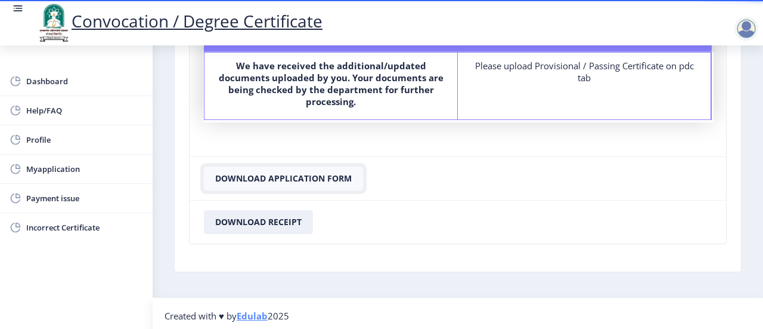
click at [277, 174] on button "Download Application Form" at bounding box center [283, 178] width 159 height 24
click at [44, 171] on span "Myapplication" at bounding box center [84, 169] width 117 height 14
click at [45, 171] on span "Myapplication" at bounding box center [84, 169] width 117 height 14
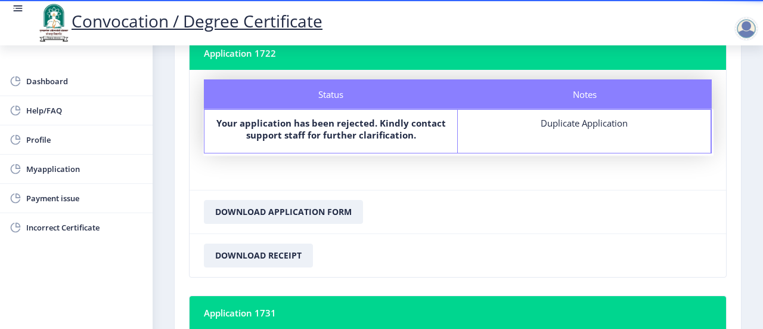
scroll to position [0, 0]
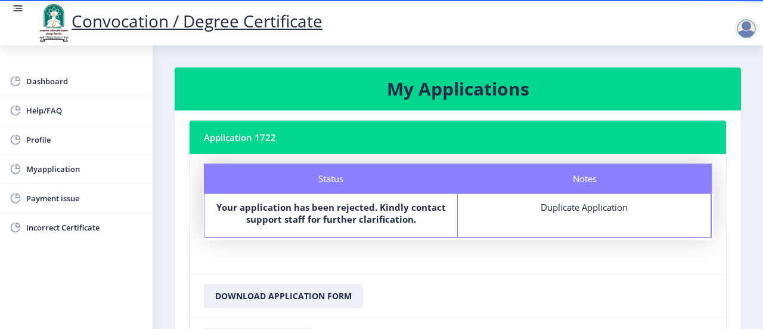
drag, startPoint x: 542, startPoint y: 206, endPoint x: 694, endPoint y: 199, distance: 152.2
click at [694, 199] on div "Notes Duplicate Application" at bounding box center [584, 215] width 253 height 43
click at [596, 205] on div "Duplicate Application" at bounding box center [584, 207] width 231 height 12
click at [33, 137] on span "Profile" at bounding box center [84, 139] width 117 height 14
select select "[DEMOGRAPHIC_DATA]"
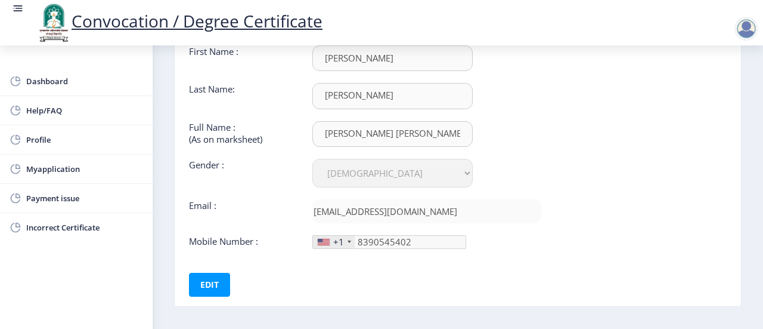
scroll to position [140, 0]
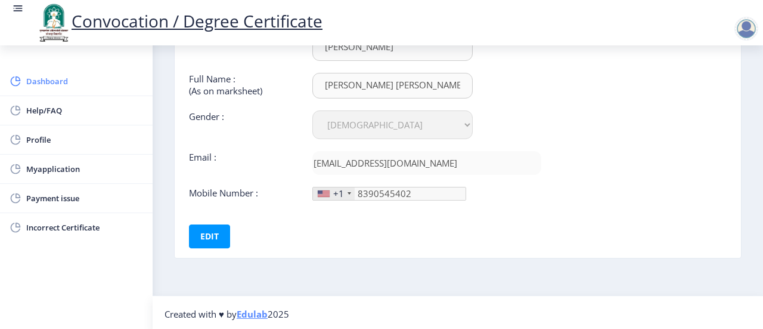
click at [55, 82] on span "Dashboard" at bounding box center [84, 81] width 117 height 14
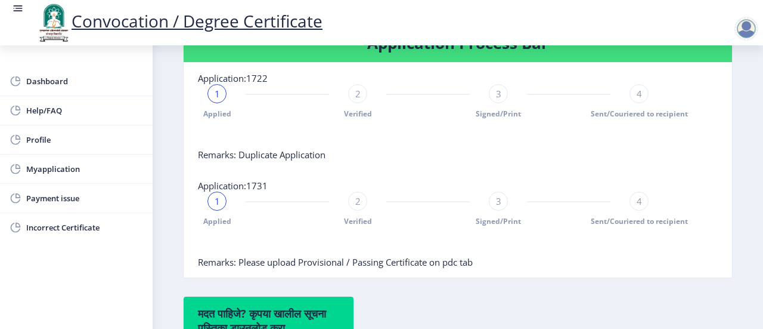
scroll to position [239, 0]
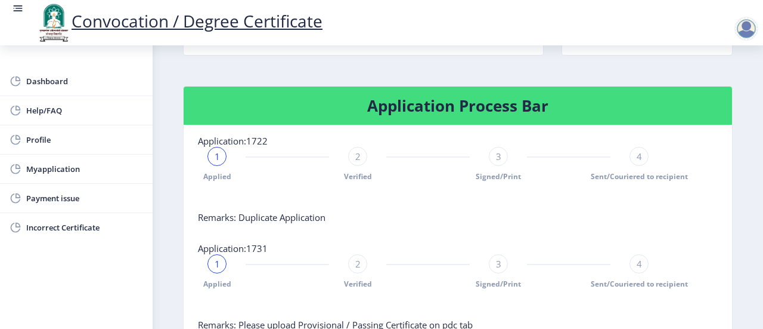
click at [216, 162] on span "1" at bounding box center [217, 156] width 5 height 12
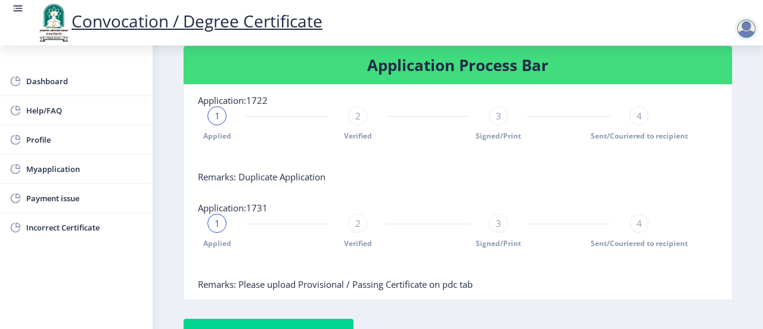
scroll to position [298, 0]
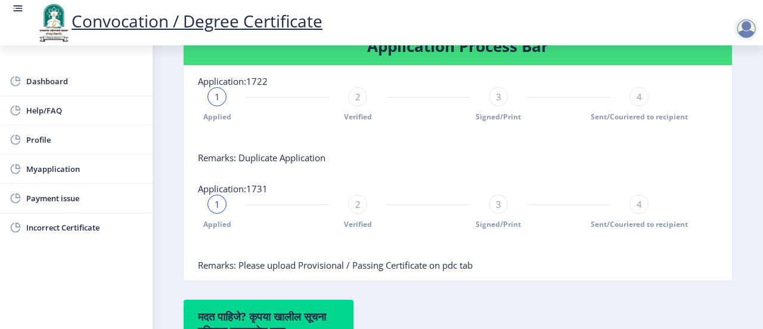
click at [215, 103] on span "1" at bounding box center [217, 97] width 5 height 12
click at [365, 113] on div "2 Verified" at bounding box center [357, 104] width 19 height 35
click at [355, 103] on span "2" at bounding box center [357, 97] width 5 height 12
click at [360, 106] on div "2" at bounding box center [357, 96] width 19 height 19
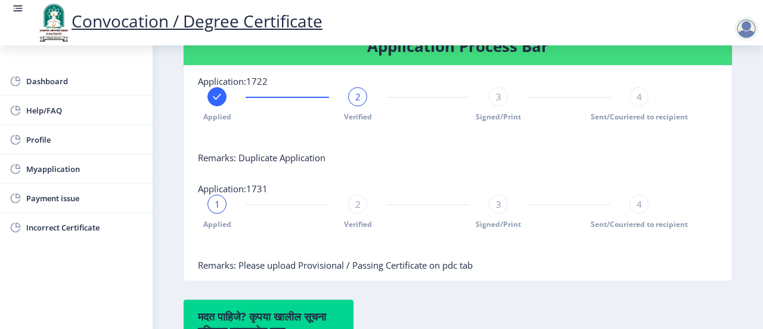
click at [360, 106] on div "2" at bounding box center [357, 96] width 19 height 19
click at [292, 147] on div at bounding box center [428, 140] width 460 height 24
click at [216, 103] on rect at bounding box center [217, 97] width 12 height 12
click at [216, 103] on span "1" at bounding box center [217, 97] width 5 height 12
click at [502, 106] on div "3" at bounding box center [498, 96] width 19 height 19
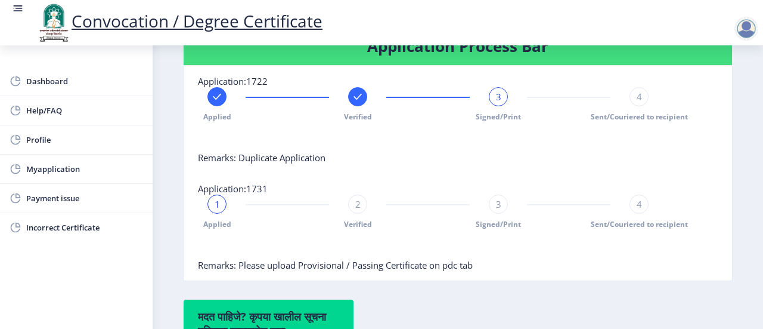
click at [493, 106] on div "3" at bounding box center [498, 96] width 19 height 19
click at [364, 106] on div at bounding box center [357, 96] width 19 height 19
click at [360, 106] on div "2" at bounding box center [357, 96] width 19 height 19
click at [355, 103] on span "2" at bounding box center [357, 97] width 5 height 12
click at [637, 103] on span "4" at bounding box center [639, 97] width 5 height 12
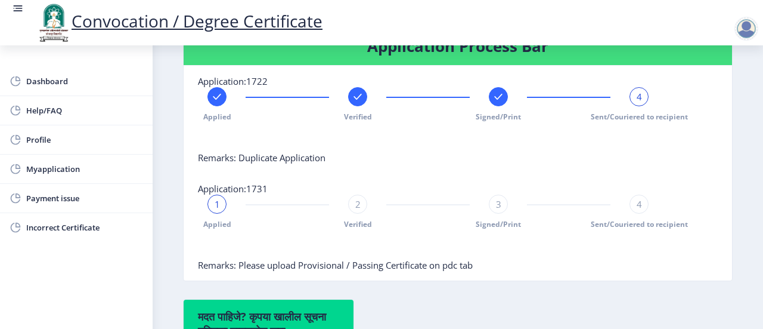
click at [631, 106] on div "4" at bounding box center [639, 96] width 19 height 19
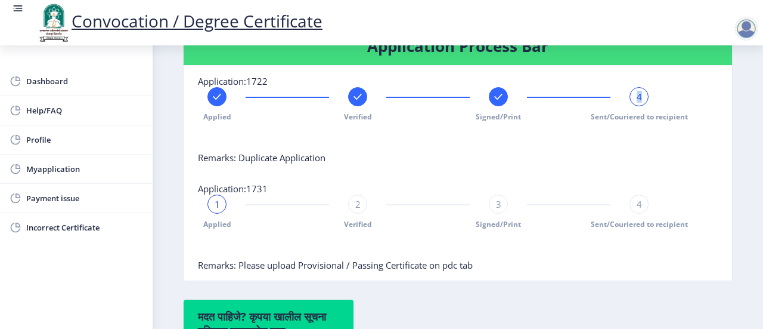
click at [642, 106] on div "4" at bounding box center [639, 96] width 19 height 19
click at [643, 106] on div "4" at bounding box center [639, 96] width 19 height 19
click at [487, 115] on div "Applied Verified Signed/Print 4 Sent/Couriered to recipient" at bounding box center [428, 104] width 460 height 35
click at [493, 103] on rect at bounding box center [499, 97] width 12 height 12
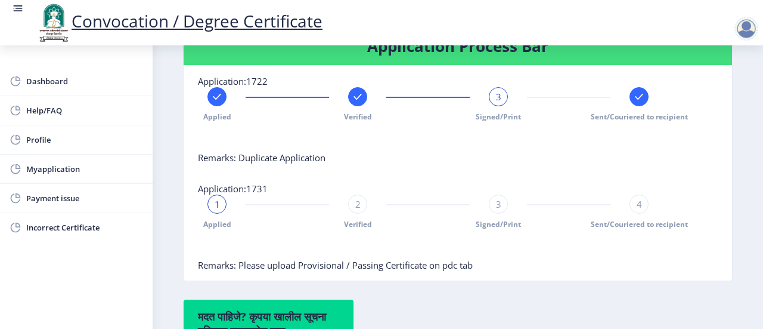
click at [491, 106] on div "3" at bounding box center [498, 96] width 19 height 19
click at [496, 103] on span "3" at bounding box center [498, 97] width 5 height 12
click at [497, 106] on div "3" at bounding box center [498, 96] width 19 height 19
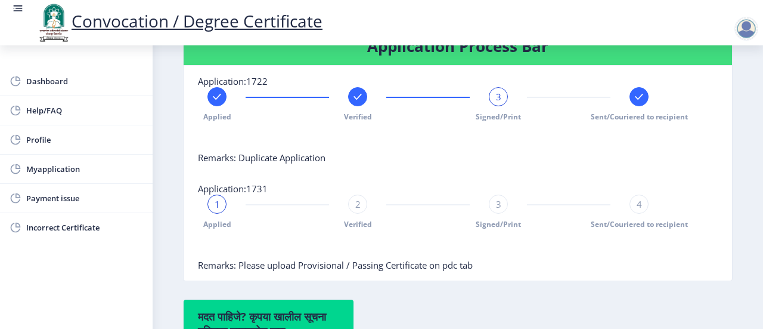
click at [497, 106] on div "3" at bounding box center [498, 96] width 19 height 19
click at [218, 210] on span "1" at bounding box center [217, 204] width 5 height 12
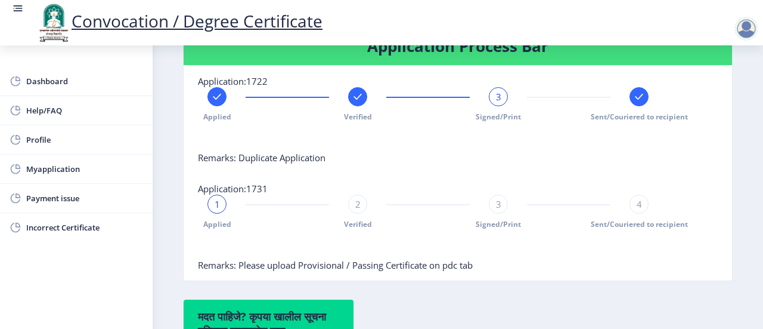
click at [218, 210] on span "1" at bounding box center [217, 204] width 5 height 12
click at [364, 214] on div "2" at bounding box center [357, 203] width 19 height 19
click at [356, 210] on span "2" at bounding box center [357, 204] width 5 height 12
click at [493, 214] on div "3" at bounding box center [498, 203] width 19 height 19
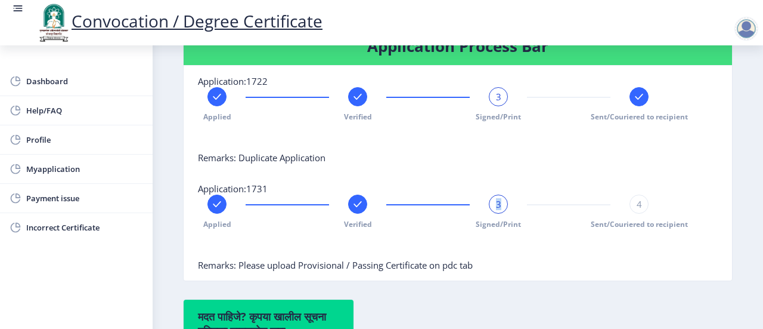
click at [493, 214] on div "3" at bounding box center [498, 203] width 19 height 19
click at [637, 210] on span "4" at bounding box center [639, 204] width 5 height 12
click at [639, 210] on span "4" at bounding box center [639, 204] width 5 height 12
click at [639, 214] on div "4" at bounding box center [639, 203] width 19 height 19
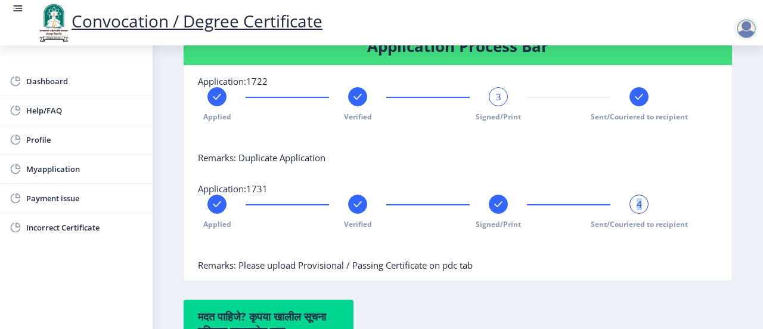
click at [639, 214] on div "4" at bounding box center [639, 203] width 19 height 19
click at [493, 210] on rect at bounding box center [499, 204] width 12 height 12
click at [491, 106] on div "3" at bounding box center [498, 96] width 19 height 19
click at [360, 214] on div at bounding box center [357, 203] width 19 height 19
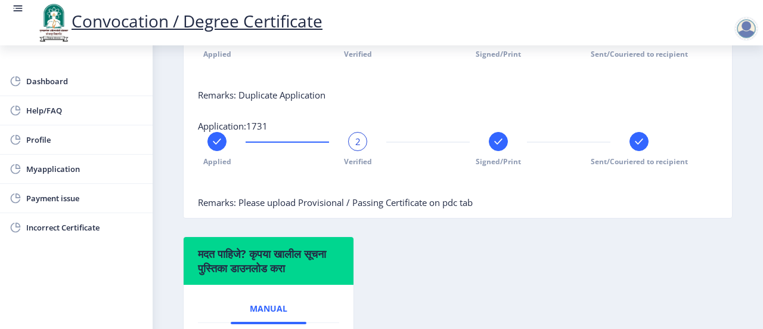
scroll to position [417, 0]
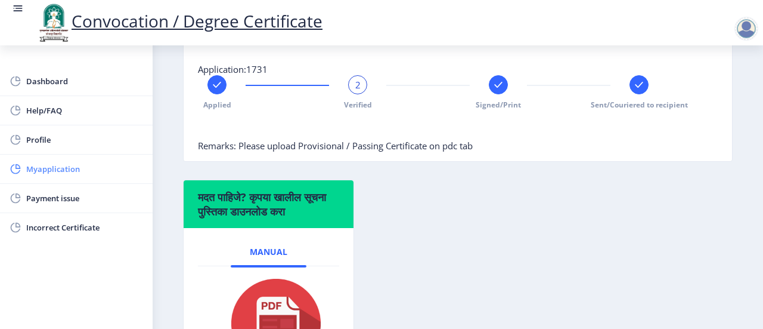
click at [68, 169] on span "Myapplication" at bounding box center [84, 169] width 117 height 14
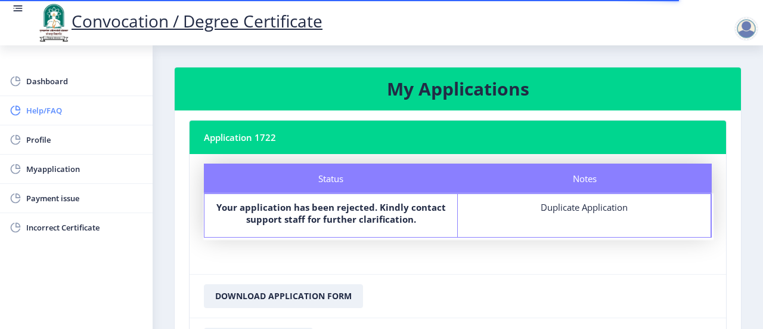
click at [56, 110] on span "Help/FAQ" at bounding box center [84, 110] width 117 height 14
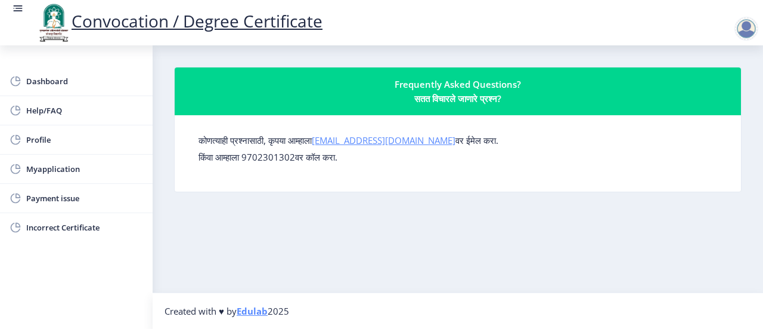
click at [380, 139] on link "su.sfc@studentscenter.in" at bounding box center [384, 140] width 144 height 12
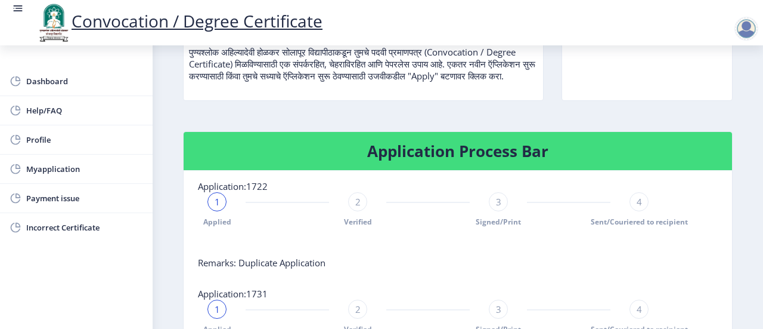
scroll to position [193, 0]
click at [219, 211] on div "1" at bounding box center [217, 201] width 19 height 19
click at [216, 208] on span "1" at bounding box center [217, 202] width 5 height 12
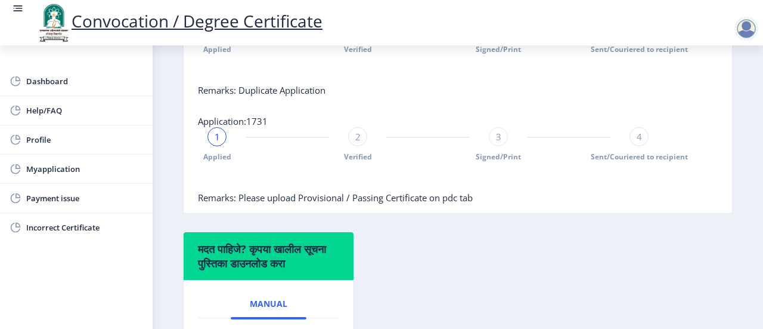
scroll to position [313, 0]
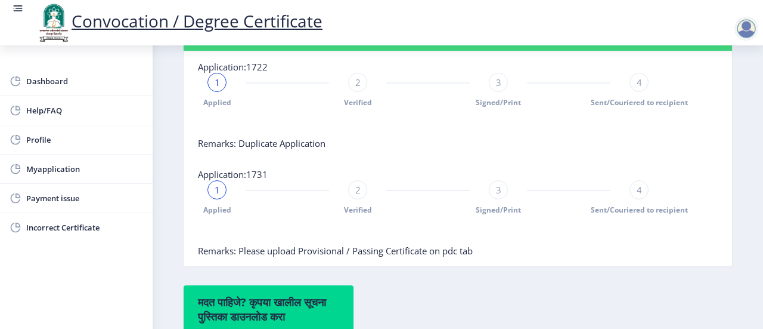
click at [215, 196] on span "1" at bounding box center [217, 190] width 5 height 12
click at [358, 88] on span "2" at bounding box center [357, 82] width 5 height 12
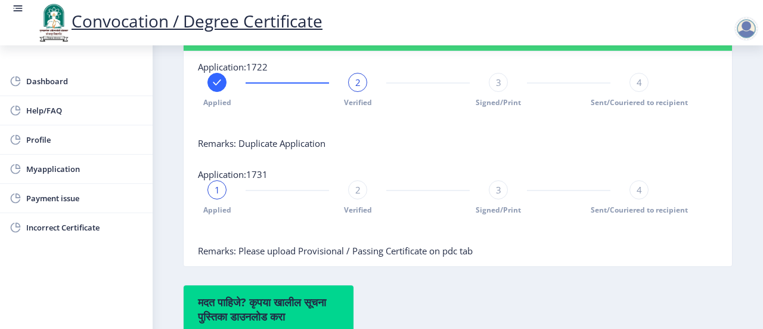
click at [212, 199] on div "1" at bounding box center [217, 189] width 19 height 19
click at [353, 199] on div "2" at bounding box center [357, 189] width 19 height 19
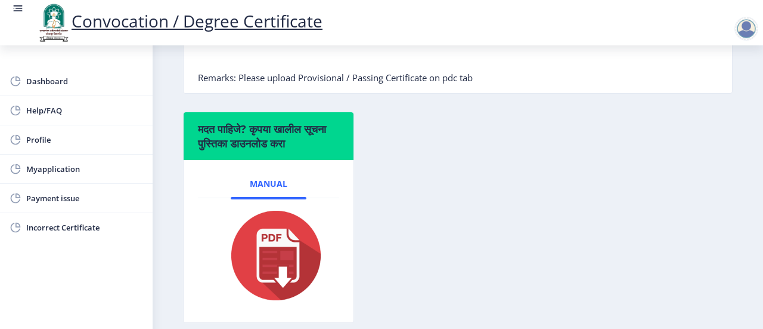
scroll to position [551, 0]
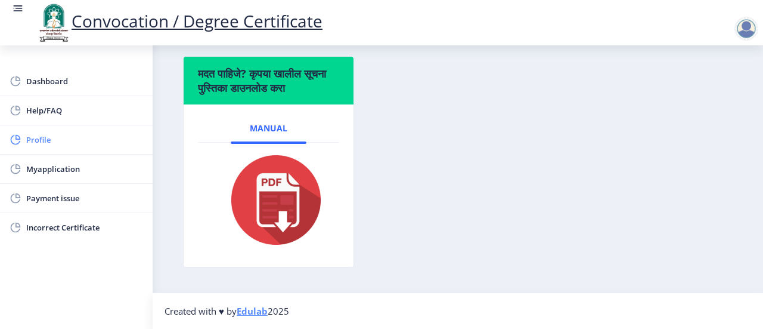
click at [61, 132] on span "Profile" at bounding box center [84, 139] width 117 height 14
select select
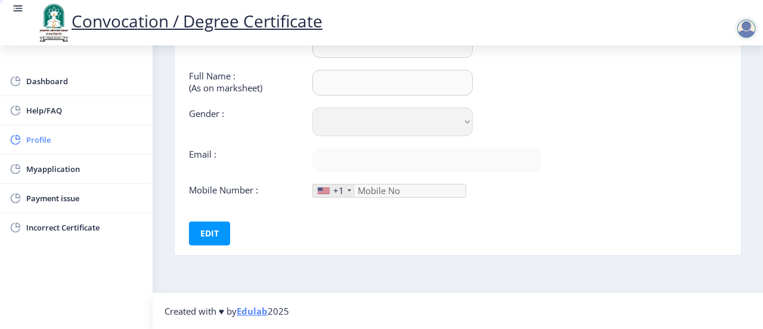
type input "[PERSON_NAME]"
type input "[PERSON_NAME] [PERSON_NAME]"
select select "[DEMOGRAPHIC_DATA]"
type input "[EMAIL_ADDRESS][DOMAIN_NAME]"
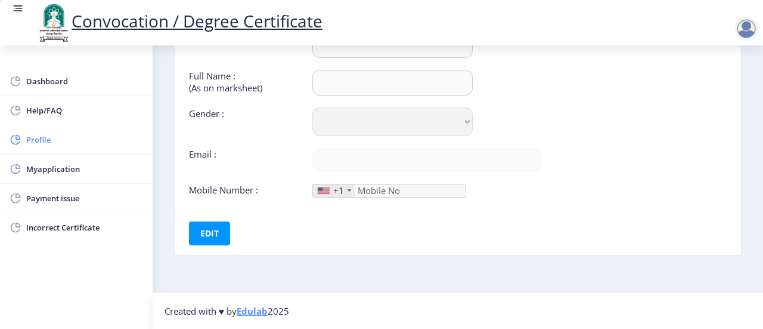
type input "8390545402"
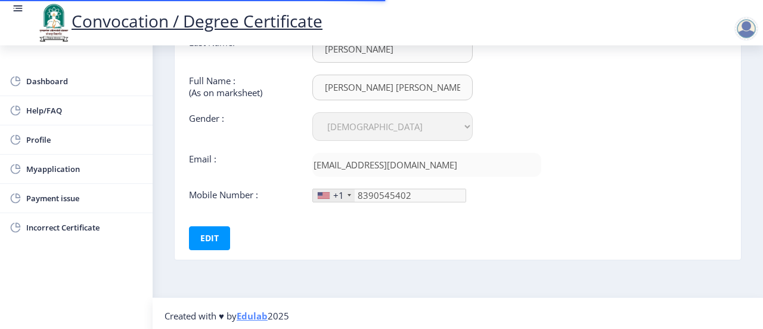
scroll to position [140, 0]
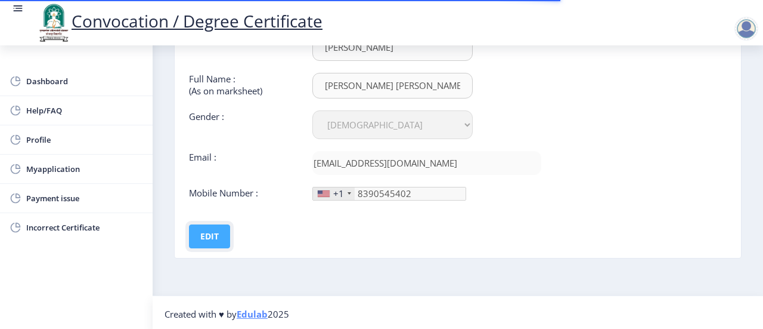
click at [214, 240] on button "Edit" at bounding box center [209, 236] width 41 height 24
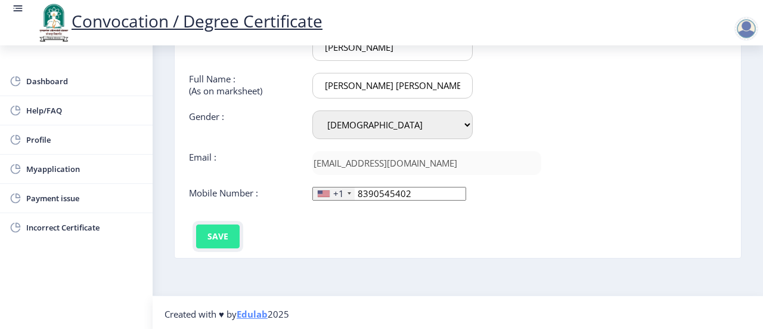
click at [220, 234] on button "Save" at bounding box center [218, 236] width 44 height 24
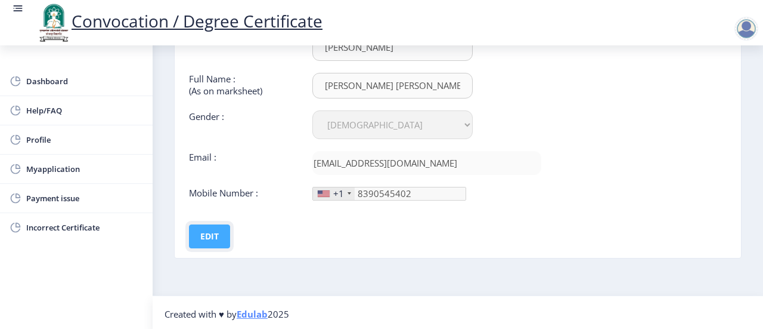
click at [212, 239] on button "Edit" at bounding box center [209, 236] width 41 height 24
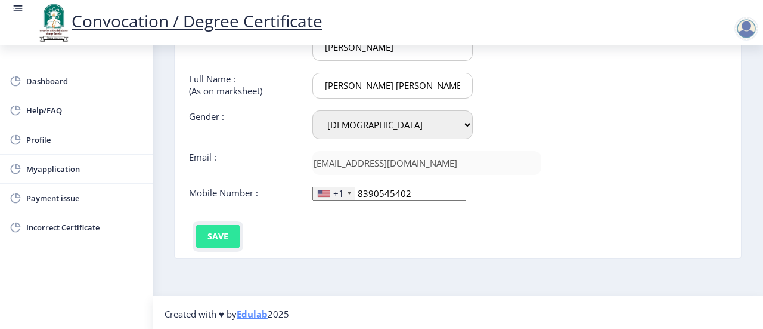
click at [216, 229] on button "Save" at bounding box center [218, 236] width 44 height 24
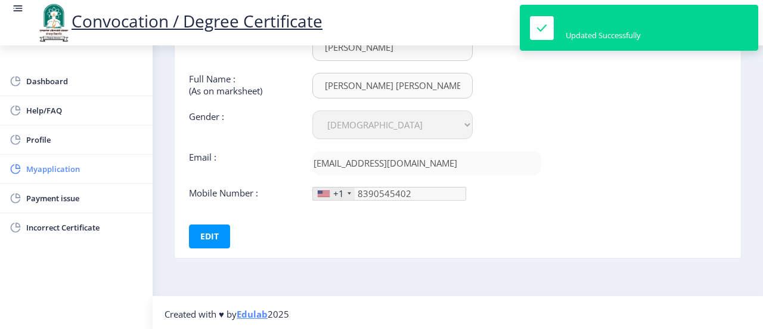
click at [56, 166] on span "Myapplication" at bounding box center [84, 169] width 117 height 14
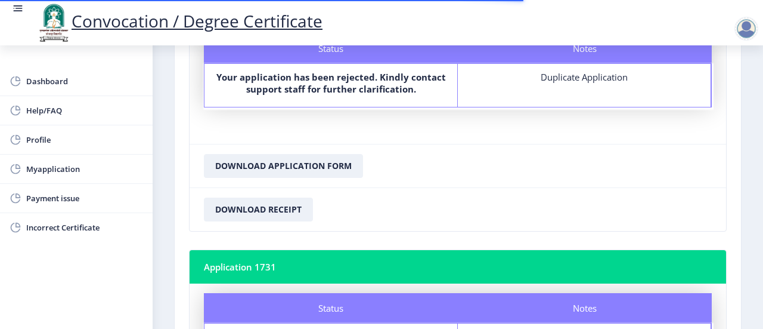
scroll to position [119, 0]
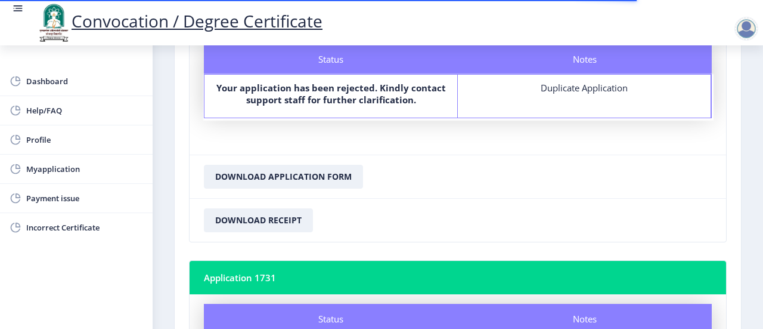
click at [261, 102] on b "Your application has been rejected. Kindly contact support staff for further cl…" at bounding box center [331, 94] width 230 height 24
click at [39, 111] on span "Help/FAQ" at bounding box center [84, 110] width 117 height 14
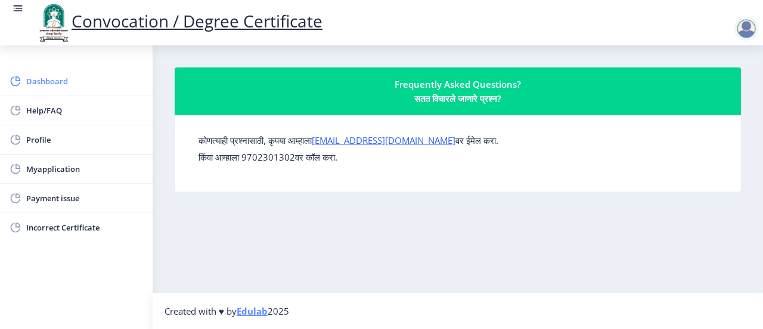
click at [46, 79] on span "Dashboard" at bounding box center [84, 81] width 117 height 14
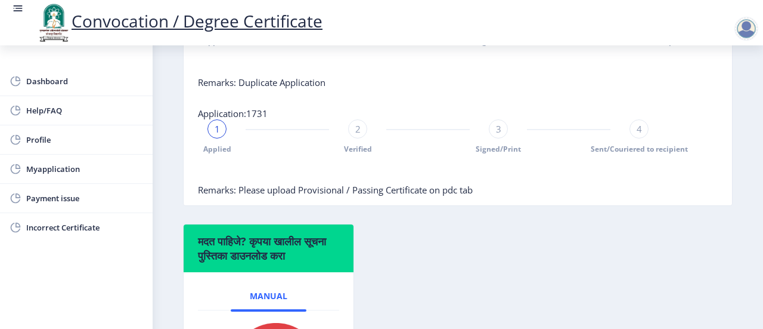
scroll to position [253, 0]
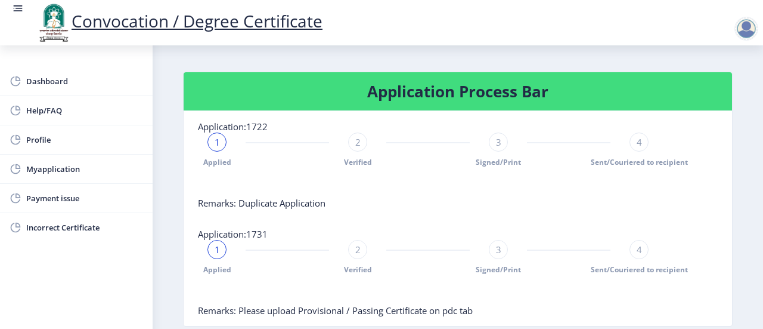
click at [363, 148] on div "2" at bounding box center [357, 141] width 19 height 19
click at [496, 148] on span "3" at bounding box center [498, 142] width 5 height 12
click at [351, 259] on div "2" at bounding box center [357, 249] width 19 height 19
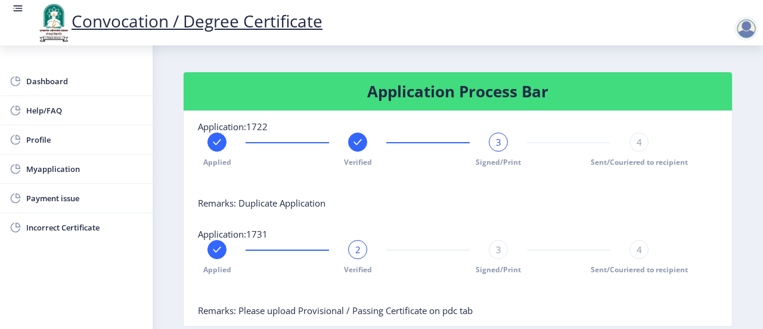
click at [369, 258] on div "Applied 2 Verified 3 Signed/Print 4 Sent/Couriered to recipient" at bounding box center [428, 257] width 460 height 35
click at [66, 171] on span "Myapplication" at bounding box center [84, 169] width 117 height 14
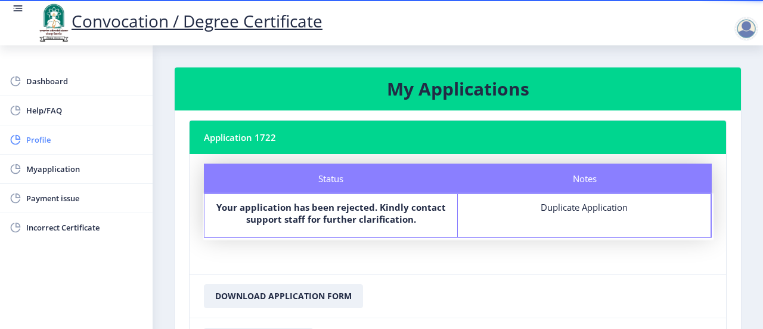
click at [47, 144] on span "Profile" at bounding box center [84, 139] width 117 height 14
select select "[DEMOGRAPHIC_DATA]"
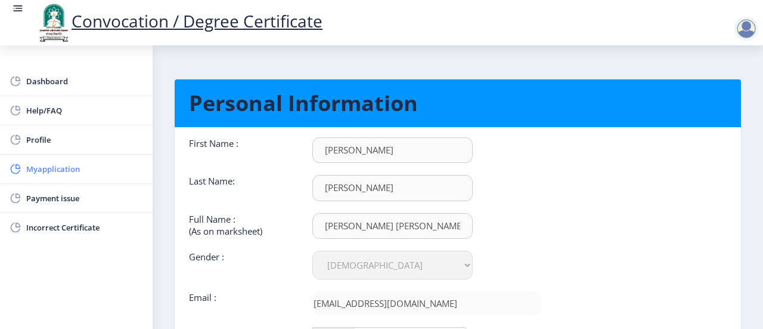
click at [69, 174] on span "Myapplication" at bounding box center [84, 169] width 117 height 14
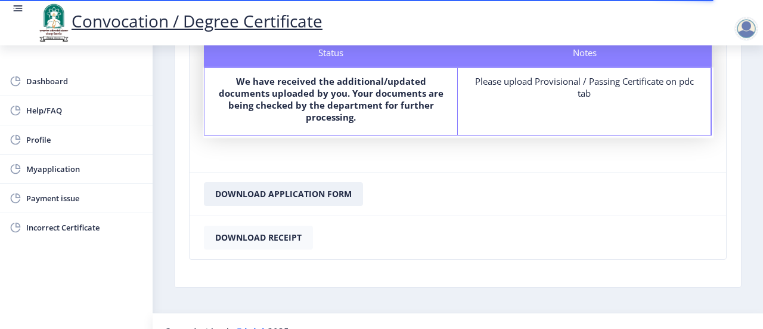
scroll to position [401, 0]
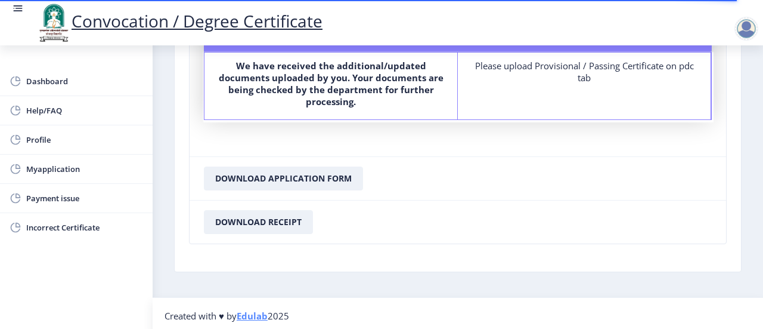
click at [251, 314] on link "Edulab" at bounding box center [252, 316] width 31 height 12
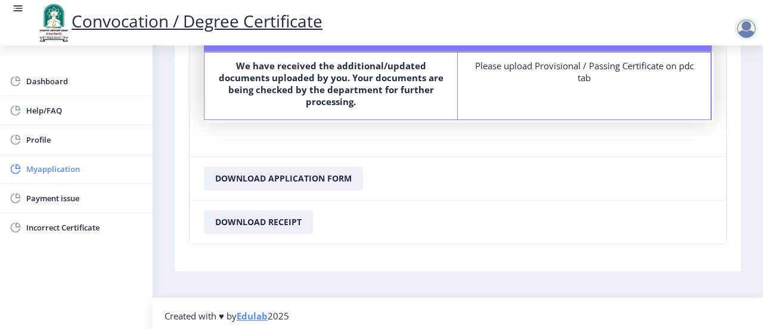
click at [69, 175] on link "Myapplication" at bounding box center [76, 168] width 153 height 29
click at [49, 203] on span "Payment issue" at bounding box center [84, 198] width 117 height 14
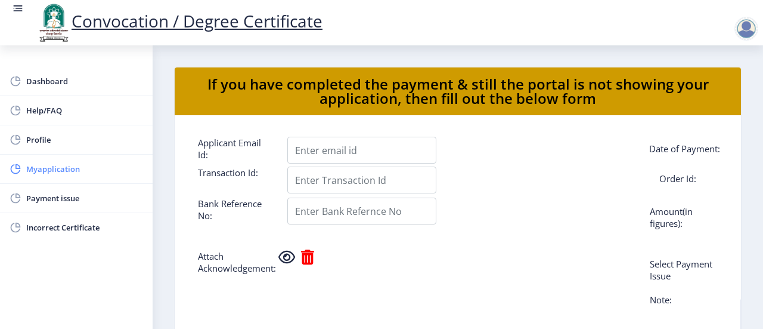
click at [42, 175] on span "Myapplication" at bounding box center [84, 169] width 117 height 14
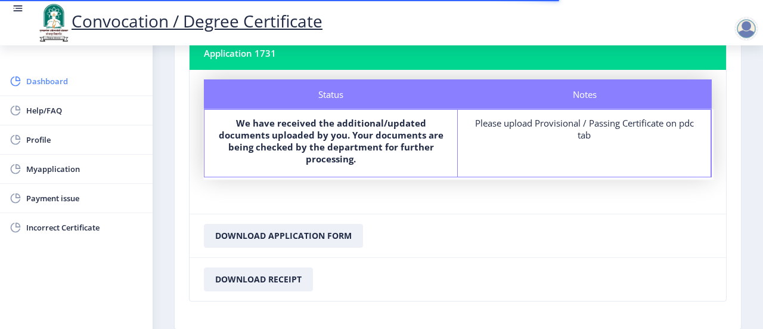
scroll to position [401, 0]
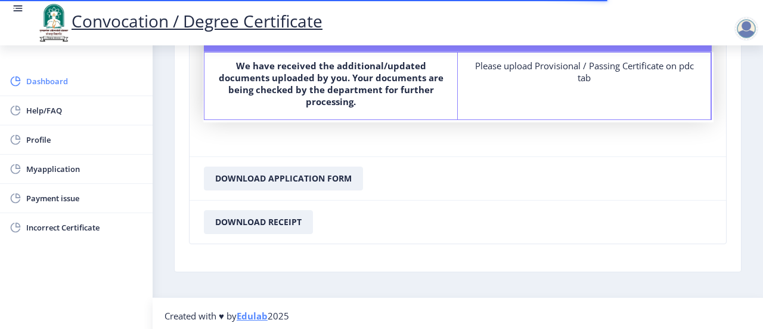
click at [36, 85] on span "Dashboard" at bounding box center [84, 81] width 117 height 14
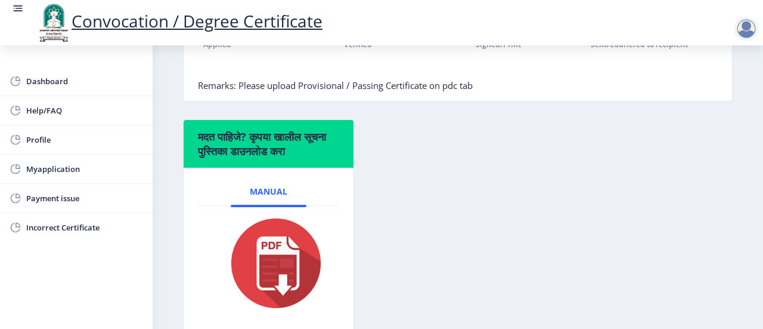
scroll to position [551, 0]
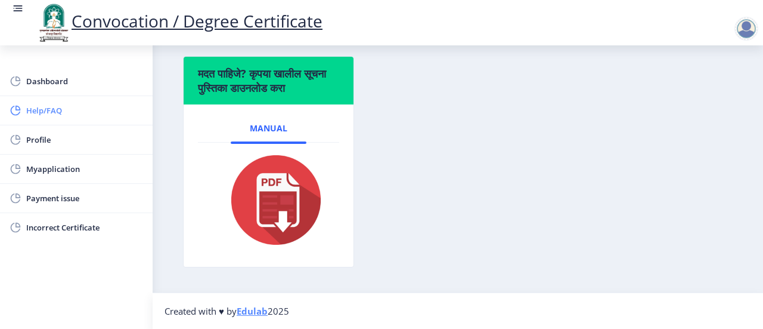
click at [67, 114] on span "Help/FAQ" at bounding box center [84, 110] width 117 height 14
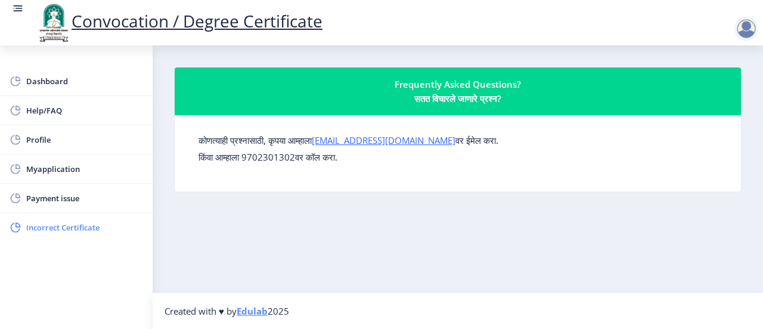
click at [70, 225] on span "Incorrect Certificate" at bounding box center [84, 227] width 117 height 14
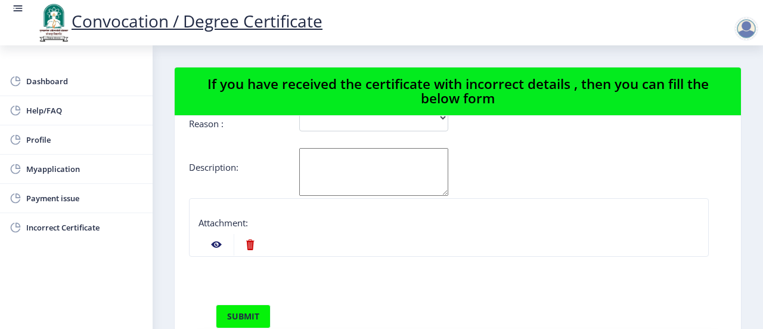
scroll to position [119, 0]
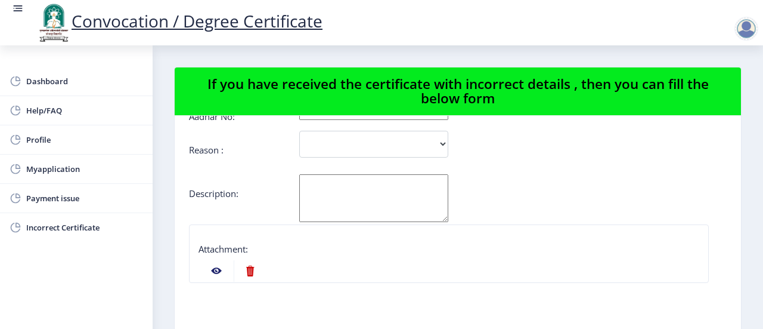
click at [324, 194] on textarea "Aadhar No:" at bounding box center [373, 198] width 149 height 48
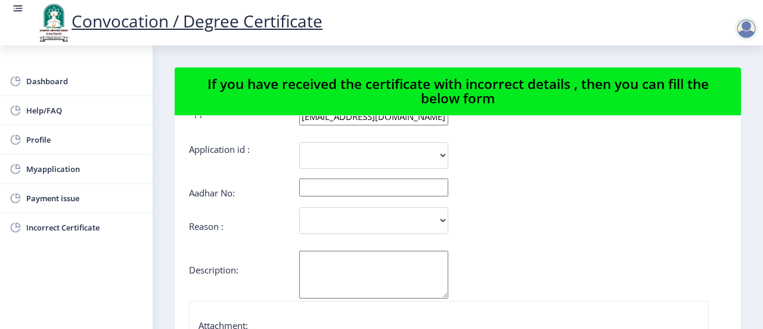
scroll to position [0, 0]
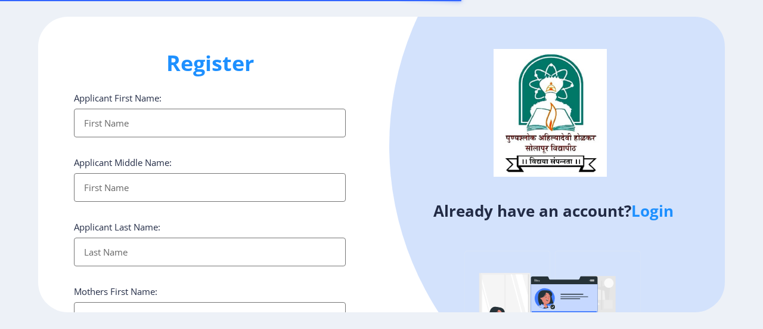
select select
click at [125, 125] on input "Applicant First Name:" at bounding box center [210, 123] width 272 height 29
type input "[PERSON_NAME]"
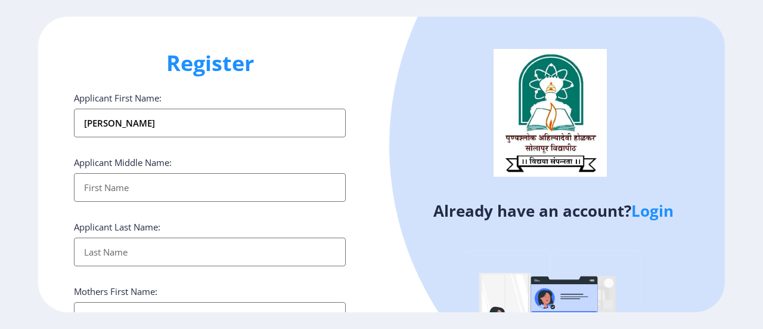
type input "[PERSON_NAME]"
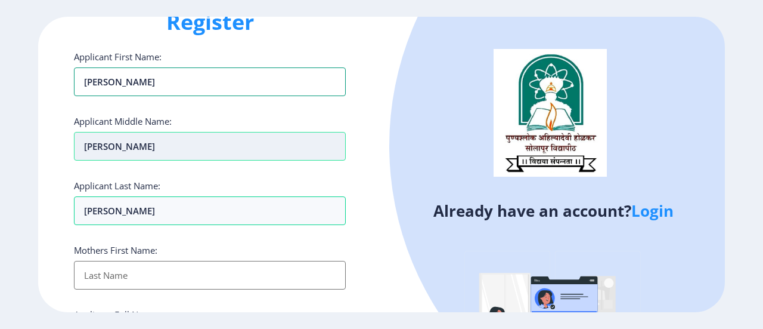
scroll to position [60, 0]
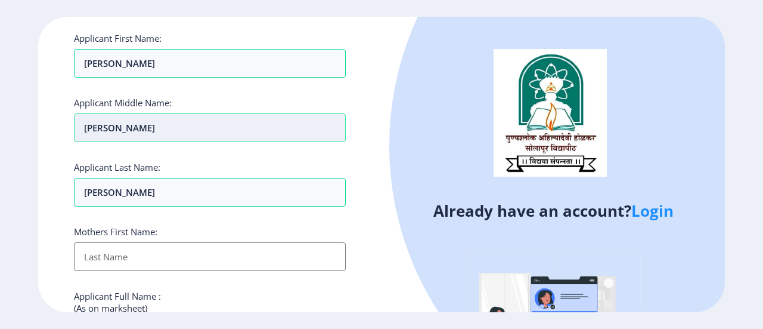
click at [143, 78] on input "[PERSON_NAME]" at bounding box center [210, 63] width 272 height 29
type input "k"
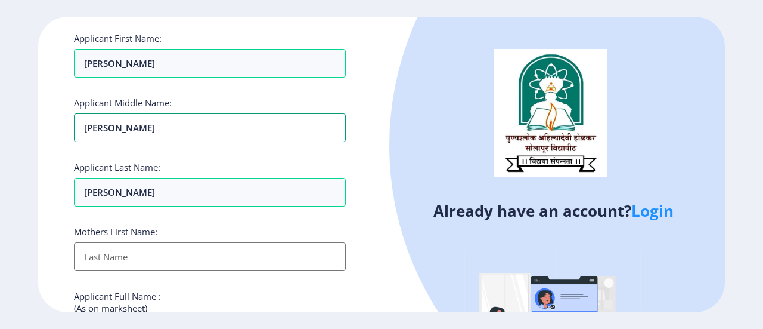
type input "[PERSON_NAME]"
click at [98, 256] on input "Applicant First Name:" at bounding box center [210, 256] width 272 height 29
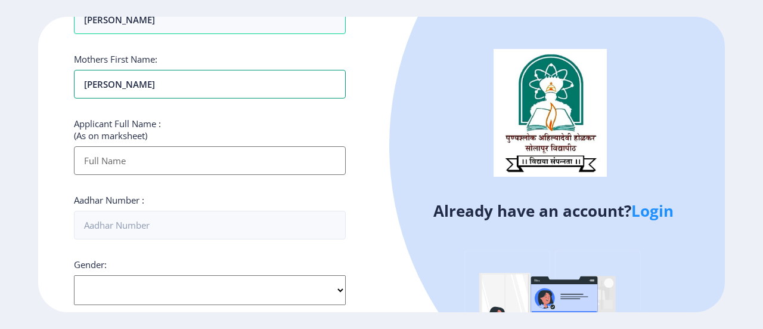
scroll to position [239, 0]
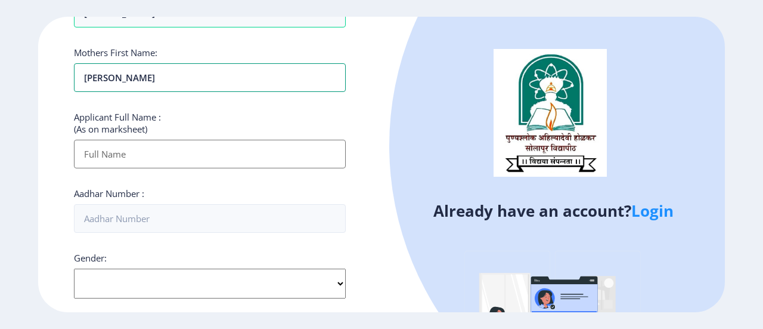
type input "[PERSON_NAME]"
click at [150, 153] on input "Applicant First Name:" at bounding box center [210, 154] width 272 height 29
type input "[PERSON_NAME] [PERSON_NAME]"
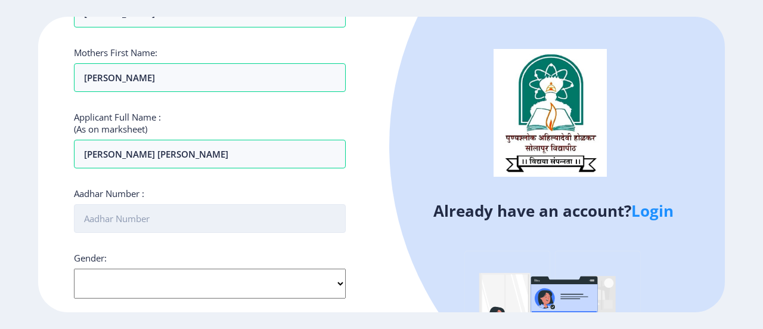
click at [148, 216] on input "Aadhar Number :" at bounding box center [210, 218] width 272 height 29
type input "485937090011"
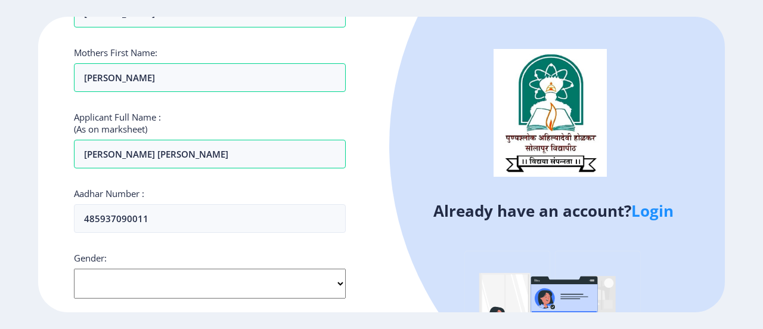
click at [342, 283] on select "Select Gender [DEMOGRAPHIC_DATA] [DEMOGRAPHIC_DATA] Other" at bounding box center [210, 283] width 272 height 30
select select "[DEMOGRAPHIC_DATA]"
click at [74, 268] on select "Select Gender [DEMOGRAPHIC_DATA] [DEMOGRAPHIC_DATA] Other" at bounding box center [210, 283] width 272 height 30
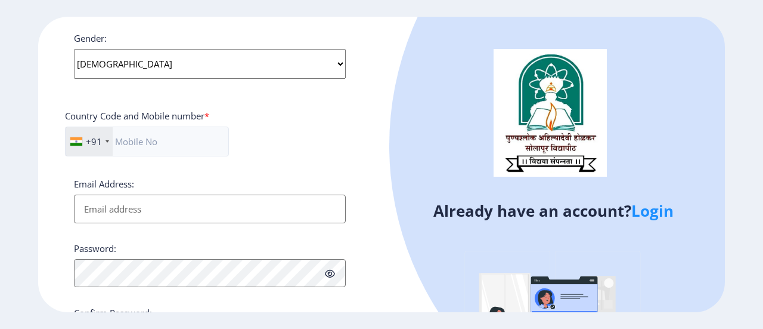
scroll to position [477, 0]
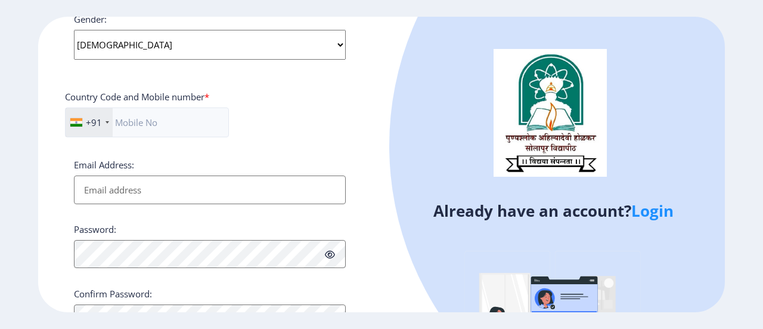
click at [137, 194] on input "Email Address:" at bounding box center [210, 189] width 272 height 29
type input "[EMAIL_ADDRESS][DOMAIN_NAME]"
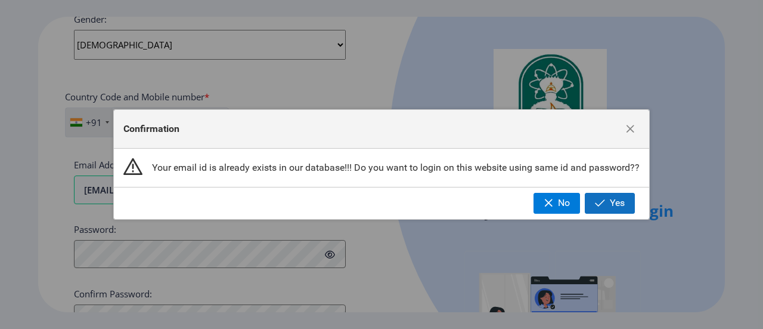
click at [605, 205] on span "button" at bounding box center [600, 203] width 10 height 10
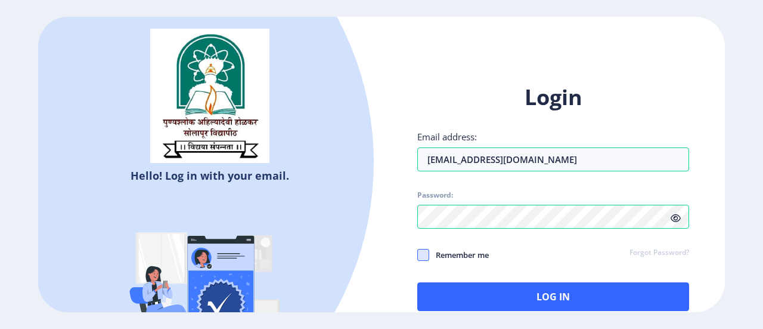
click at [426, 256] on span at bounding box center [423, 255] width 12 height 12
click at [418, 255] on input "Remember me" at bounding box center [417, 254] width 1 height 1
checkbox input "true"
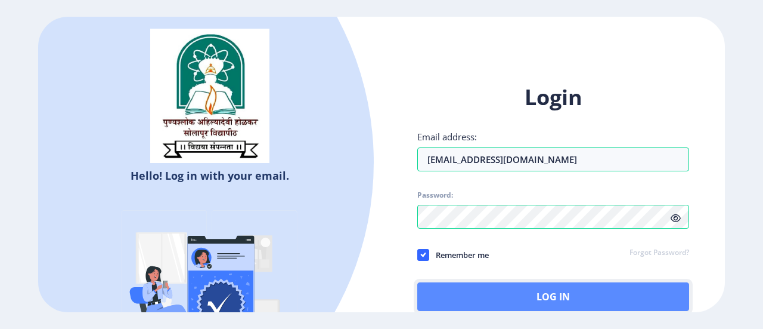
click at [552, 294] on button "Log In" at bounding box center [553, 296] width 272 height 29
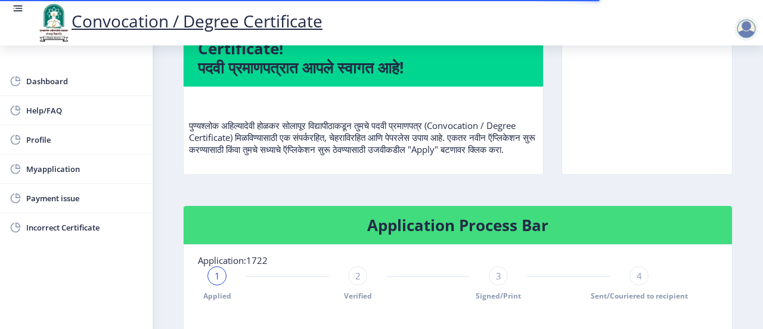
scroll to position [1, 0]
click at [68, 168] on span "Myapplication" at bounding box center [84, 169] width 117 height 14
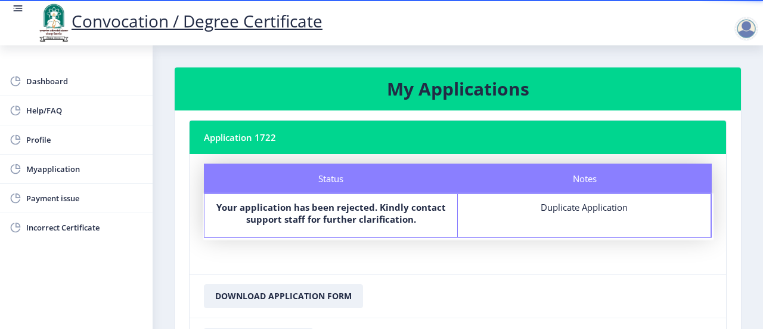
click at [482, 98] on h3 "My Applications" at bounding box center [458, 89] width 538 height 24
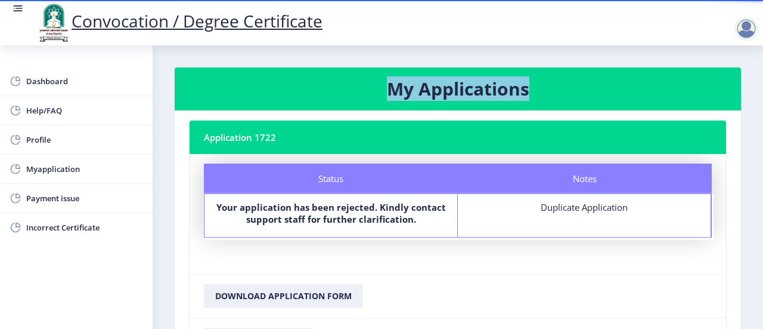
drag, startPoint x: 384, startPoint y: 88, endPoint x: 652, endPoint y: 69, distance: 269.1
click at [652, 69] on nb-card-header "My Applications" at bounding box center [458, 88] width 567 height 43
click at [563, 88] on h3 "My Applications" at bounding box center [458, 89] width 538 height 24
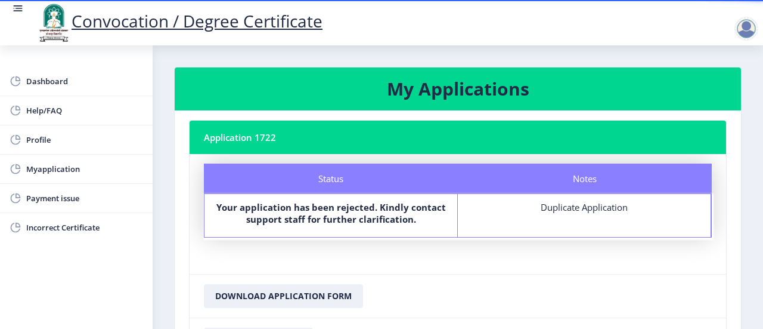
click at [563, 88] on h3 "My Applications" at bounding box center [458, 89] width 538 height 24
click at [255, 138] on nb-card-header "Application 1722" at bounding box center [458, 136] width 537 height 33
click at [477, 87] on h3 "My Applications" at bounding box center [458, 89] width 538 height 24
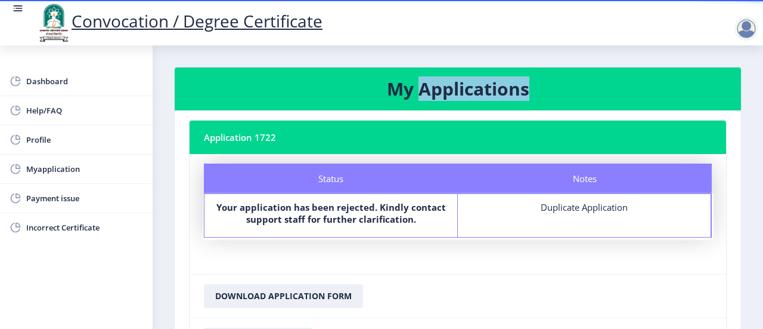
click at [477, 87] on h3 "My Applications" at bounding box center [458, 89] width 538 height 24
click at [656, 75] on nb-card-header "My Applications" at bounding box center [458, 88] width 567 height 43
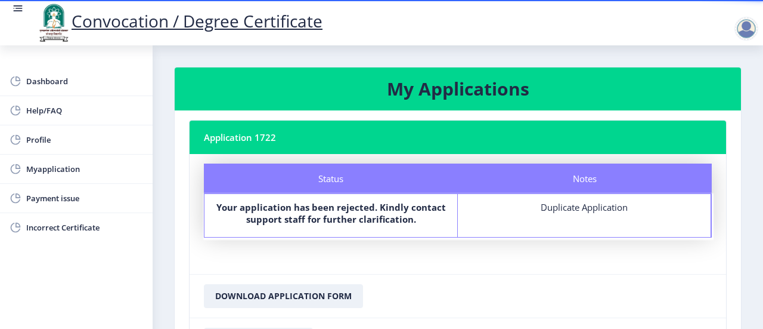
drag, startPoint x: 732, startPoint y: 30, endPoint x: 741, endPoint y: 30, distance: 8.3
click at [734, 30] on nb-action at bounding box center [749, 28] width 52 height 14
click at [742, 30] on div at bounding box center [747, 29] width 24 height 24
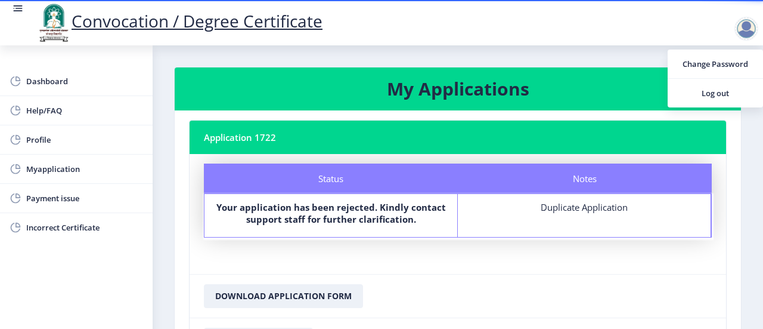
click at [577, 75] on nb-card-header "My Applications" at bounding box center [458, 88] width 567 height 43
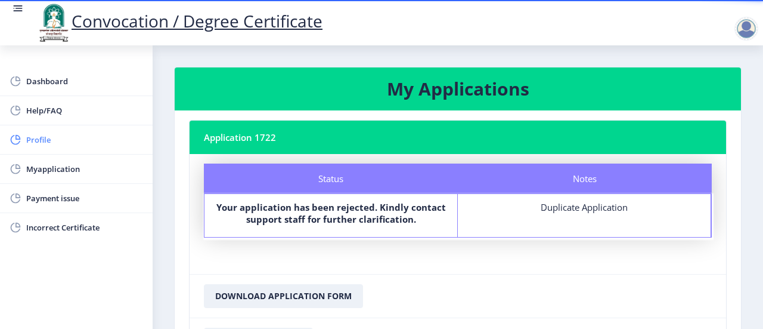
click at [54, 137] on span "Profile" at bounding box center [84, 139] width 117 height 14
select select
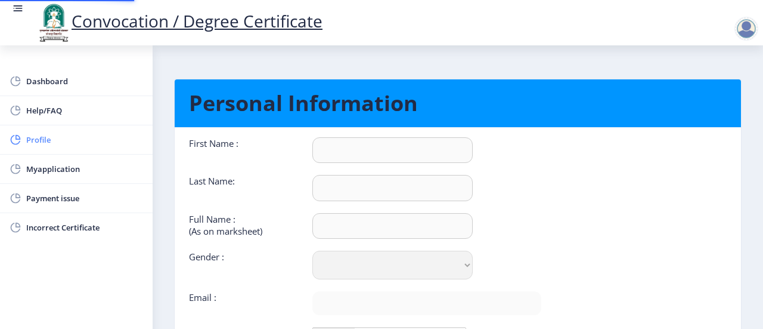
type input "[PERSON_NAME]"
type input "[PERSON_NAME] [PERSON_NAME]"
select select "[DEMOGRAPHIC_DATA]"
type input "[EMAIL_ADDRESS][DOMAIN_NAME]"
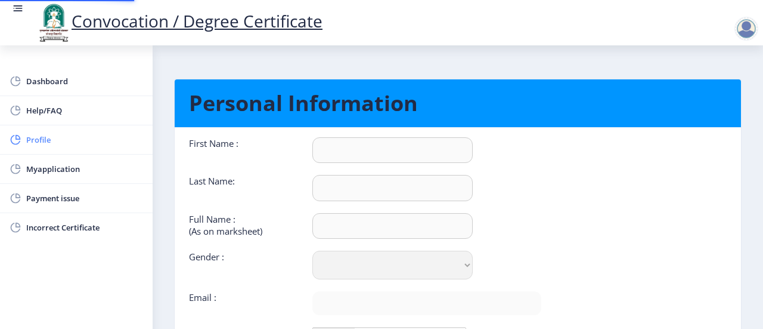
type input "8390545402"
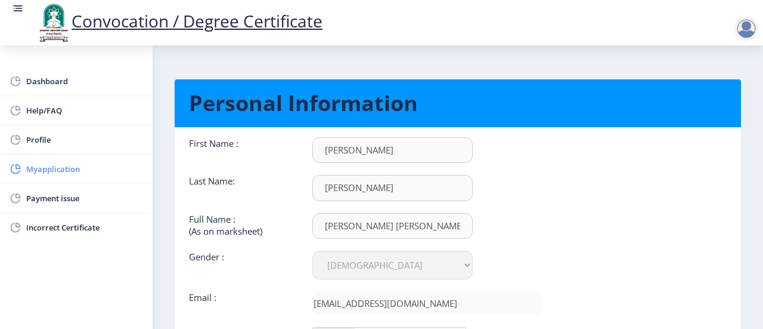
click at [78, 169] on span "Myapplication" at bounding box center [84, 169] width 117 height 14
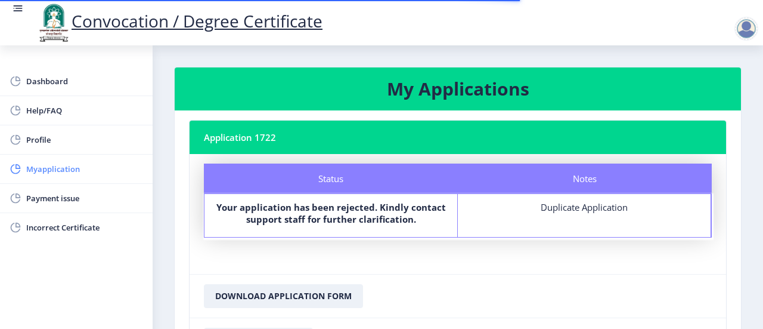
click at [64, 169] on span "Myapplication" at bounding box center [84, 169] width 117 height 14
click at [55, 140] on span "Profile" at bounding box center [84, 139] width 117 height 14
select select "[DEMOGRAPHIC_DATA]"
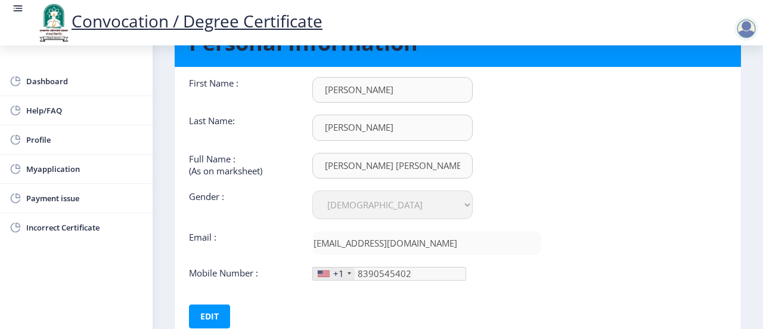
scroll to position [140, 0]
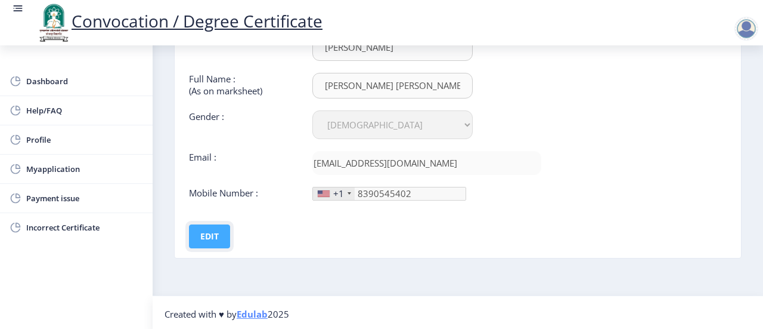
click at [202, 233] on button "Edit" at bounding box center [209, 236] width 41 height 24
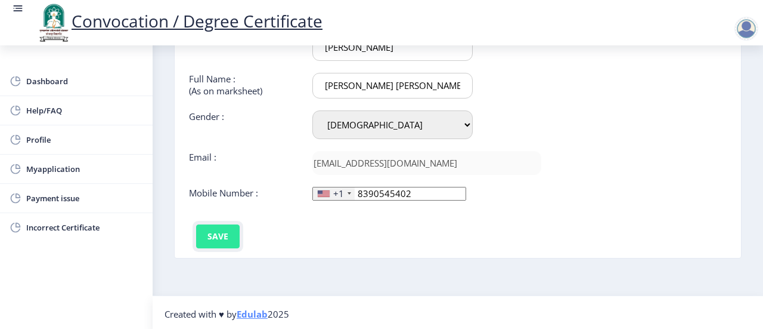
click at [222, 239] on button "Save" at bounding box center [218, 236] width 44 height 24
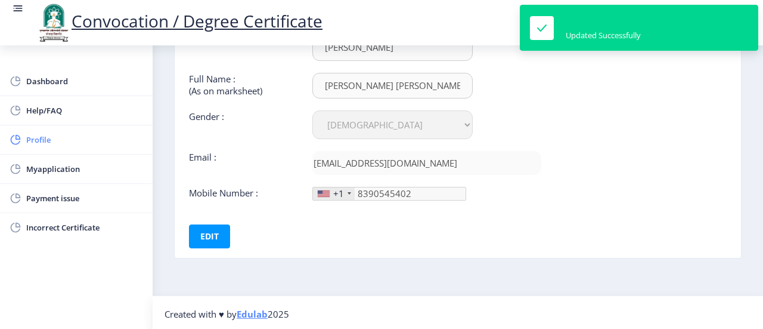
click at [50, 138] on span "Profile" at bounding box center [84, 139] width 117 height 14
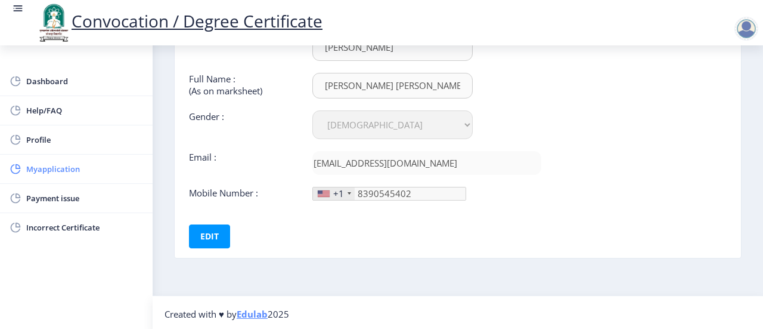
click at [57, 171] on span "Myapplication" at bounding box center [84, 169] width 117 height 14
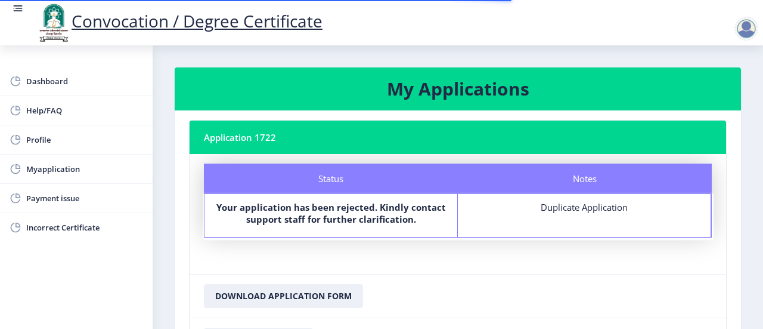
click at [460, 81] on h3 "My Applications" at bounding box center [458, 89] width 538 height 24
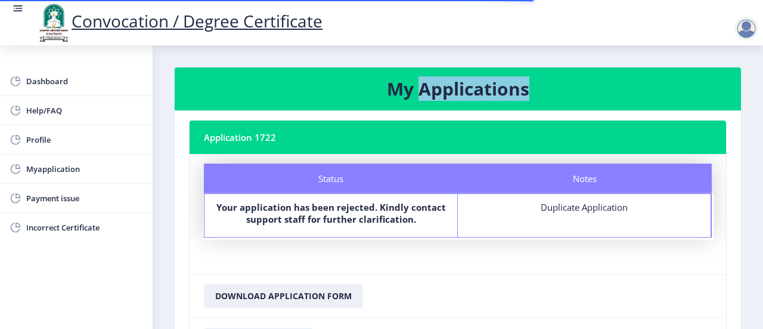
click at [460, 81] on h3 "My Applications" at bounding box center [458, 89] width 538 height 24
click at [415, 99] on h3 "My Applications" at bounding box center [458, 89] width 538 height 24
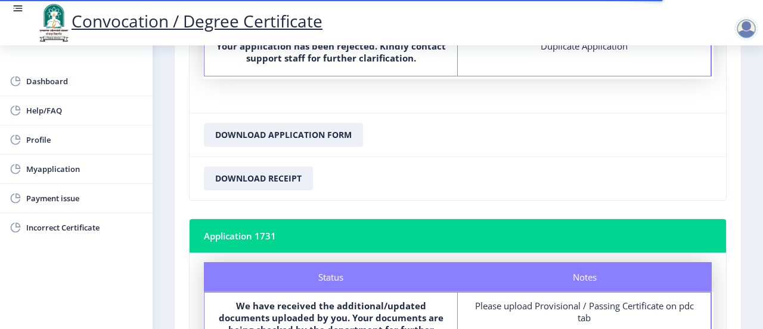
scroll to position [179, 0]
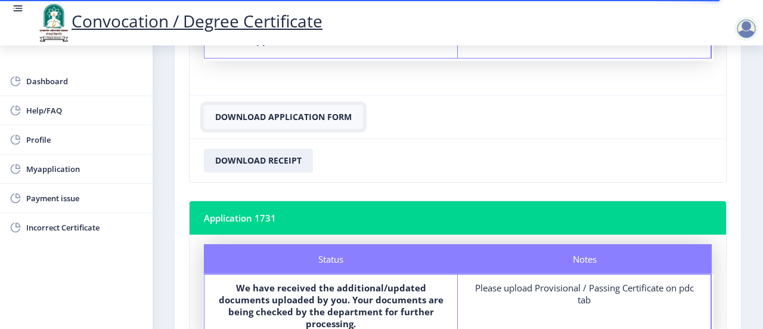
click at [266, 122] on button "Download Application Form" at bounding box center [283, 117] width 159 height 24
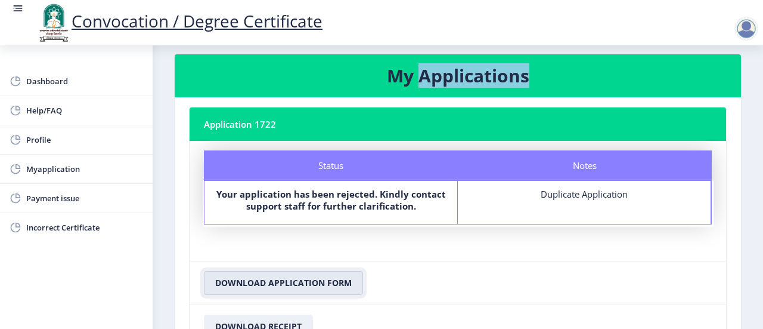
scroll to position [0, 0]
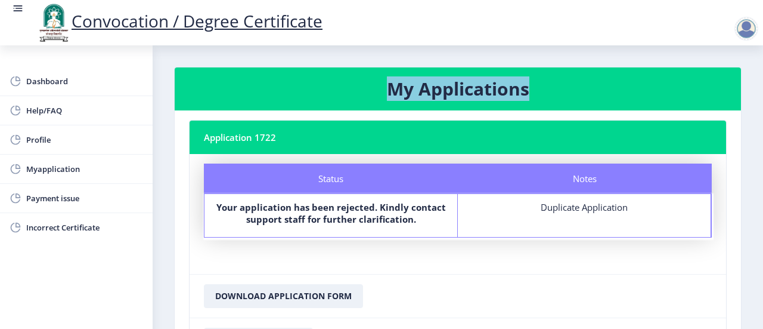
drag, startPoint x: 386, startPoint y: 88, endPoint x: 540, endPoint y: 95, distance: 154.0
click at [540, 95] on h3 "My Applications" at bounding box center [458, 89] width 538 height 24
drag, startPoint x: 516, startPoint y: 93, endPoint x: 576, endPoint y: 73, distance: 63.4
click at [576, 73] on nb-card-header "My Applications" at bounding box center [458, 88] width 567 height 43
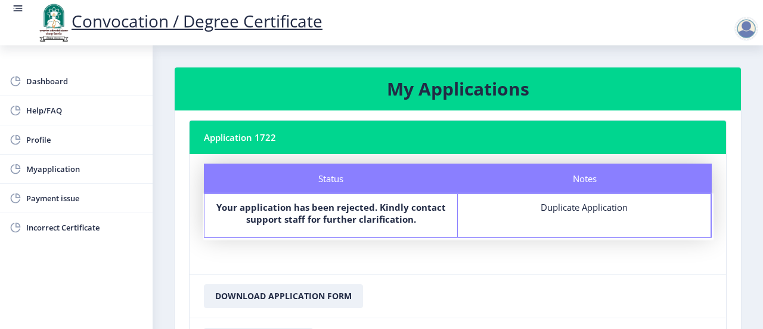
drag, startPoint x: 243, startPoint y: 131, endPoint x: 233, endPoint y: 138, distance: 12.4
click at [235, 138] on nb-card-header "Application 1722" at bounding box center [458, 136] width 537 height 33
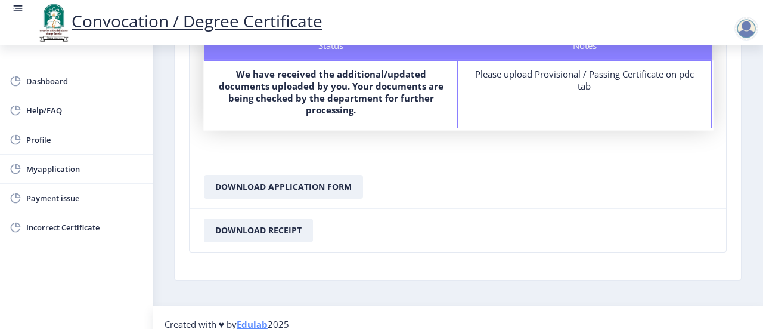
scroll to position [401, 0]
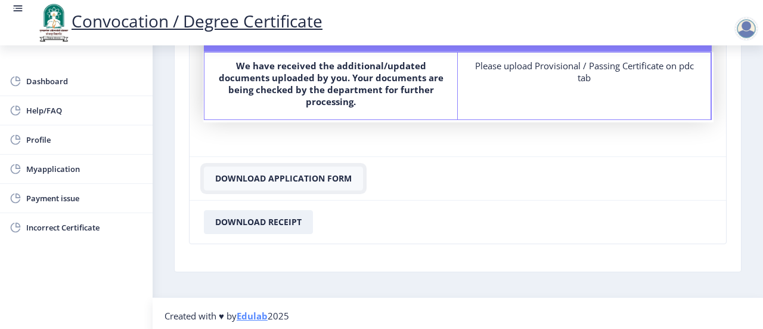
click at [332, 172] on button "Download Application Form" at bounding box center [283, 178] width 159 height 24
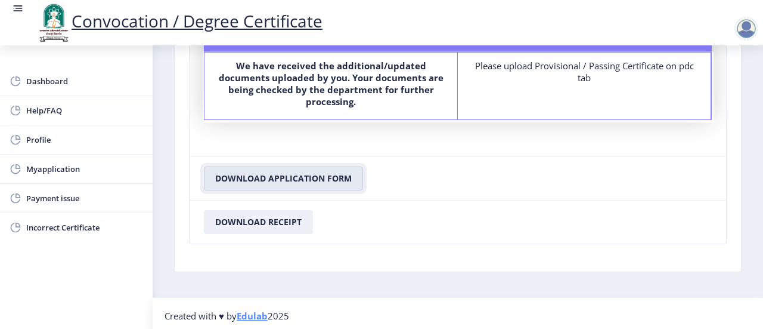
scroll to position [341, 0]
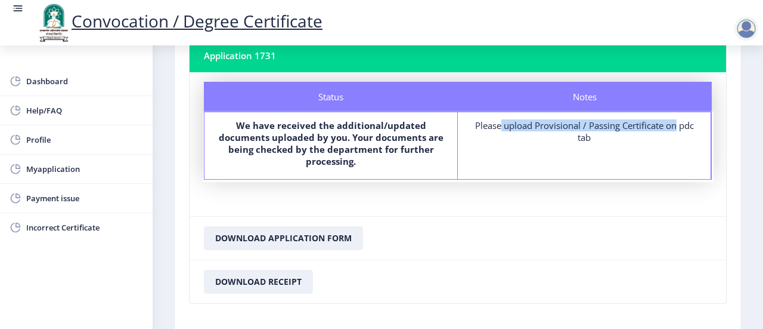
drag, startPoint x: 490, startPoint y: 125, endPoint x: 667, endPoint y: 115, distance: 177.4
click at [667, 115] on div "Notes Please upload Provisional / Passing Certificate on pdc tab" at bounding box center [584, 145] width 253 height 67
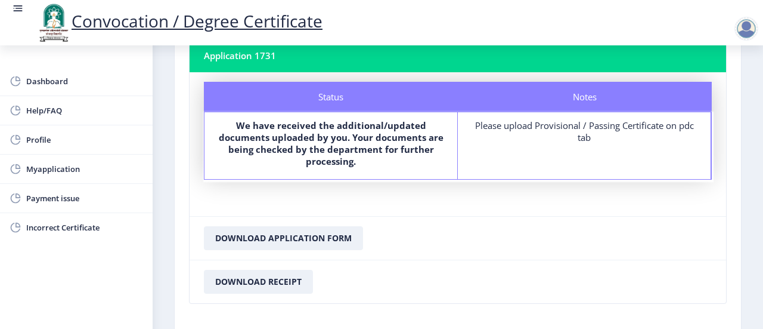
click at [638, 131] on div "Please upload Provisional / Passing Certificate on pdc tab" at bounding box center [584, 131] width 231 height 24
click at [584, 137] on div "Please upload Provisional / Passing Certificate on pdc tab" at bounding box center [584, 131] width 231 height 24
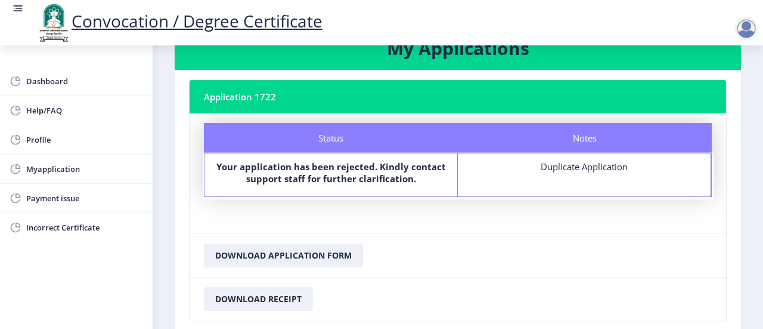
scroll to position [60, 0]
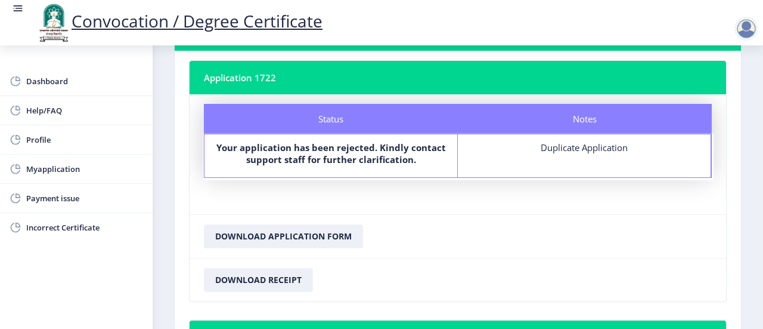
click at [575, 152] on div "Notes Duplicate Application" at bounding box center [584, 155] width 253 height 43
click at [307, 162] on b "Your application has been rejected. Kindly contact support staff for further cl…" at bounding box center [331, 153] width 230 height 24
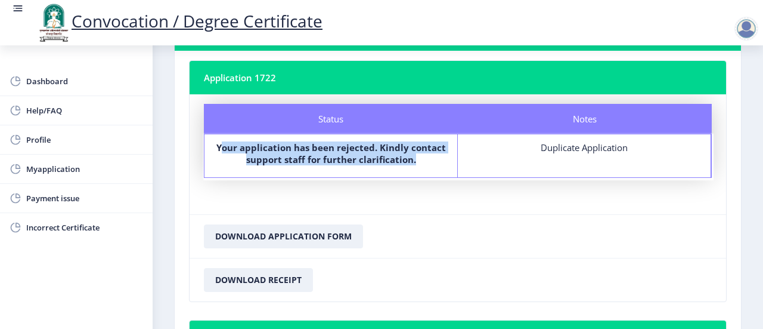
drag, startPoint x: 221, startPoint y: 142, endPoint x: 420, endPoint y: 163, distance: 199.7
click at [420, 163] on label "Your application has been rejected. Kindly contact support staff for further cl…" at bounding box center [330, 153] width 231 height 24
click at [402, 162] on b "Your application has been rejected. Kindly contact support staff for further cl…" at bounding box center [331, 153] width 230 height 24
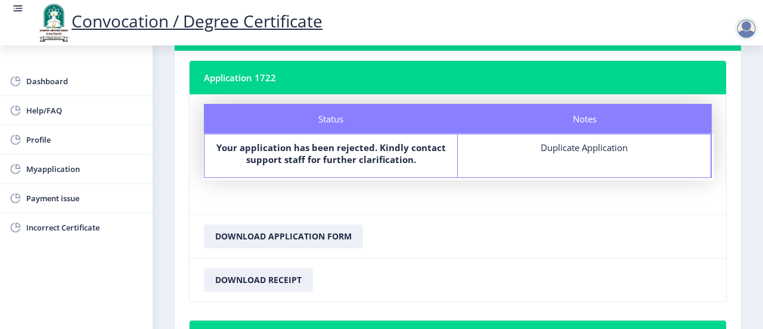
click at [365, 156] on b "Your application has been rejected. Kindly contact support staff for further cl…" at bounding box center [331, 153] width 230 height 24
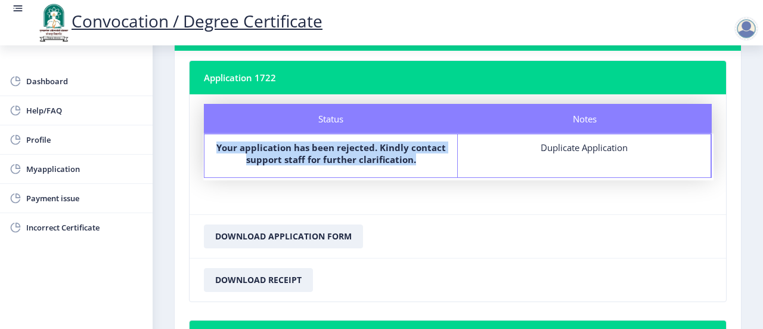
drag, startPoint x: 212, startPoint y: 146, endPoint x: 413, endPoint y: 178, distance: 203.5
click at [413, 178] on nb-card-body "Status Notes Status Your application has been rejected. Kindly contact support …" at bounding box center [458, 154] width 537 height 120
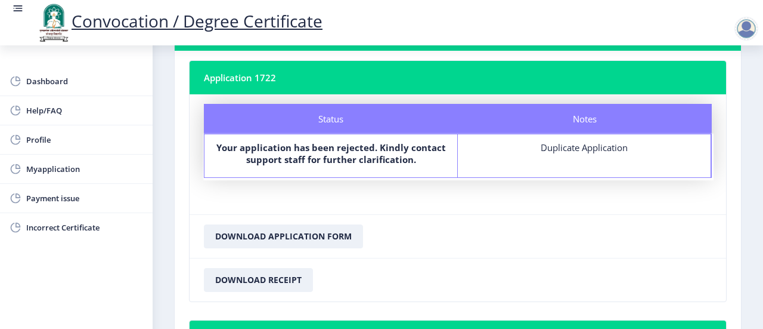
click at [363, 165] on div "Your application has been rejected. Kindly contact support staff for further cl…" at bounding box center [330, 155] width 231 height 29
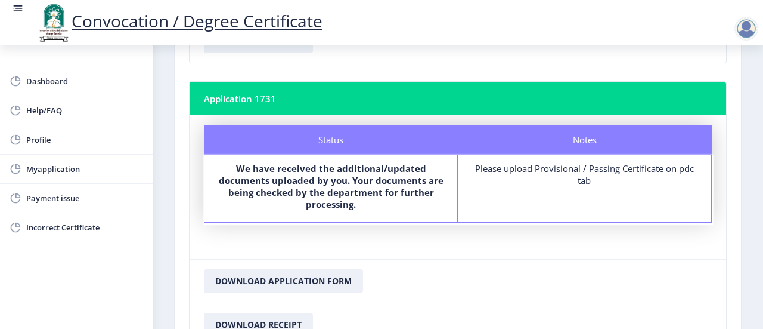
scroll to position [401, 0]
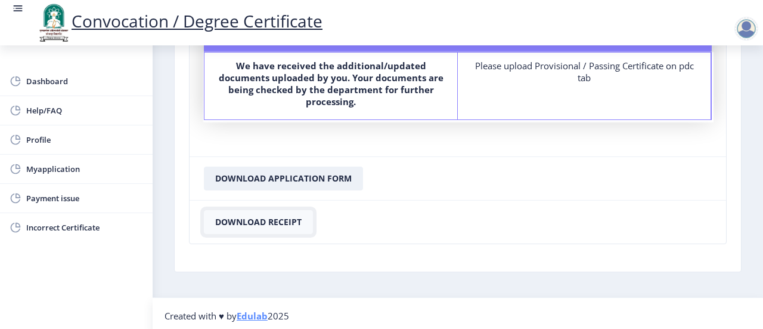
click at [253, 218] on button "Download Receipt" at bounding box center [258, 222] width 109 height 24
select select "[DEMOGRAPHIC_DATA]"
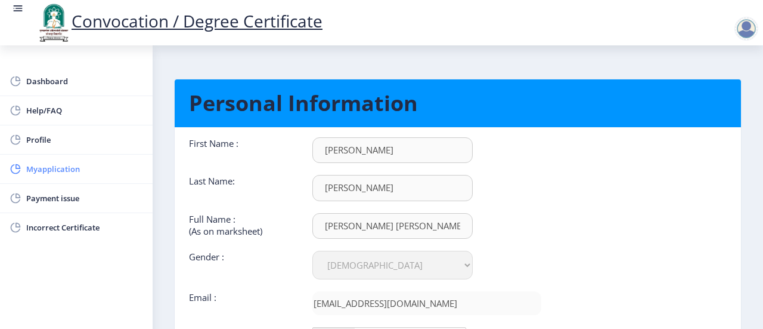
click at [39, 172] on span "Myapplication" at bounding box center [84, 169] width 117 height 14
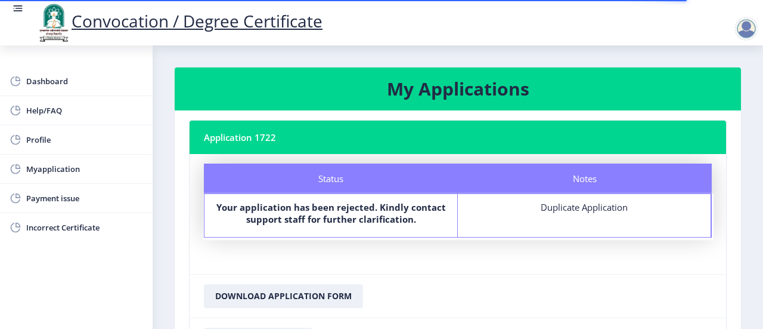
click at [450, 87] on h3 "My Applications" at bounding box center [458, 89] width 538 height 24
click at [221, 147] on nb-card-header "Application 1722" at bounding box center [458, 136] width 537 height 33
click at [380, 201] on b "Your application has been rejected. Kindly contact support staff for further cl…" at bounding box center [331, 213] width 230 height 24
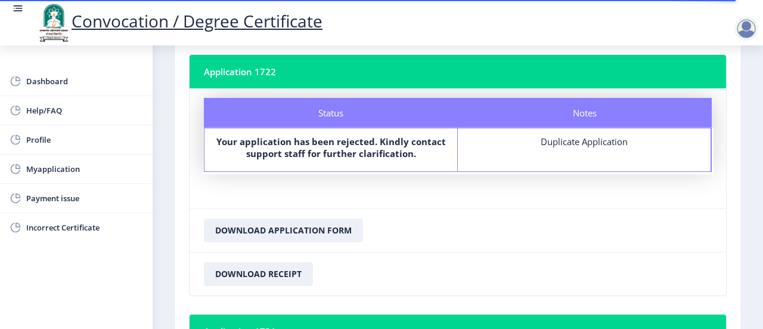
scroll to position [239, 0]
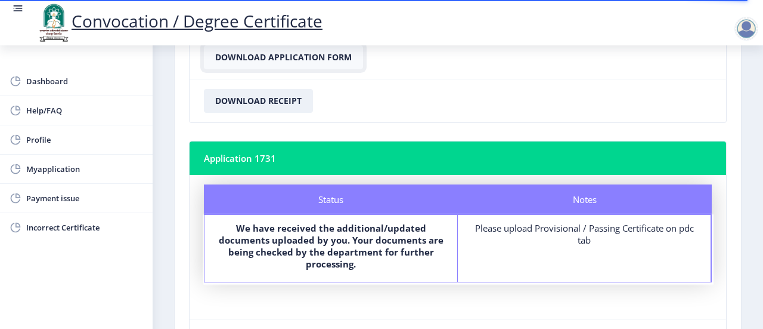
click at [297, 61] on button "Download Application Form" at bounding box center [283, 57] width 159 height 24
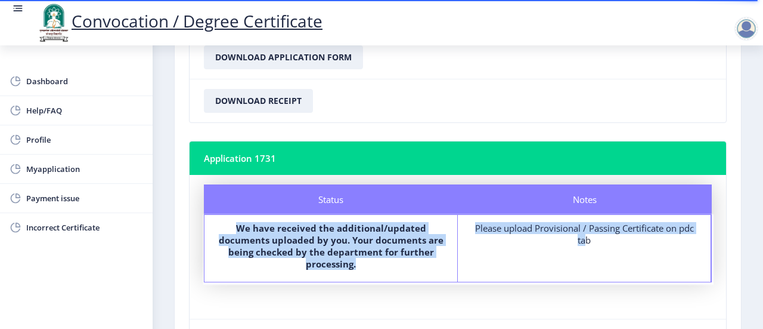
drag, startPoint x: 536, startPoint y: 233, endPoint x: 728, endPoint y: 212, distance: 193.2
click at [734, 212] on nb-card-body "Application 1722 Status Notes Status Your application has been rejected. Kindly…" at bounding box center [458, 153] width 567 height 562
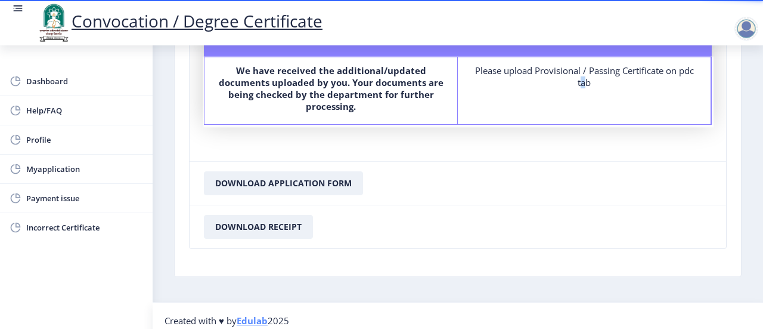
scroll to position [401, 0]
